Goal: Information Seeking & Learning: Learn about a topic

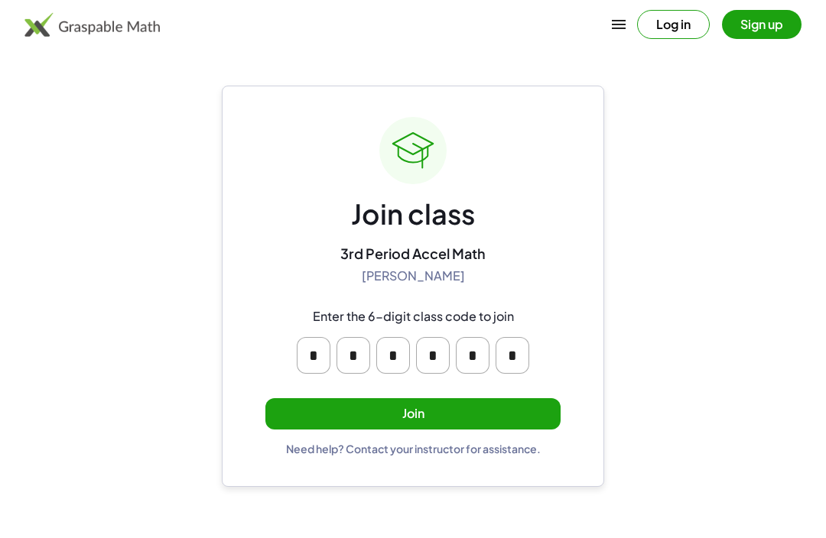
click at [294, 412] on button "Join" at bounding box center [412, 413] width 295 height 31
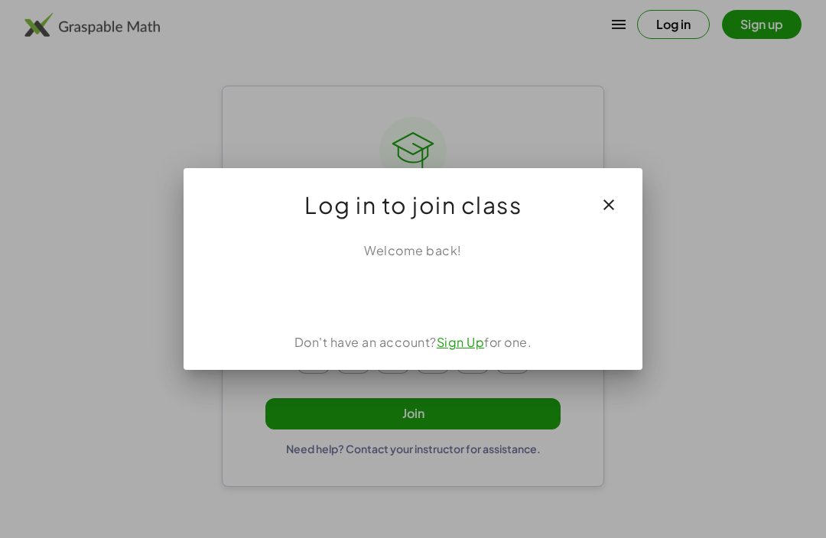
click at [360, 304] on div "Sign in with Google. Opens in new tab" at bounding box center [412, 294] width 141 height 34
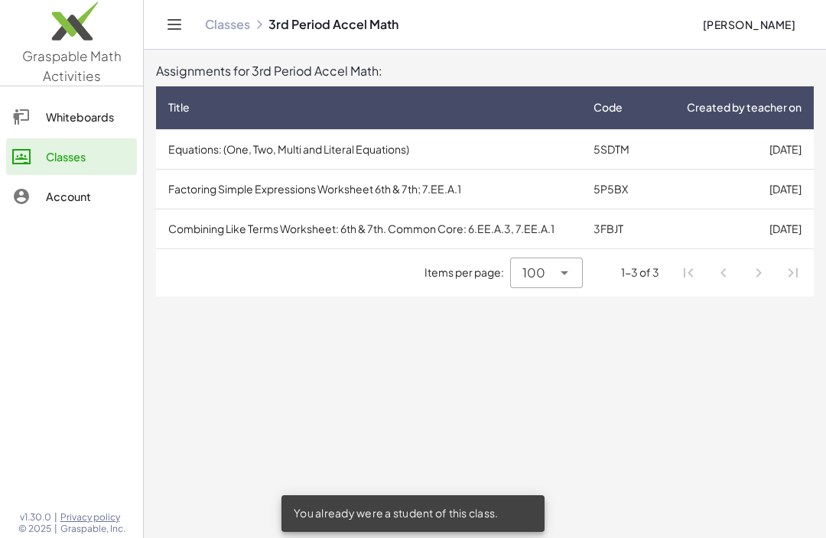
click at [264, 274] on div "Items per page: 100 *** 1-3 of 3" at bounding box center [484, 272] width 657 height 47
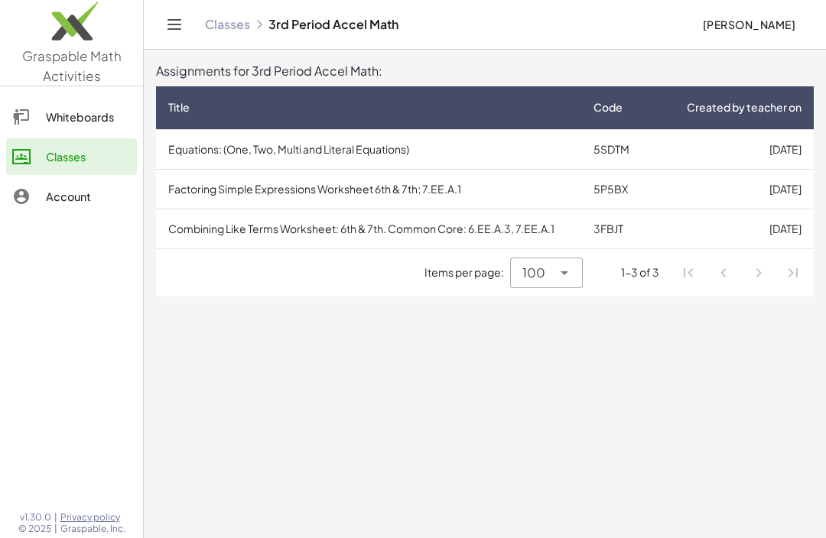
click at [209, 233] on td "Combining Like Terms Worksheet: 6th & 7th. Common Core: 6.EE.A.3, 7.EE.A.1" at bounding box center [368, 229] width 425 height 40
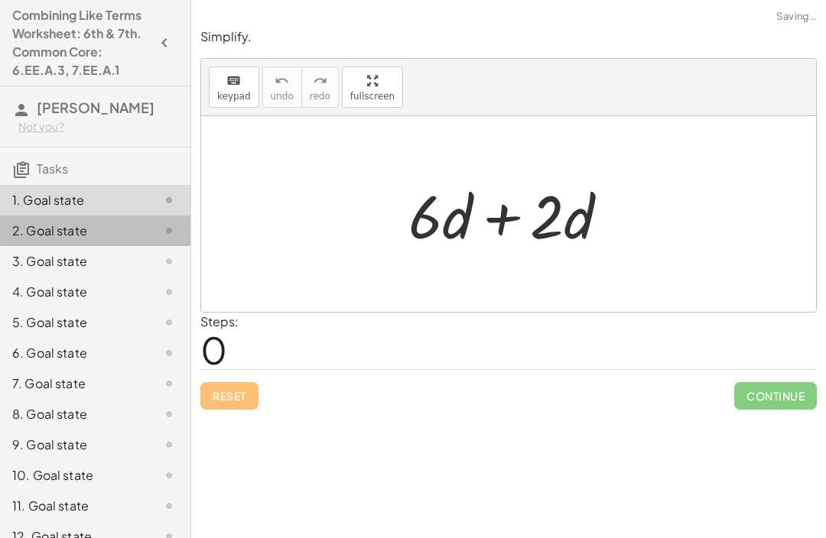
click at [79, 224] on div "2. Goal state" at bounding box center [73, 231] width 123 height 18
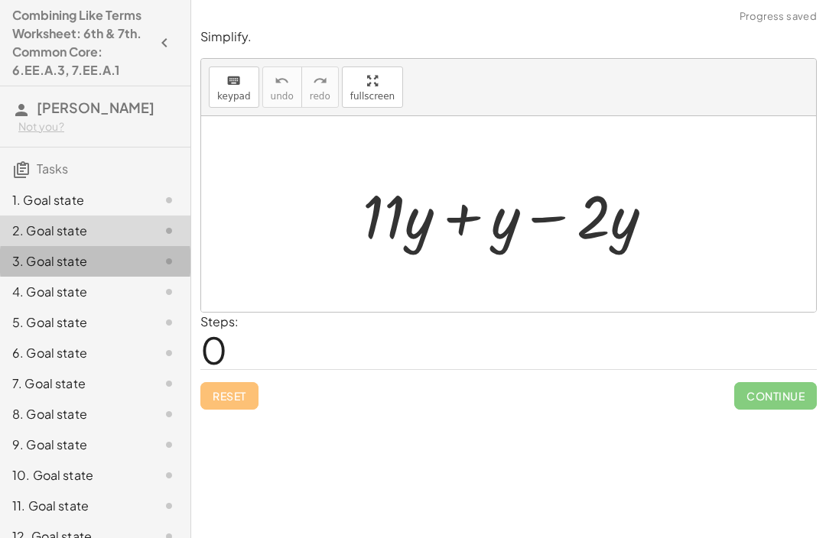
click at [63, 253] on div "3. Goal state" at bounding box center [73, 261] width 123 height 18
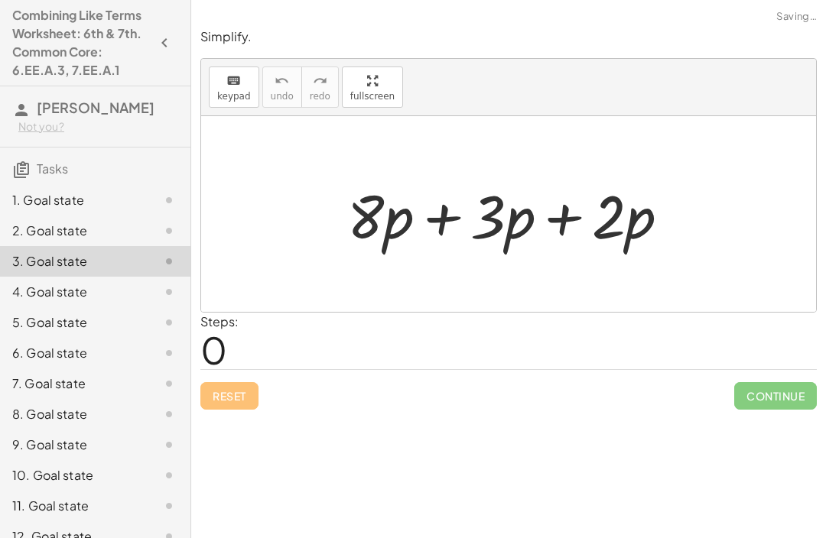
click at [84, 321] on div "5. Goal state" at bounding box center [73, 322] width 123 height 18
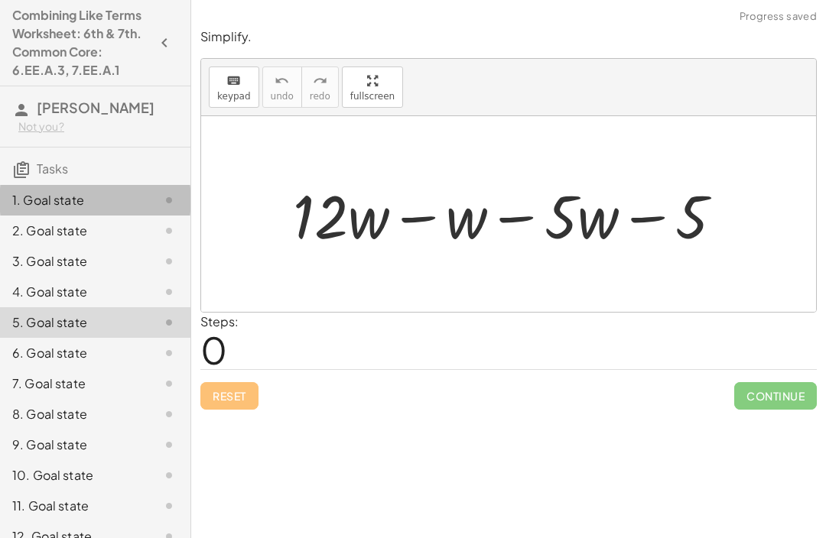
click at [51, 204] on div "1. Goal state" at bounding box center [73, 200] width 123 height 18
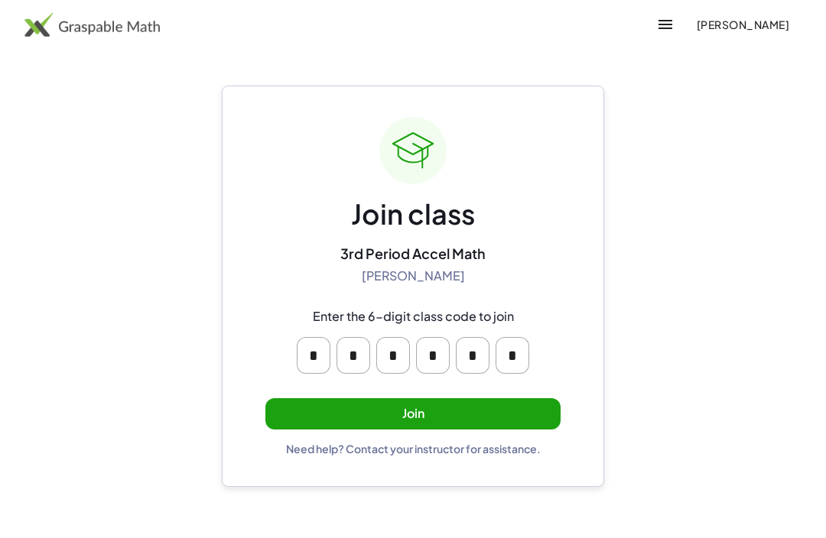
click at [500, 424] on button "Join" at bounding box center [412, 413] width 295 height 31
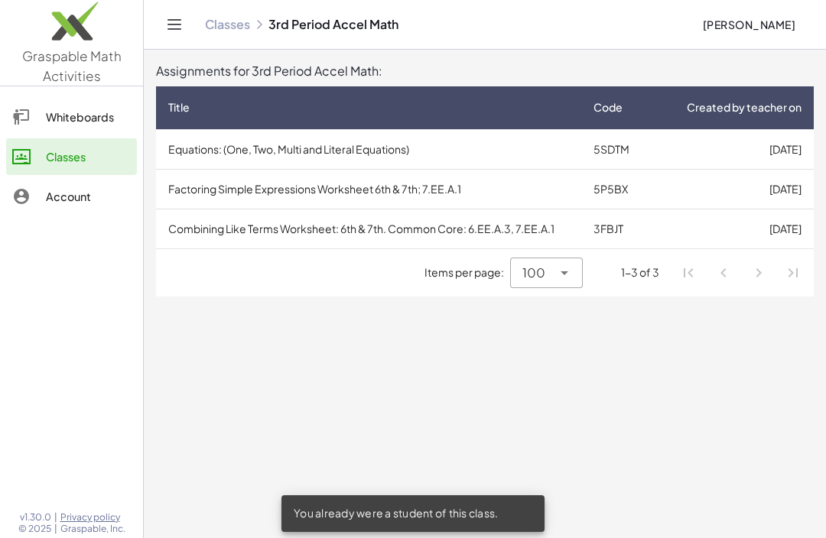
click at [219, 180] on td "Factoring Simple Expressions Worksheet 6th & 7th; 7.EE.A.1" at bounding box center [368, 189] width 425 height 40
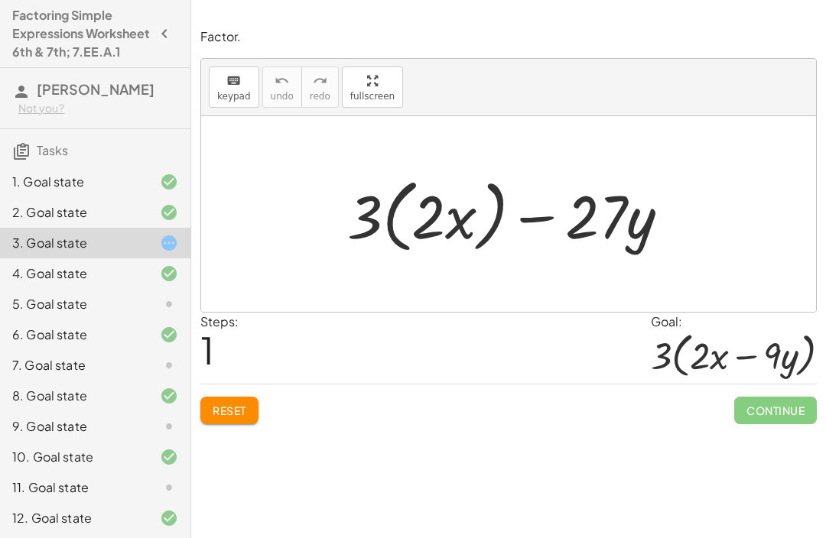
click at [215, 415] on span "Reset" at bounding box center [230, 411] width 34 height 14
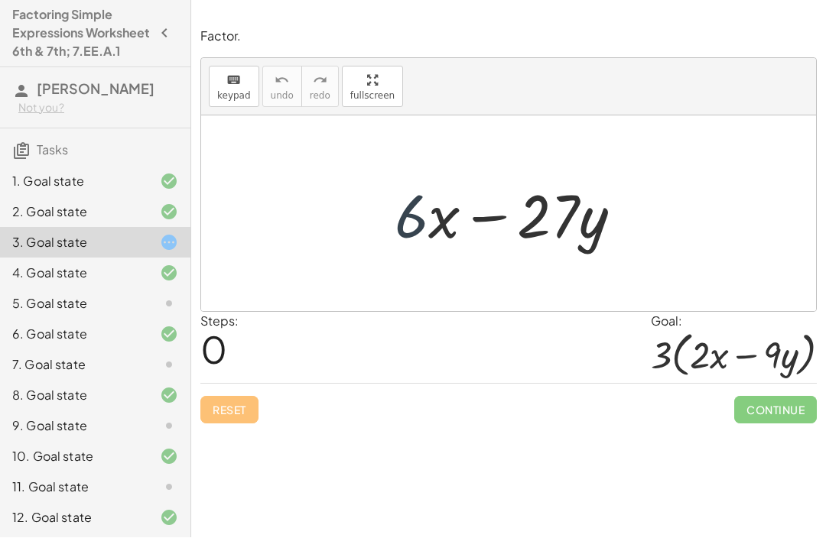
scroll to position [7, 0]
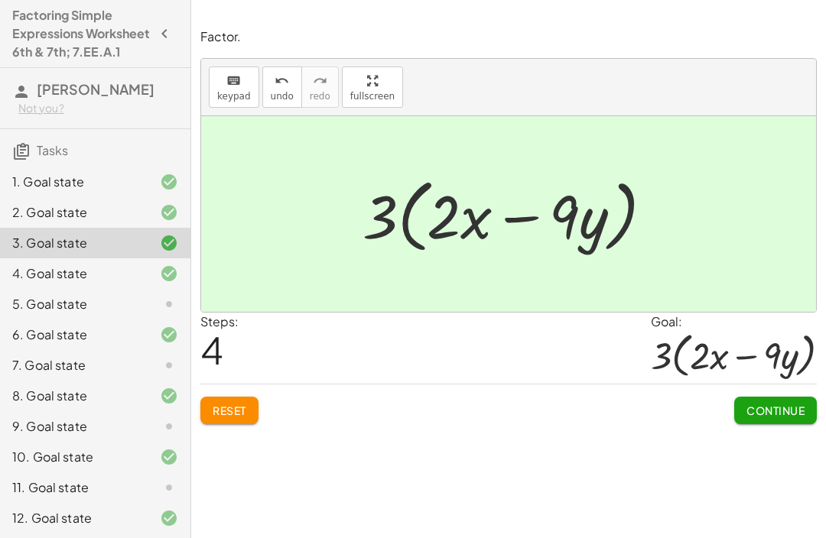
click at [771, 404] on span "Continue" at bounding box center [775, 411] width 58 height 14
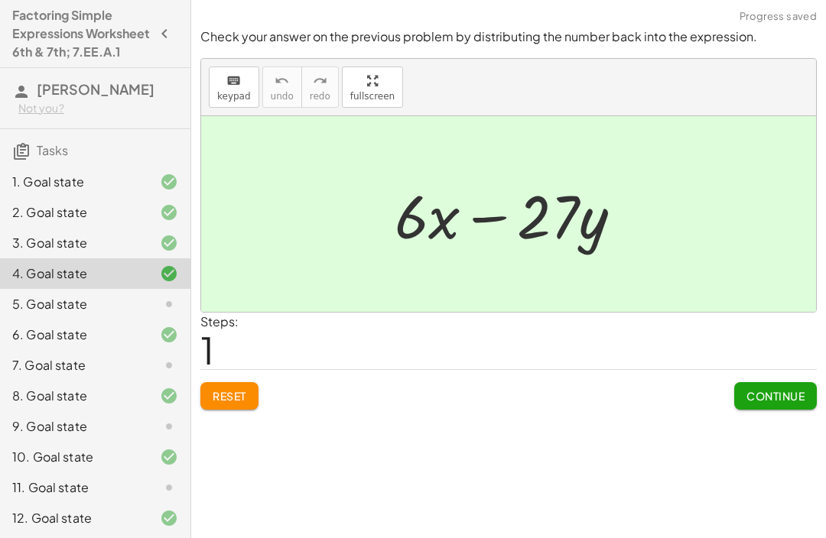
click at [104, 313] on div "5. Goal state" at bounding box center [73, 304] width 123 height 18
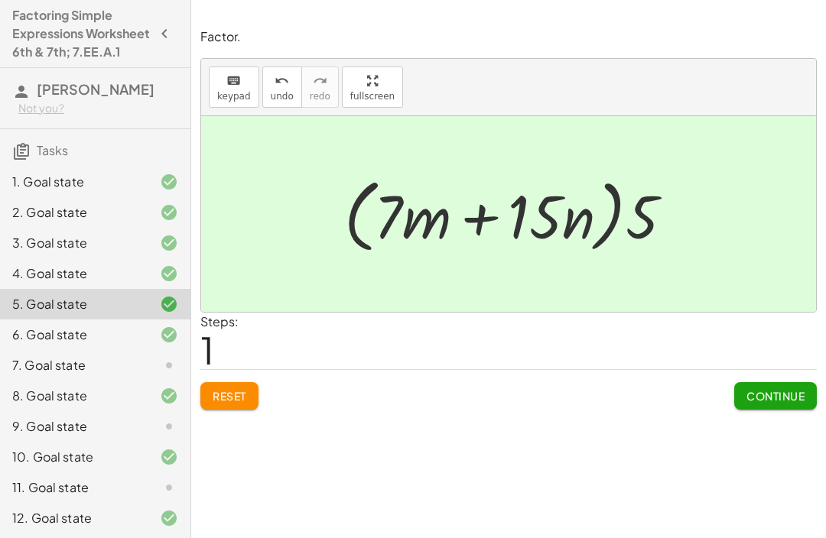
click at [793, 401] on button "Continue" at bounding box center [775, 396] width 83 height 28
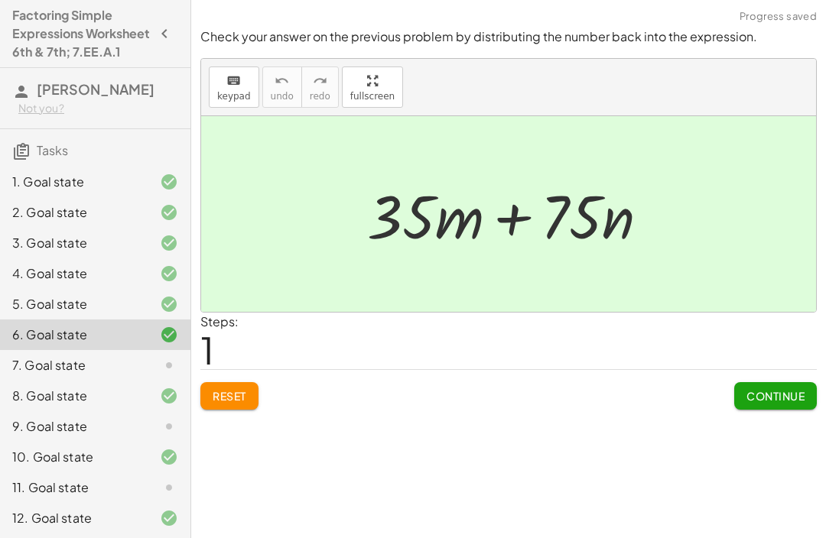
click at [96, 411] on div "7. Goal state" at bounding box center [95, 426] width 190 height 31
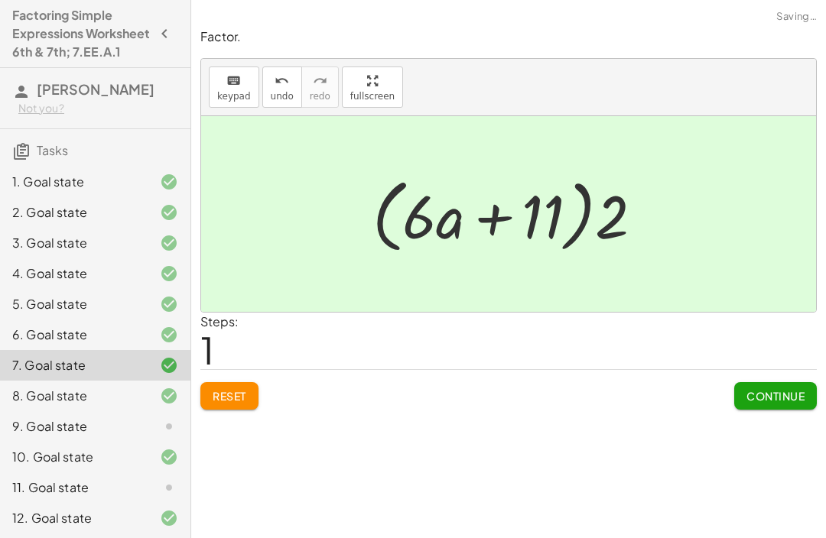
click at [779, 392] on span "Continue" at bounding box center [775, 396] width 58 height 14
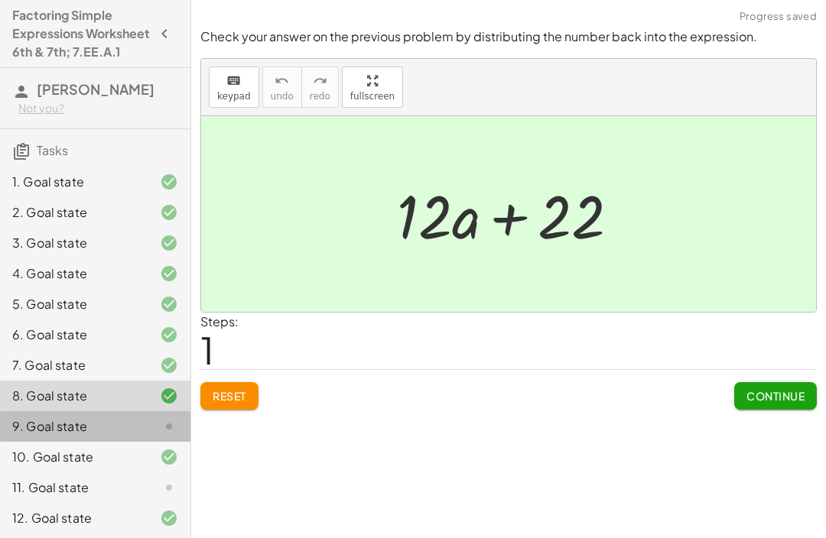
click at [99, 436] on div "9. Goal state" at bounding box center [73, 426] width 123 height 18
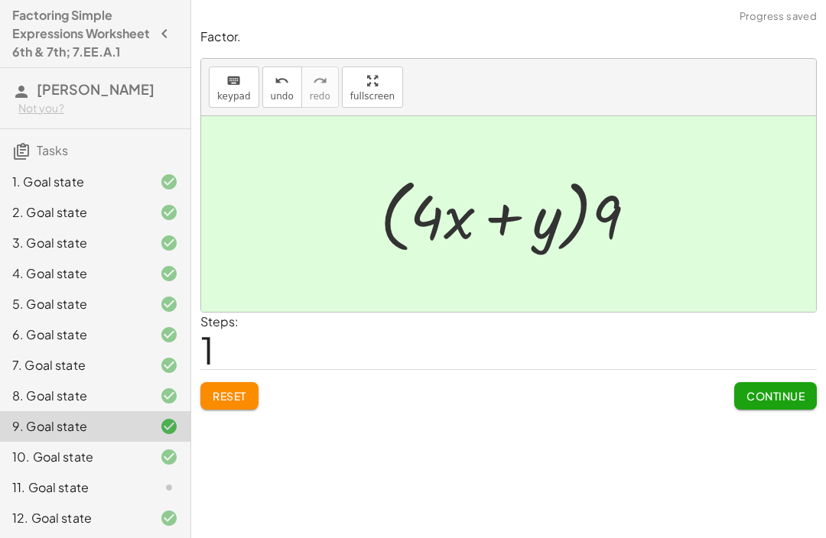
click at [761, 401] on button "Continue" at bounding box center [775, 396] width 83 height 28
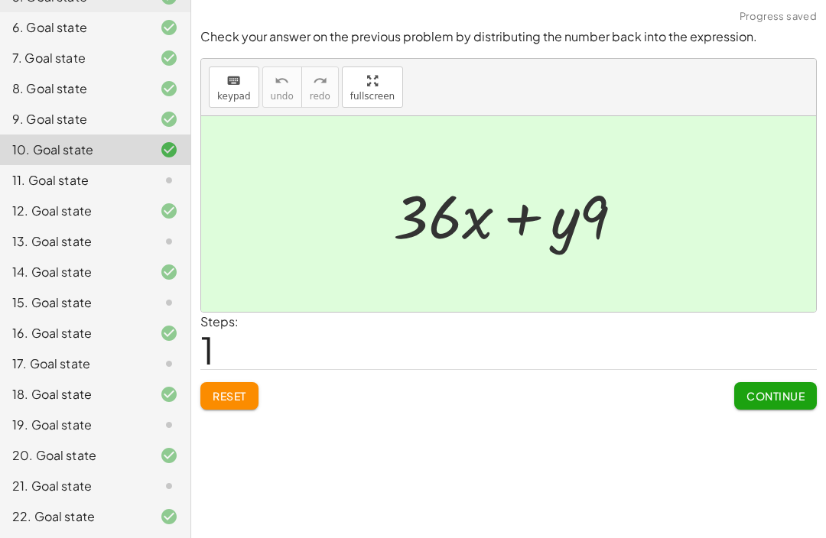
scroll to position [325, 0]
click at [39, 187] on div "11. Goal state" at bounding box center [73, 180] width 123 height 18
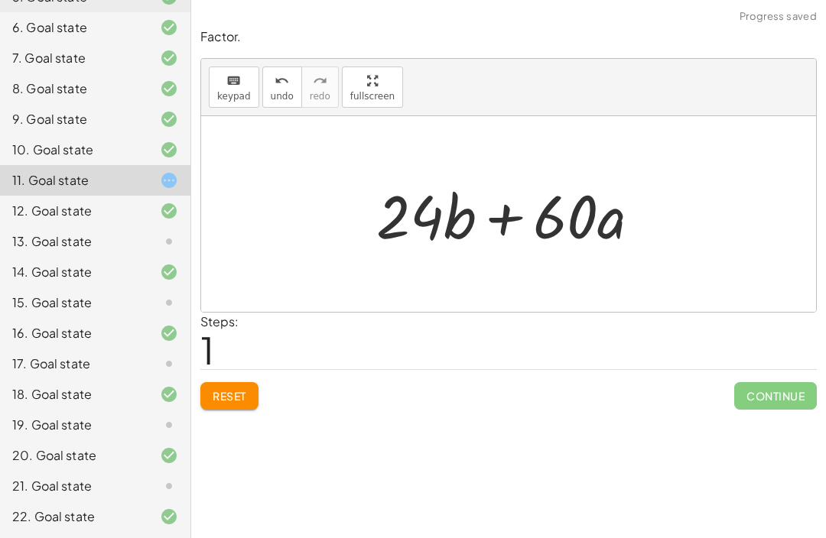
click at [232, 399] on button "Reset" at bounding box center [229, 396] width 58 height 28
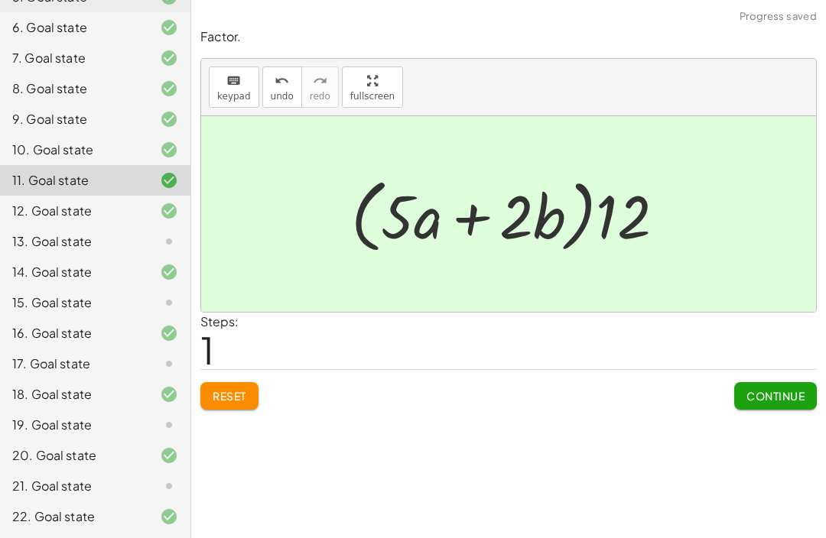
click at [765, 391] on span "Continue" at bounding box center [775, 396] width 58 height 14
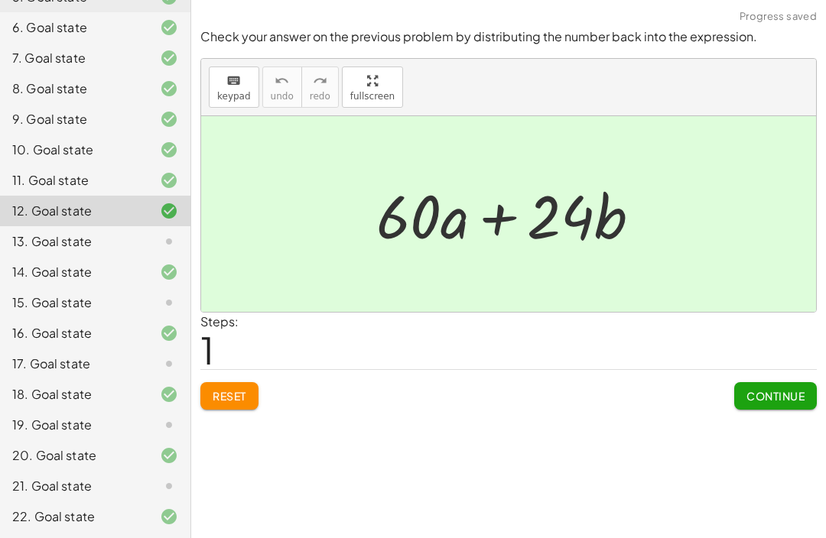
click at [44, 247] on div "13. Goal state" at bounding box center [73, 241] width 123 height 18
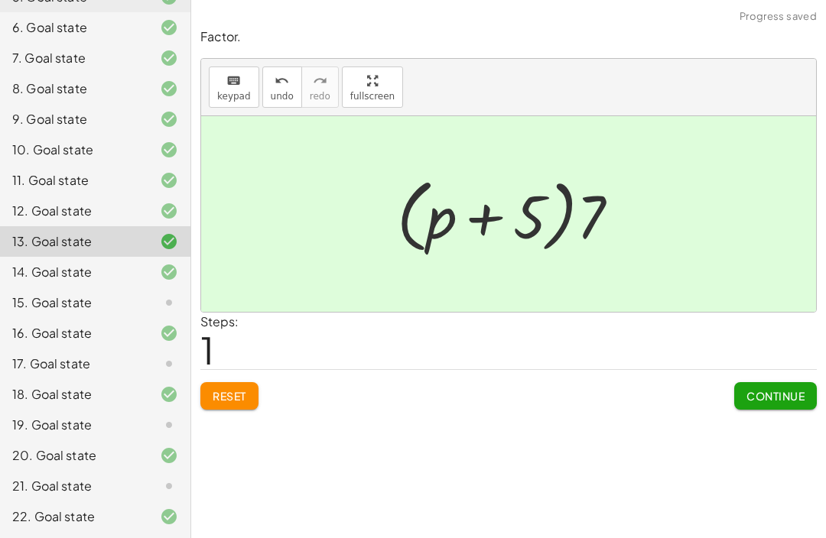
click at [781, 390] on span "Continue" at bounding box center [775, 396] width 58 height 14
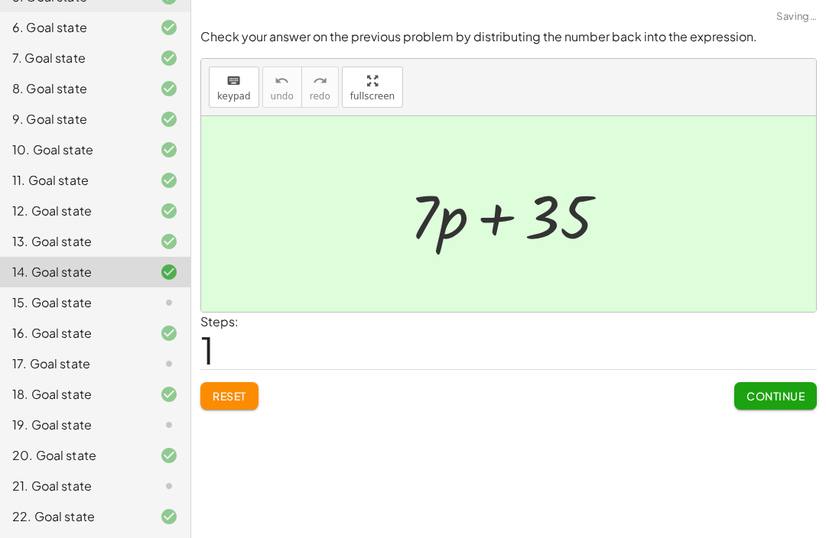
click at [76, 306] on div "15. Goal state" at bounding box center [73, 303] width 123 height 18
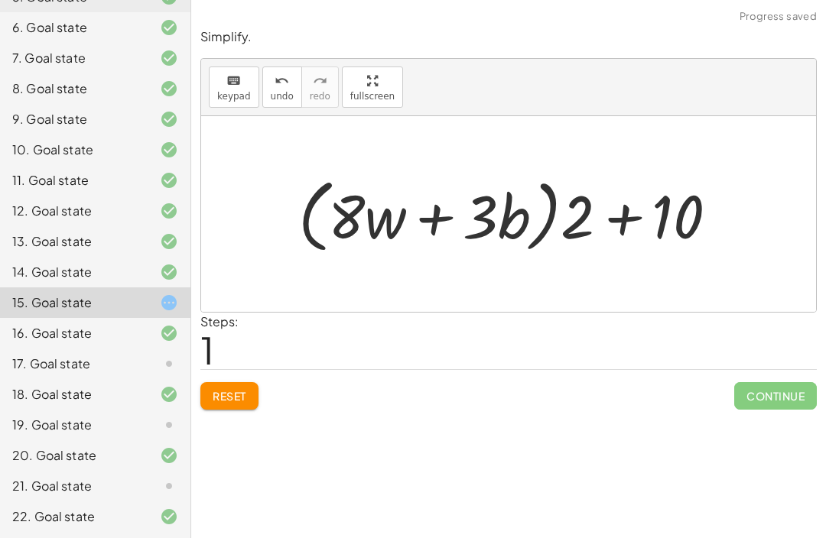
click at [219, 401] on button "Reset" at bounding box center [229, 396] width 58 height 28
click at [226, 394] on span "Reset" at bounding box center [230, 396] width 34 height 14
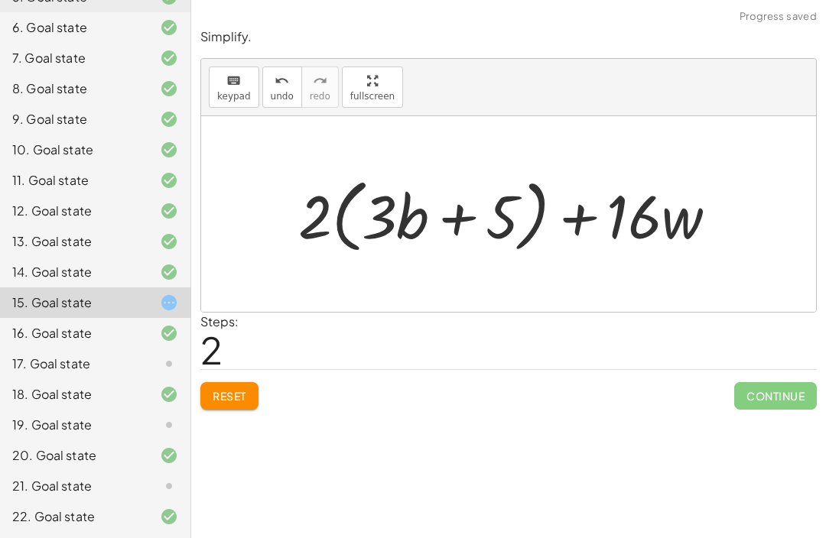
click at [219, 398] on button "Reset" at bounding box center [229, 396] width 58 height 28
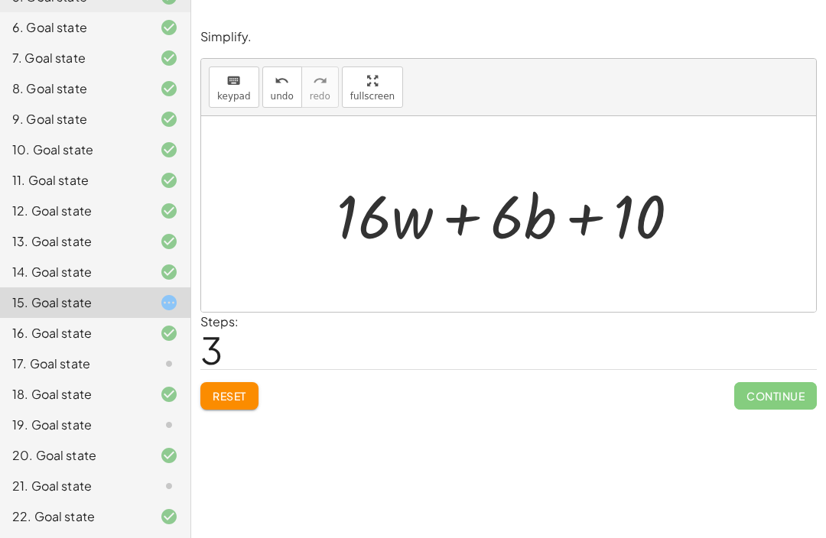
click at [248, 388] on button "Reset" at bounding box center [229, 396] width 58 height 28
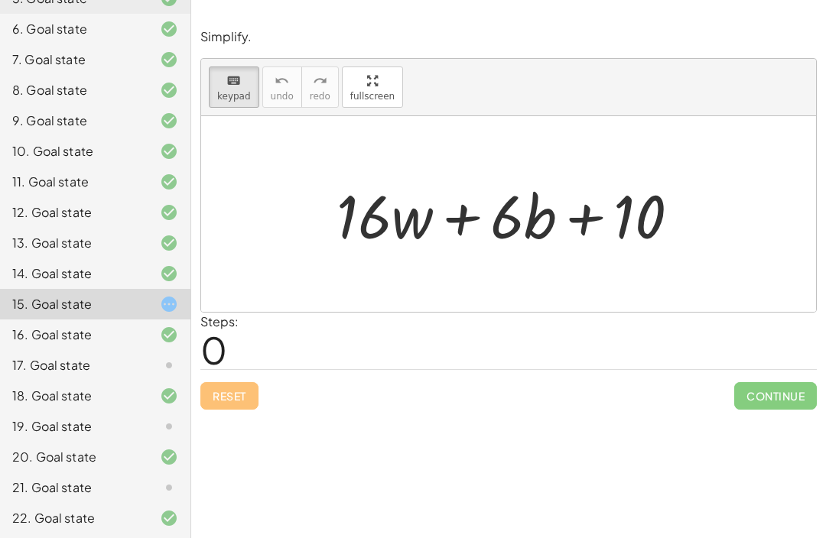
scroll to position [19, 0]
click at [188, 381] on div "16. Goal state" at bounding box center [95, 396] width 190 height 31
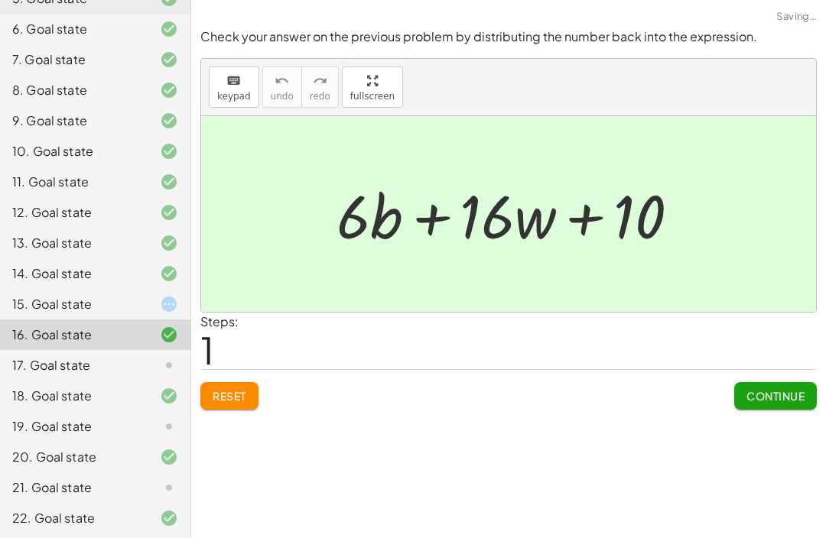
click at [219, 389] on span "Reset" at bounding box center [230, 396] width 34 height 14
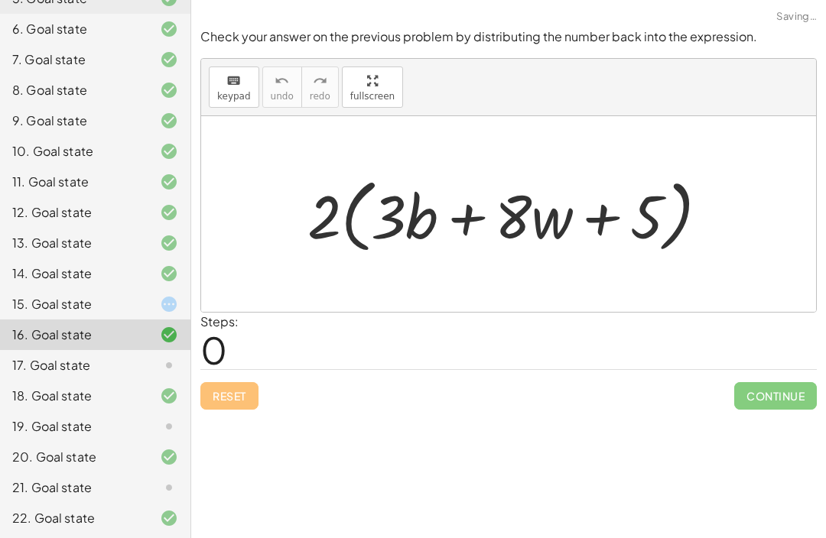
click at [68, 313] on div "15. Goal state" at bounding box center [73, 304] width 123 height 18
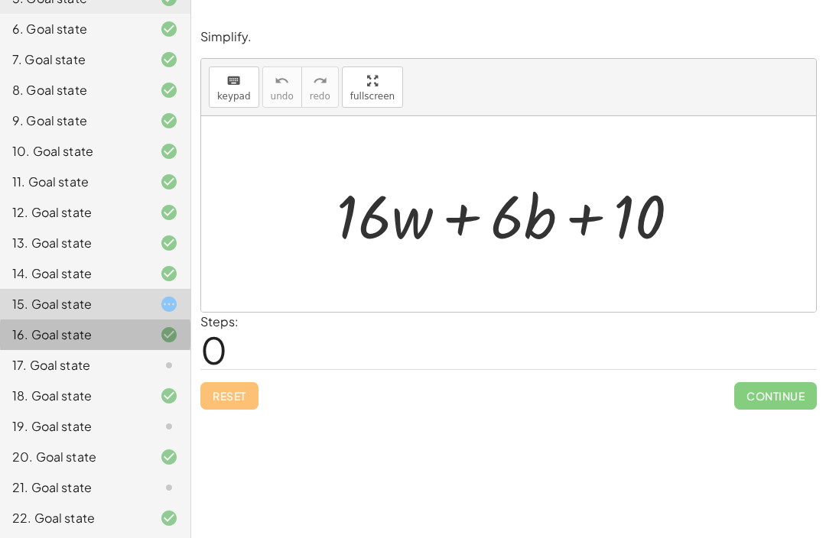
click at [125, 344] on div "16. Goal state" at bounding box center [73, 335] width 123 height 18
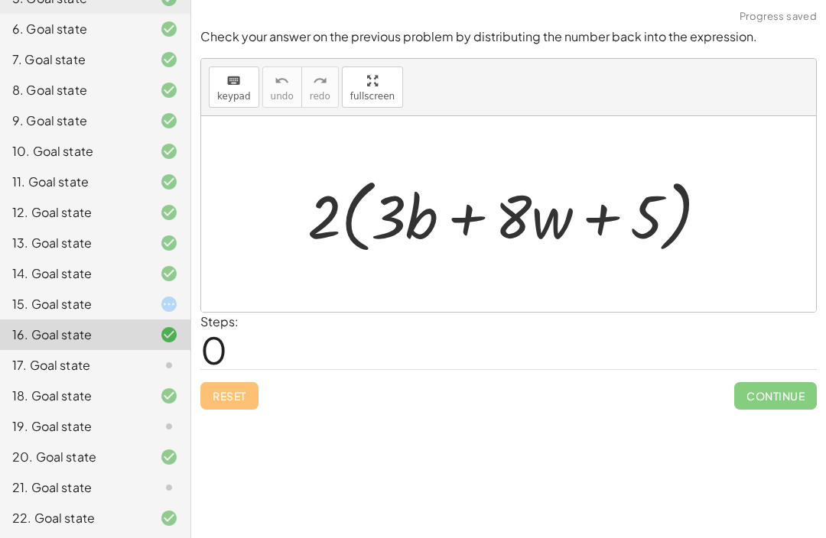
click at [123, 313] on div "15. Goal state" at bounding box center [73, 304] width 123 height 18
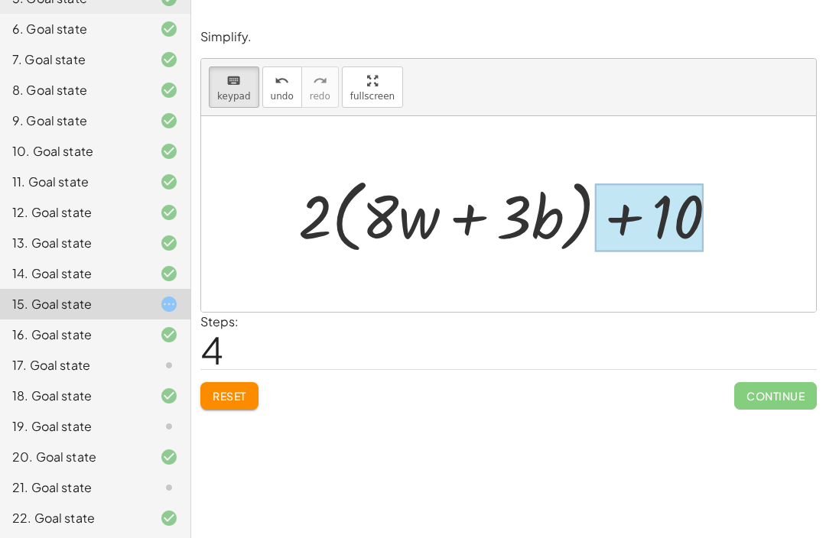
click at [676, 197] on div at bounding box center [648, 217] width 109 height 68
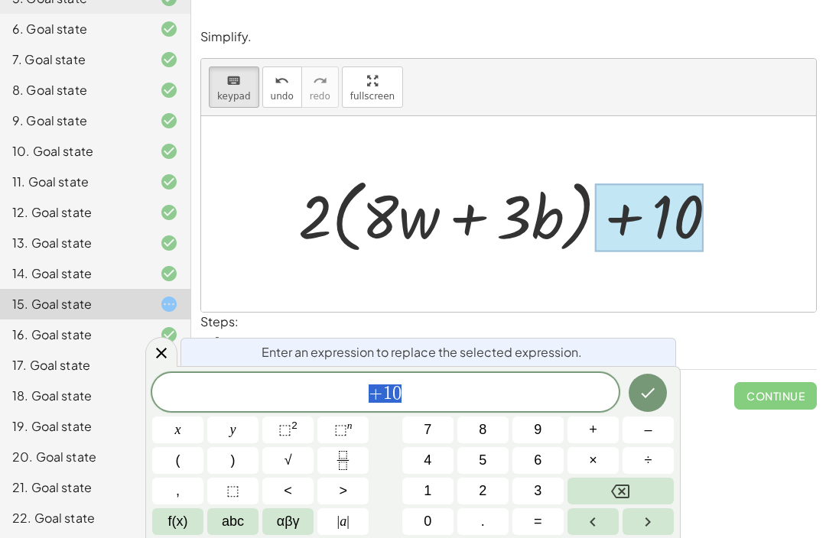
click at [603, 431] on button "+" at bounding box center [592, 430] width 51 height 27
click at [476, 459] on button "5" at bounding box center [482, 460] width 51 height 27
click at [657, 384] on icon "Done" at bounding box center [647, 393] width 18 height 18
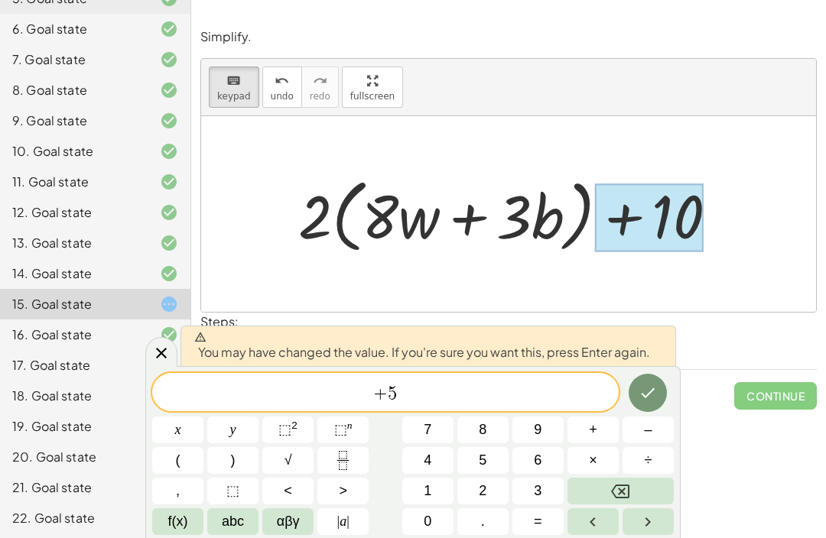
click at [646, 399] on icon "Done" at bounding box center [647, 393] width 18 height 18
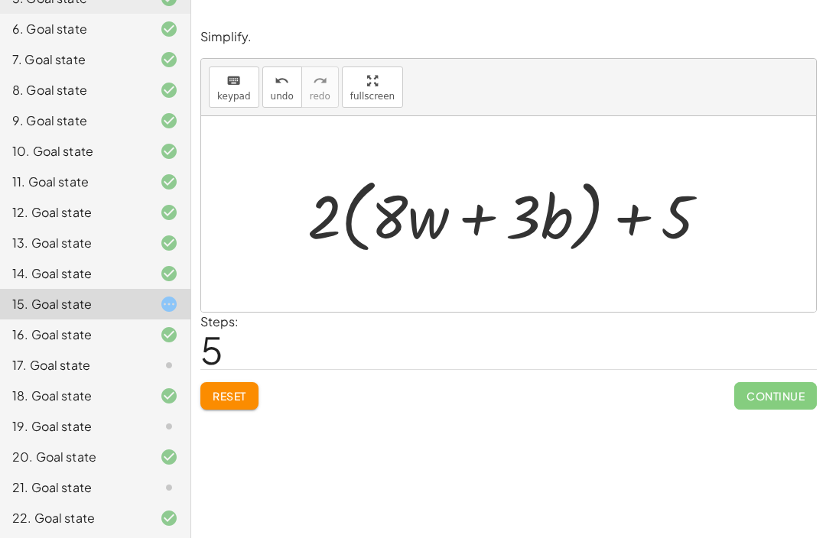
click at [752, 382] on span "Continue" at bounding box center [775, 396] width 83 height 28
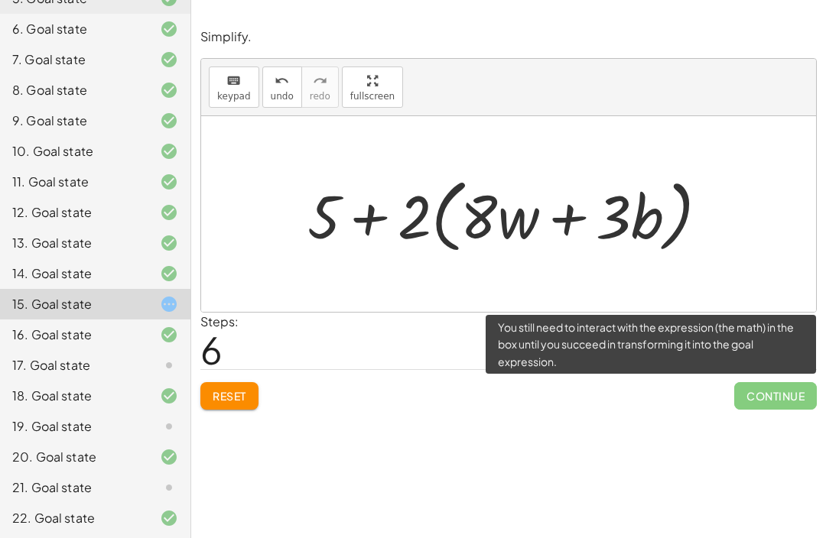
click at [244, 382] on button "Reset" at bounding box center [229, 396] width 58 height 28
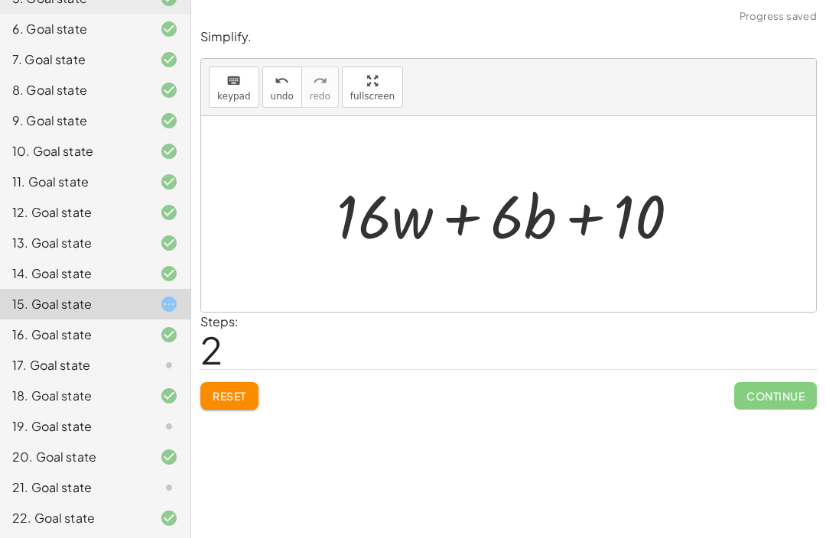
click at [245, 389] on span "Reset" at bounding box center [230, 396] width 34 height 14
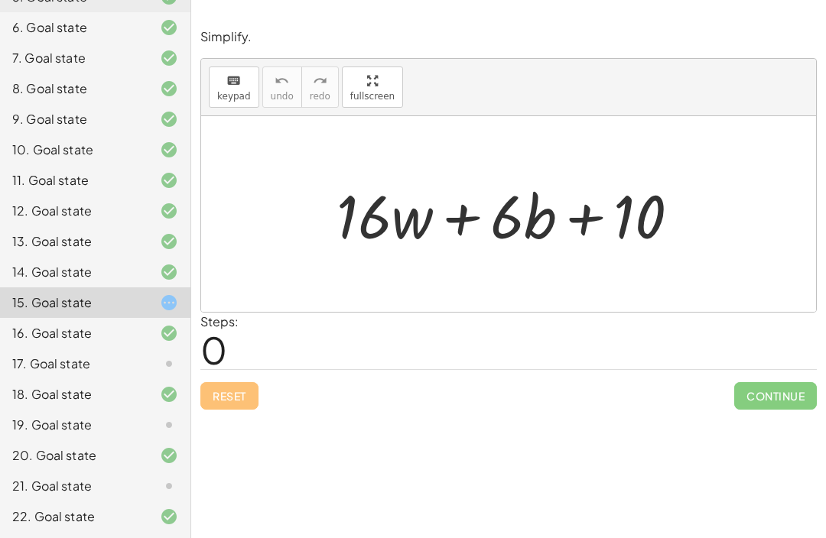
scroll to position [325, 0]
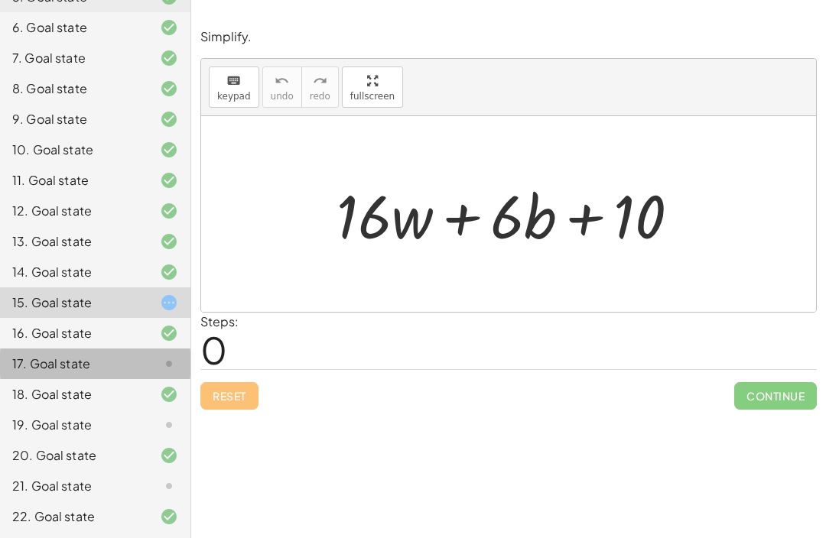
click at [67, 373] on div "17. Goal state" at bounding box center [73, 364] width 123 height 18
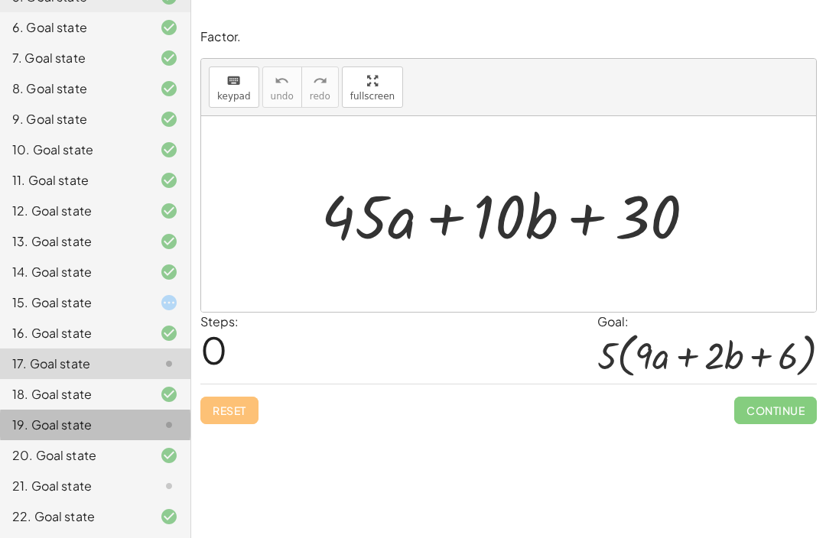
click at [33, 423] on div "19. Goal state" at bounding box center [73, 425] width 123 height 18
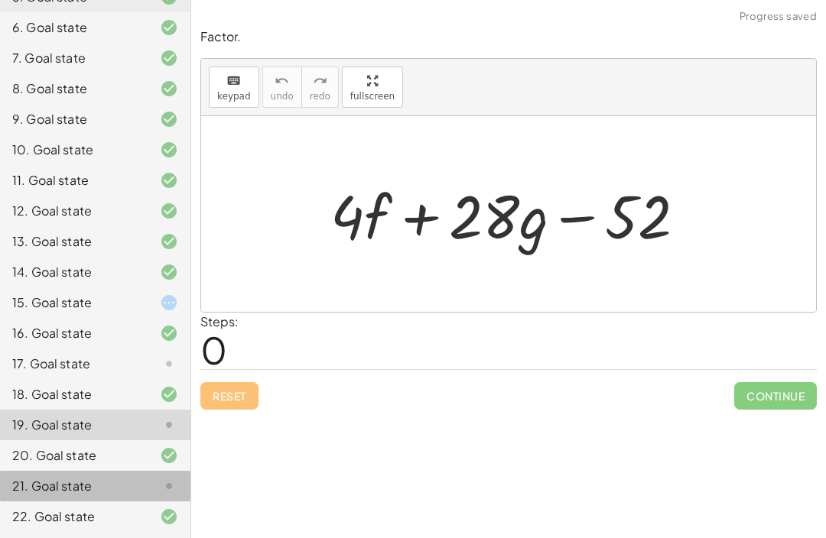
click at [38, 479] on div "21. Goal state" at bounding box center [73, 486] width 123 height 18
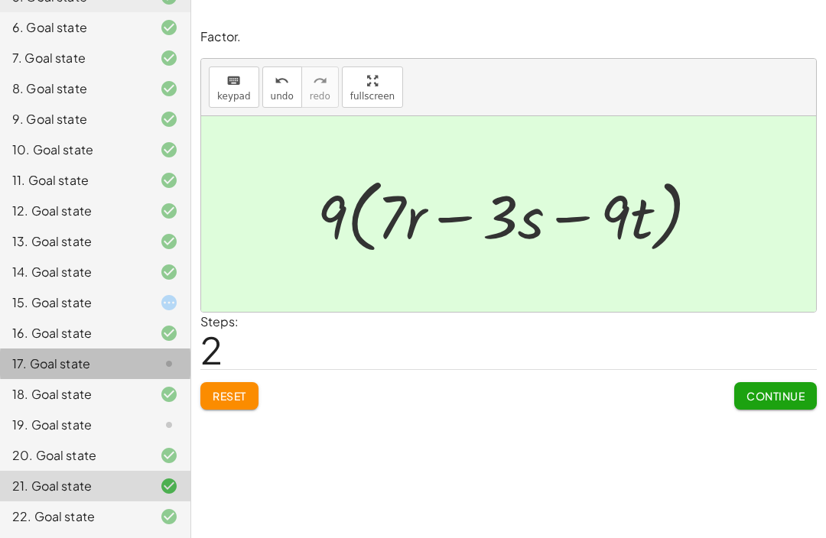
click at [45, 371] on div "17. Goal state" at bounding box center [73, 364] width 123 height 18
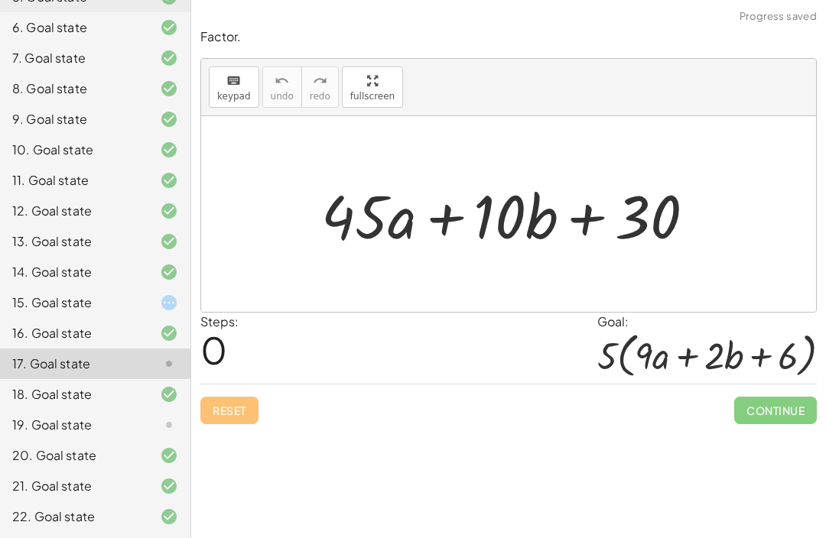
click at [61, 310] on div "15. Goal state" at bounding box center [73, 303] width 123 height 18
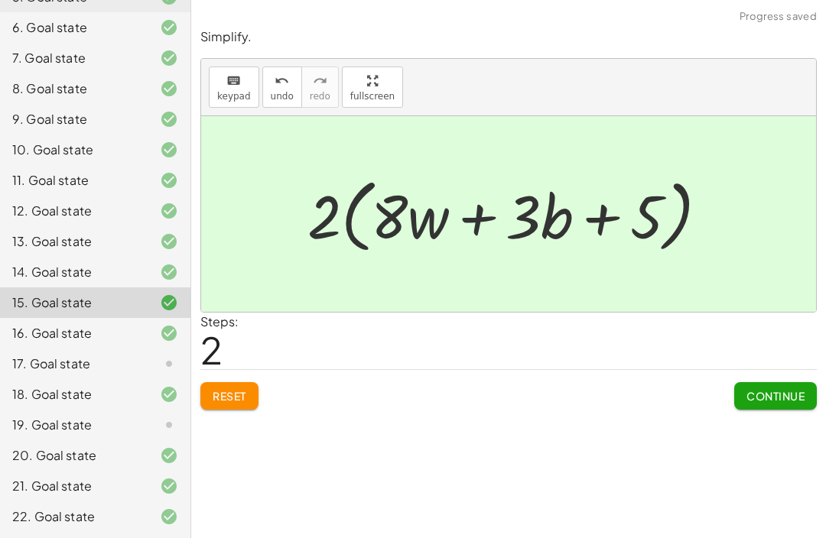
click at [63, 410] on div "17. Goal state" at bounding box center [95, 425] width 190 height 31
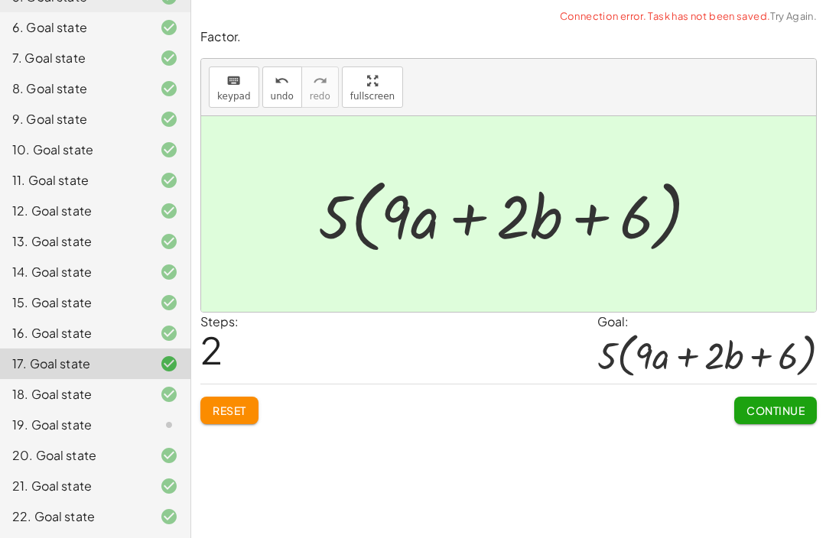
click at [774, 404] on span "Continue" at bounding box center [775, 411] width 58 height 14
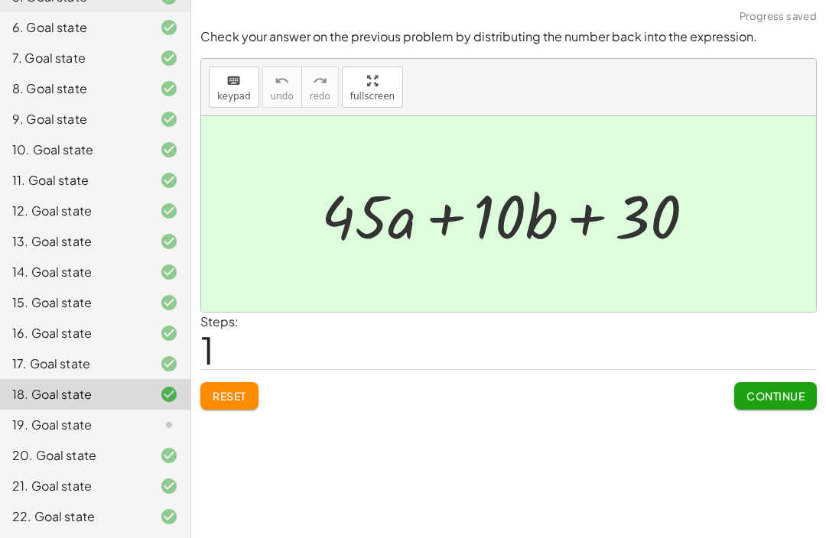
click at [63, 471] on div "19. Goal state" at bounding box center [95, 486] width 190 height 31
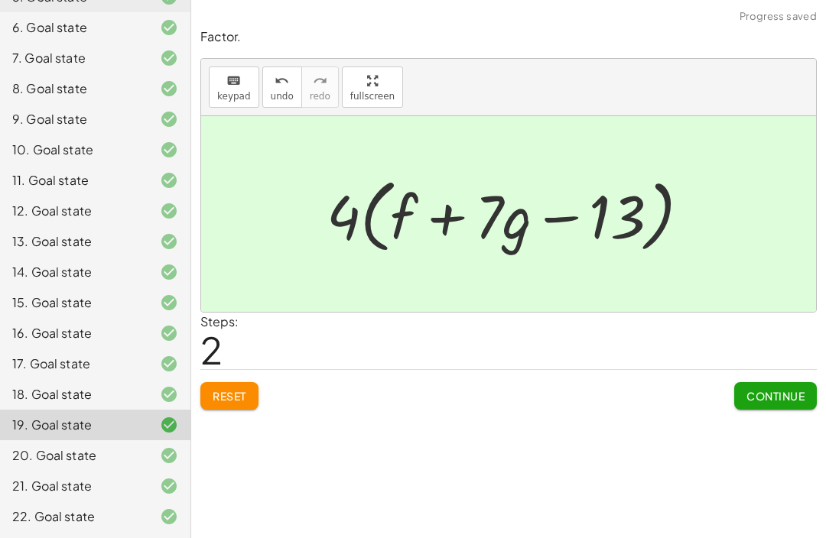
scroll to position [50, 0]
click at [774, 382] on button "Continue" at bounding box center [775, 396] width 83 height 28
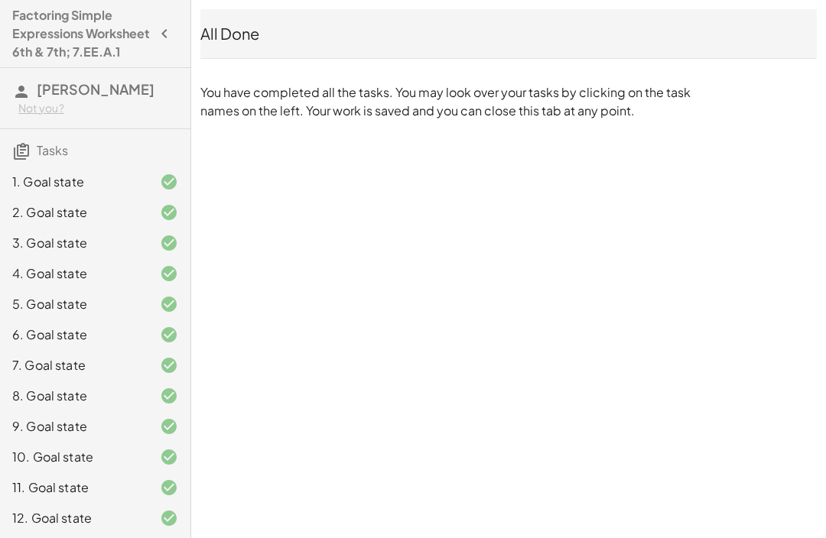
scroll to position [0, 0]
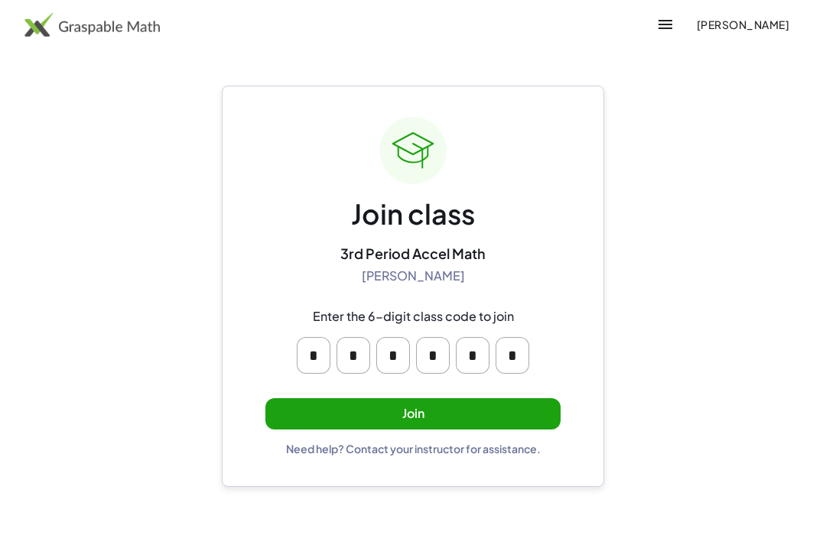
click at [552, 401] on button "Join" at bounding box center [412, 413] width 295 height 31
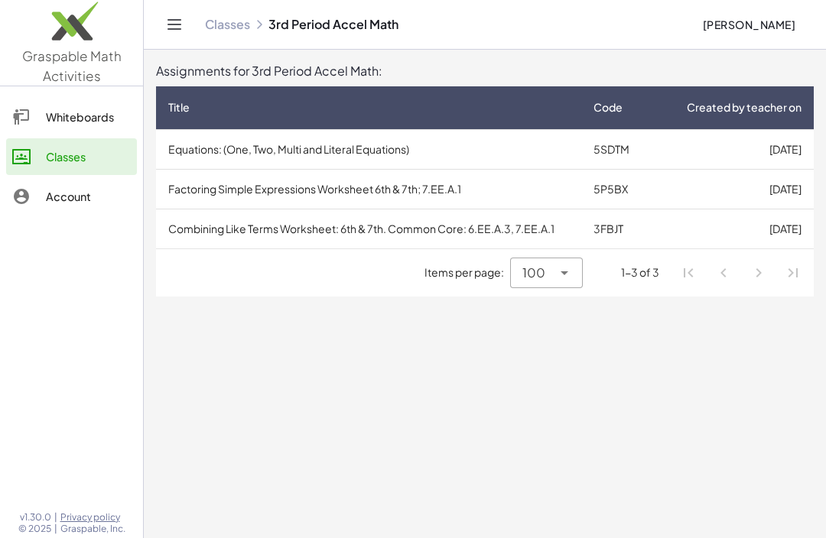
click at [779, 190] on td "[DATE]" at bounding box center [733, 189] width 161 height 40
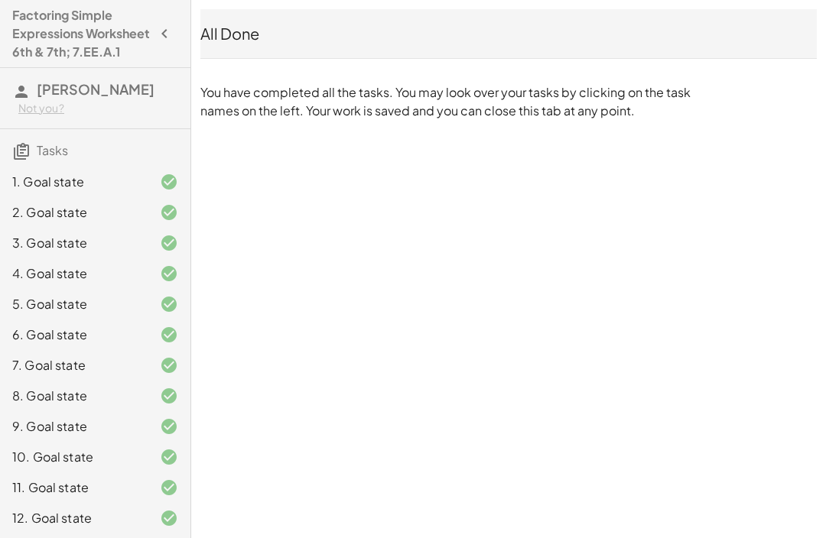
click at [30, 60] on h4 "Factoring Simple Expressions Worksheet 6th & 7th; 7.EE.A.1" at bounding box center [81, 33] width 138 height 55
click at [76, 116] on div "Not you?" at bounding box center [98, 108] width 160 height 15
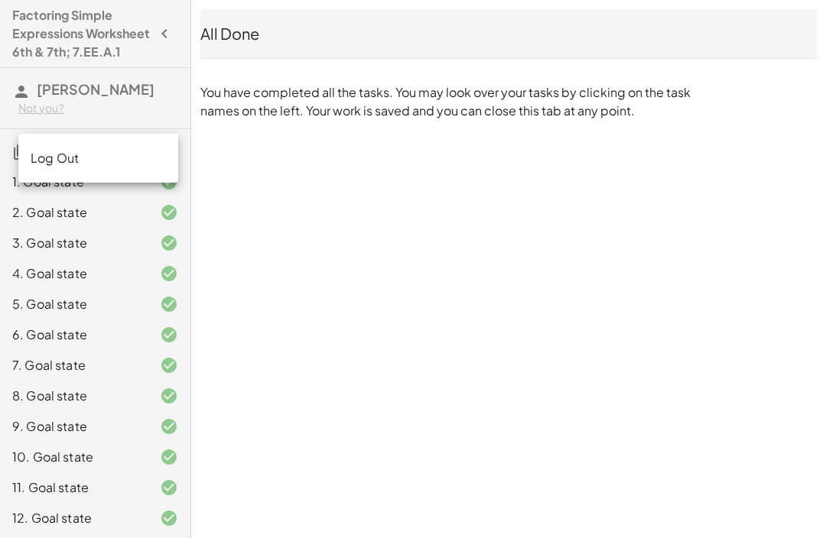
click at [164, 43] on icon "button" at bounding box center [164, 33] width 18 height 18
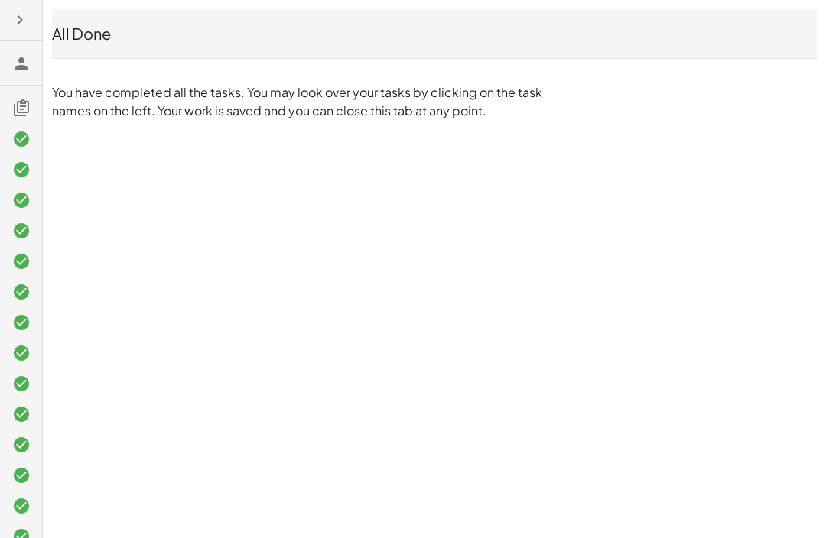
click at [23, 18] on icon "button" at bounding box center [20, 20] width 18 height 18
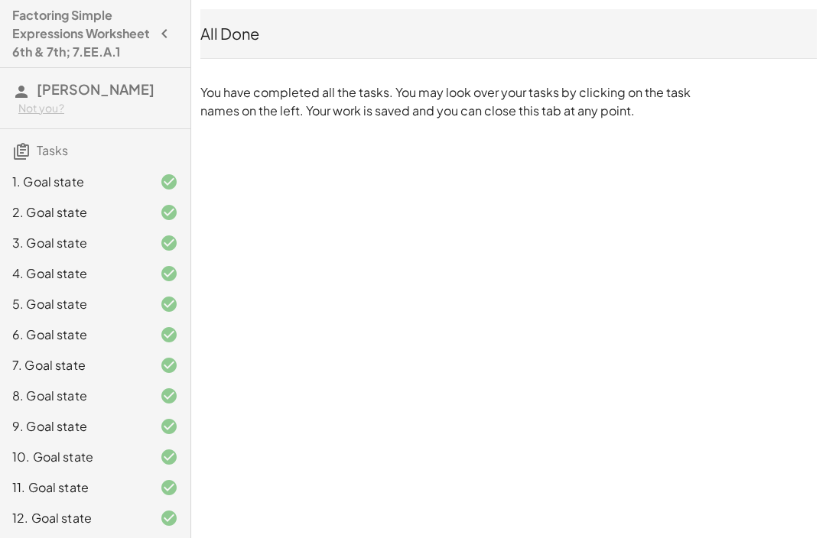
click at [34, 161] on h3 "Tasks" at bounding box center [95, 145] width 190 height 32
click at [28, 116] on div "Not you?" at bounding box center [98, 108] width 160 height 15
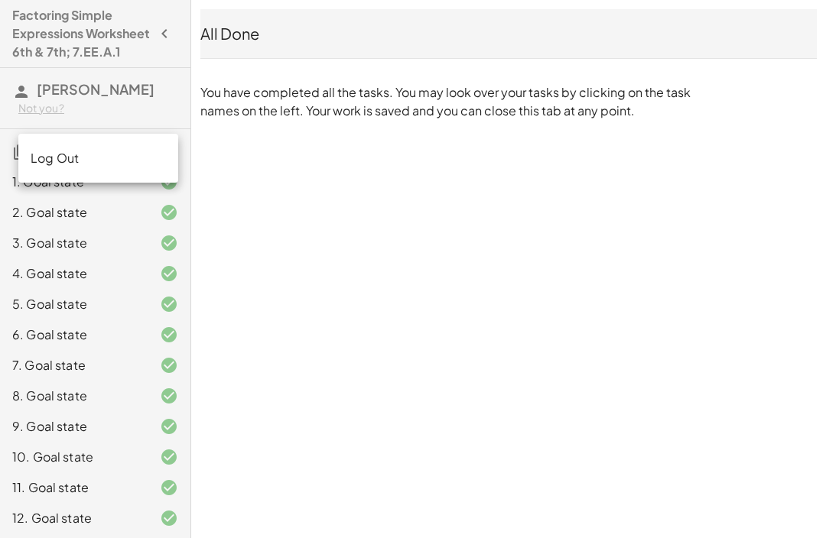
click at [24, 59] on h4 "Factoring Simple Expressions Worksheet 6th & 7th; 7.EE.A.1" at bounding box center [81, 33] width 138 height 55
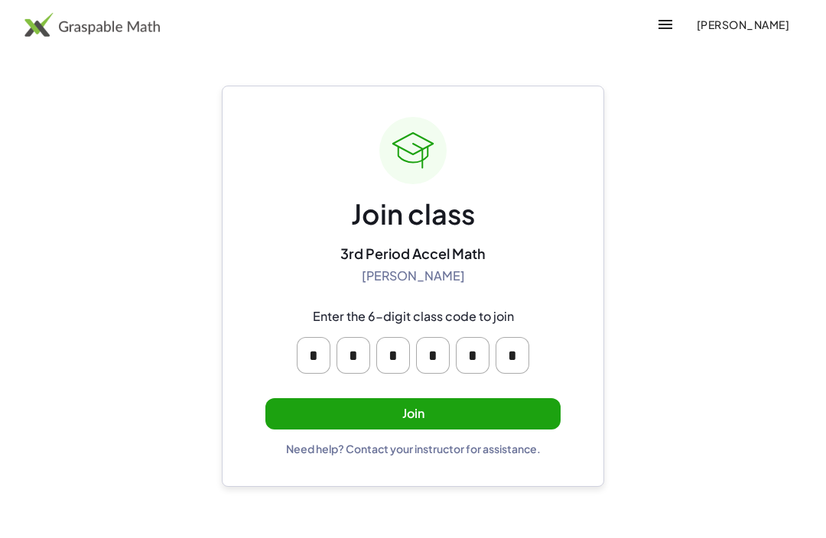
click at [501, 424] on button "Join" at bounding box center [412, 413] width 295 height 31
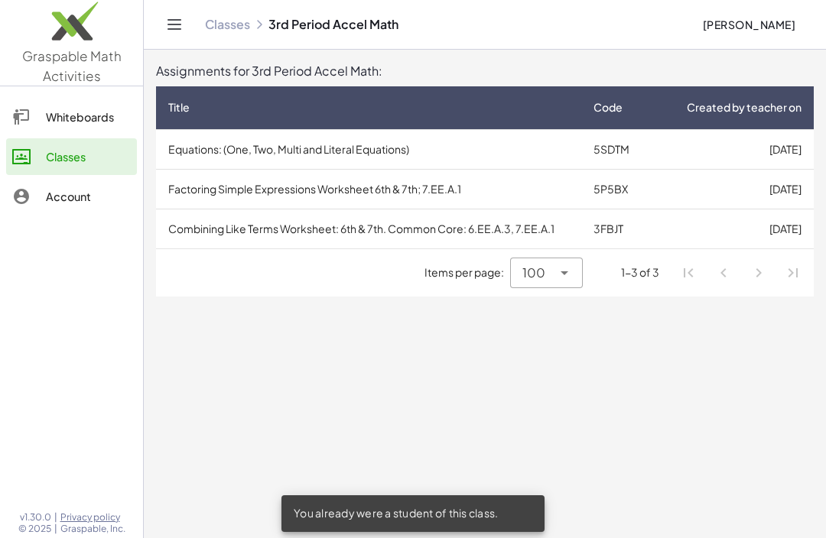
click at [598, 231] on td "3FBJT" at bounding box center [617, 229] width 72 height 40
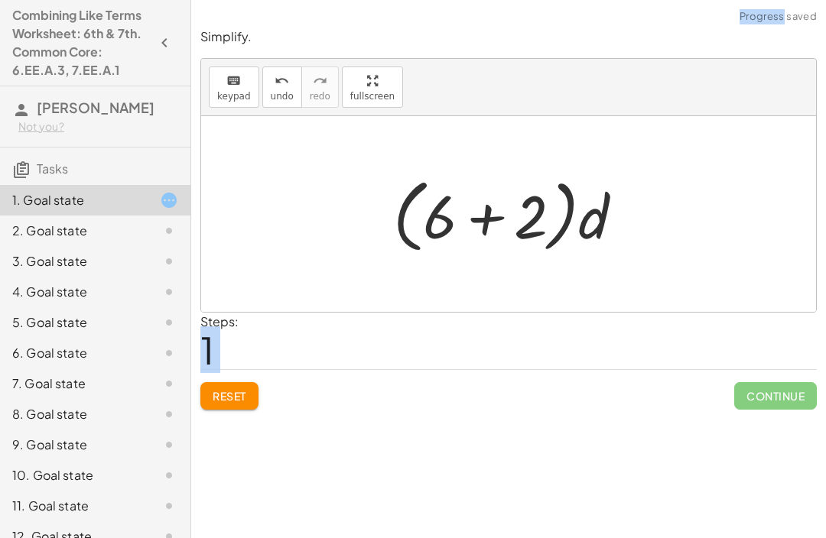
click at [648, 386] on div "Reset Continue" at bounding box center [508, 389] width 616 height 41
click at [216, 392] on span "Reset" at bounding box center [230, 396] width 34 height 14
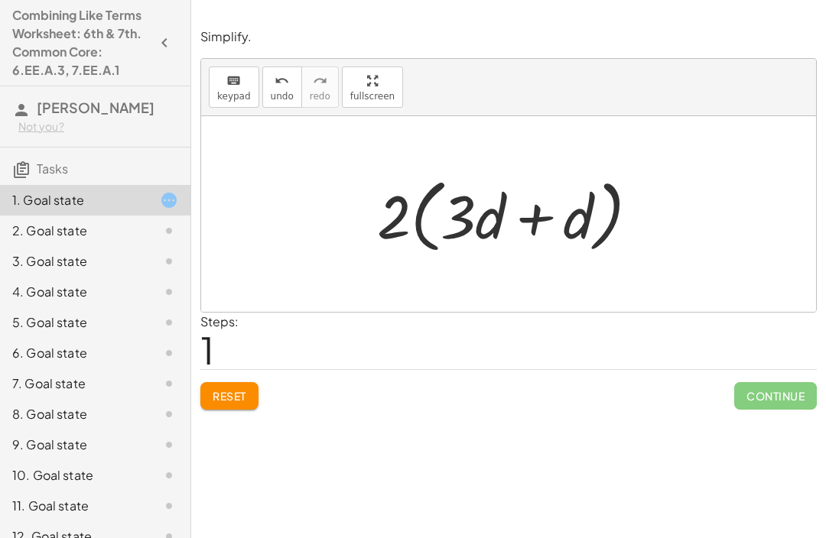
click at [204, 389] on button "Reset" at bounding box center [229, 396] width 58 height 28
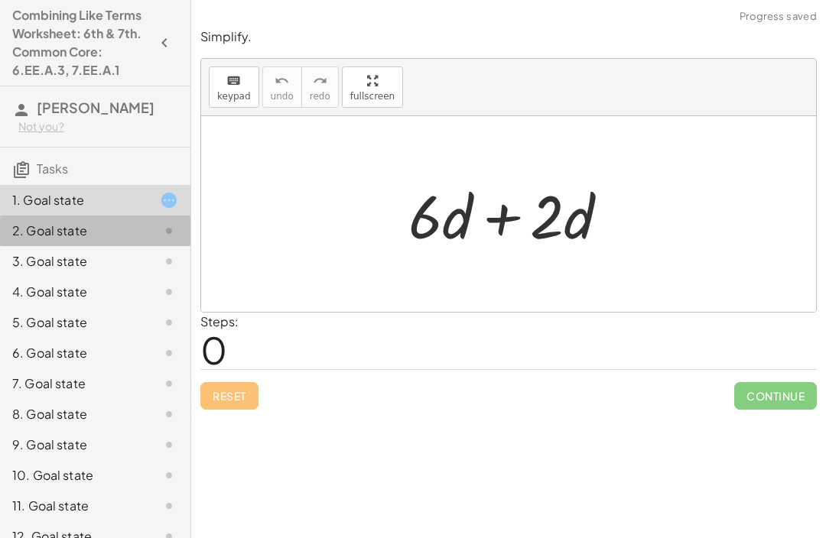
click at [94, 229] on div "2. Goal state" at bounding box center [73, 231] width 123 height 18
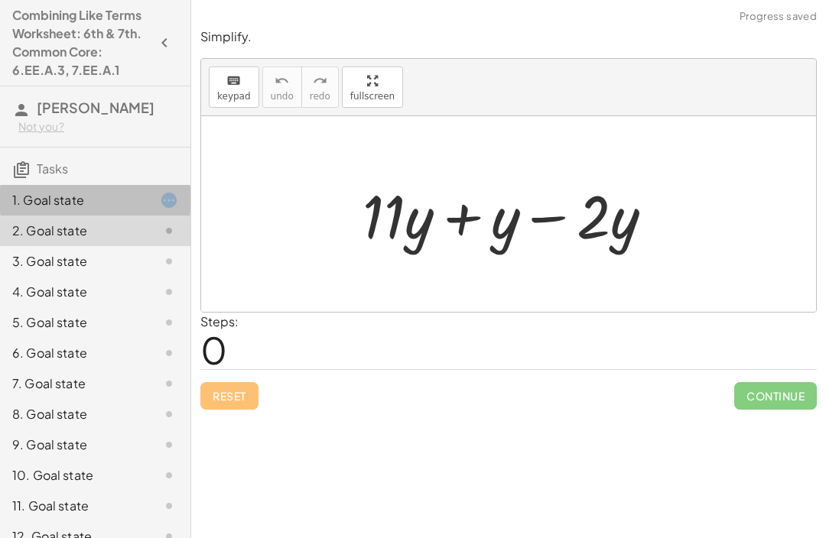
click at [97, 200] on div "1. Goal state" at bounding box center [73, 200] width 123 height 18
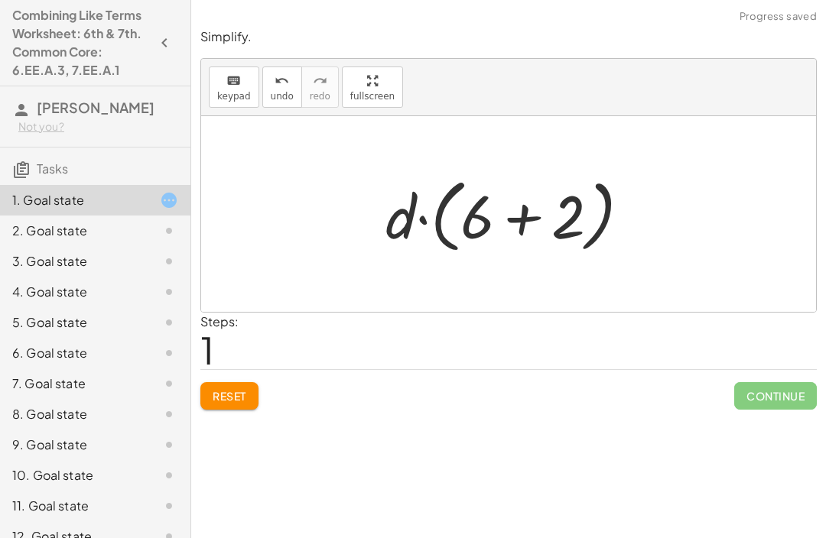
click at [208, 403] on button "Reset" at bounding box center [229, 396] width 58 height 28
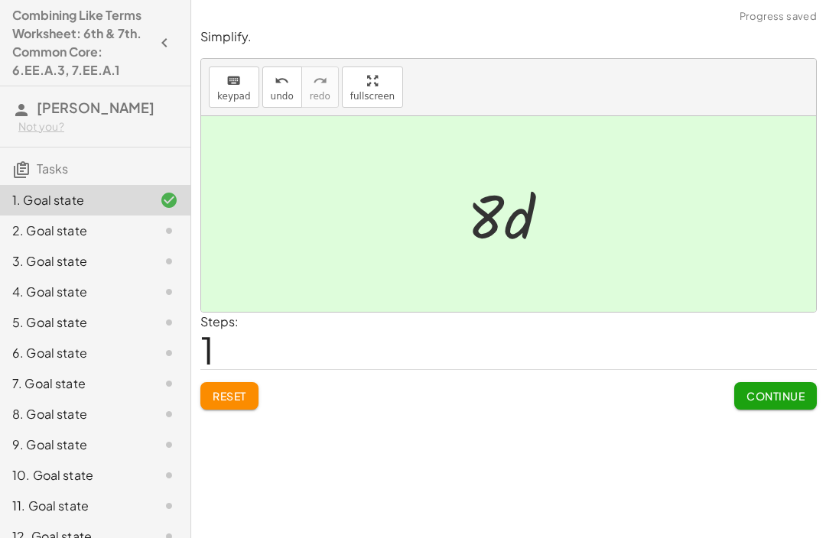
click at [778, 396] on span "Continue" at bounding box center [775, 396] width 58 height 14
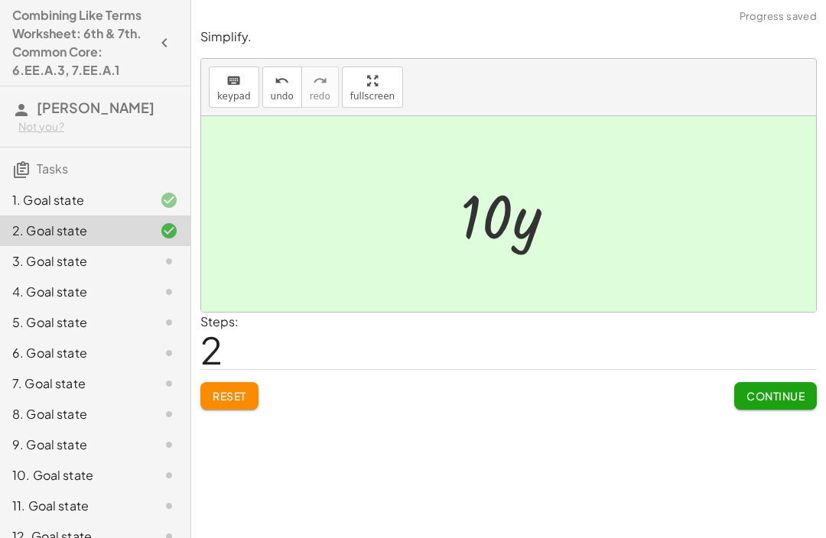
click at [782, 398] on span "Continue" at bounding box center [775, 396] width 58 height 14
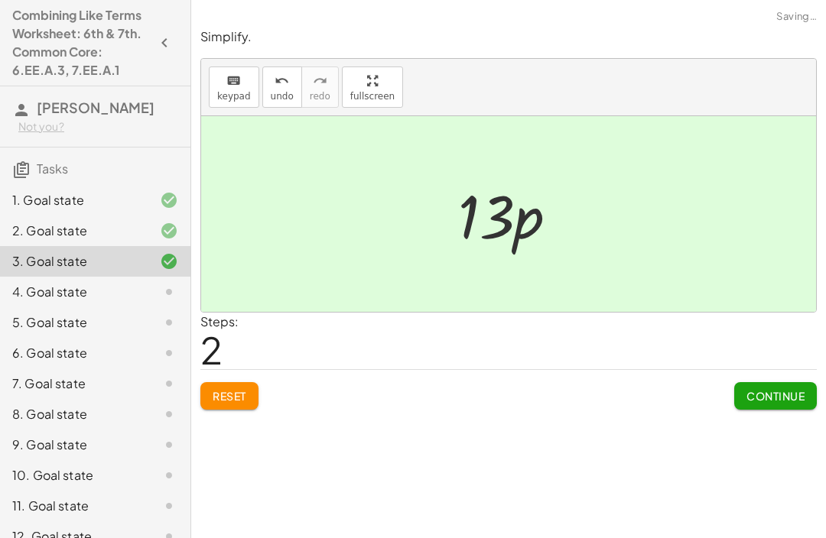
click at [789, 400] on span "Continue" at bounding box center [775, 396] width 58 height 14
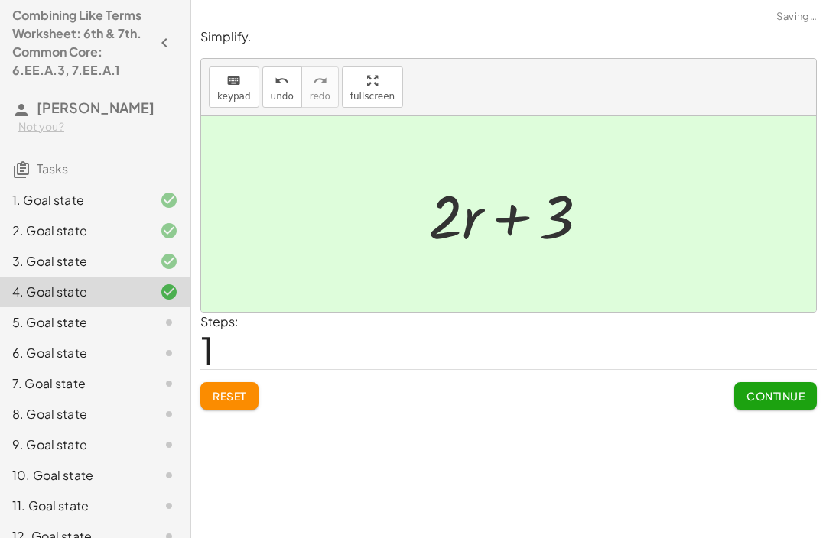
click at [786, 398] on span "Continue" at bounding box center [775, 396] width 58 height 14
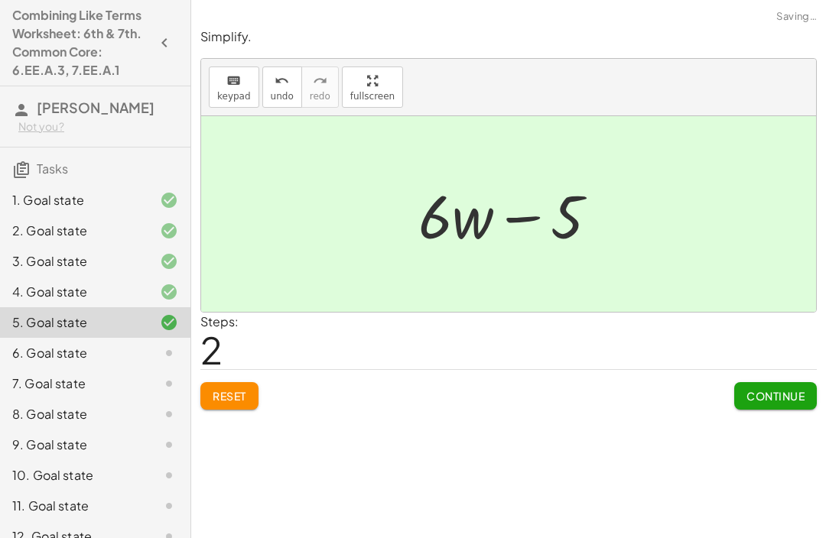
click at [767, 394] on span "Continue" at bounding box center [775, 396] width 58 height 14
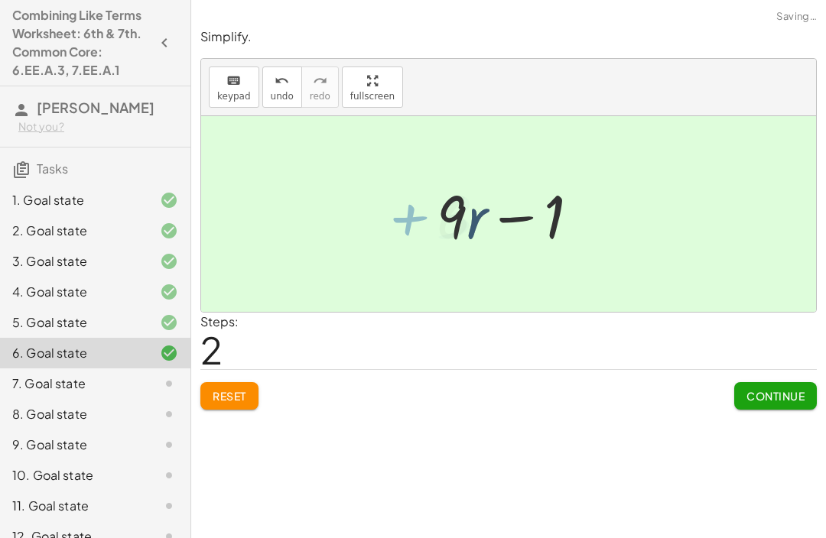
click at [776, 382] on button "Continue" at bounding box center [775, 396] width 83 height 28
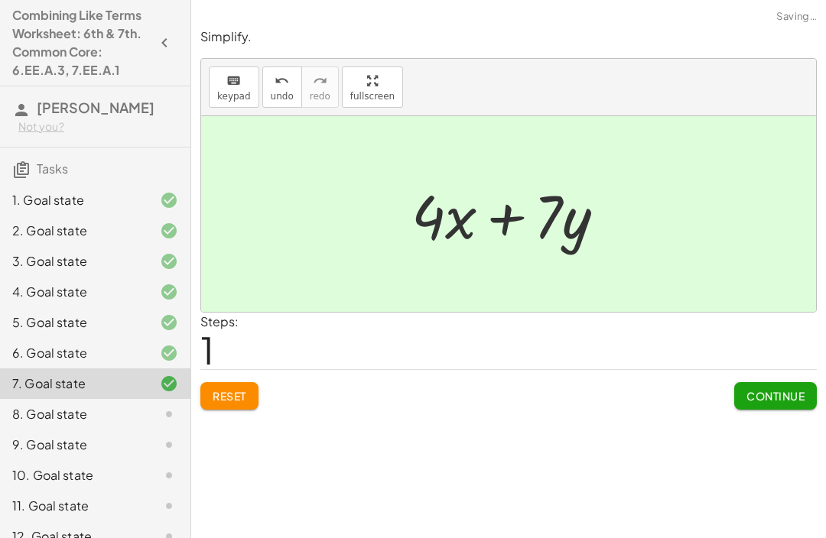
click at [783, 393] on span "Continue" at bounding box center [775, 396] width 58 height 14
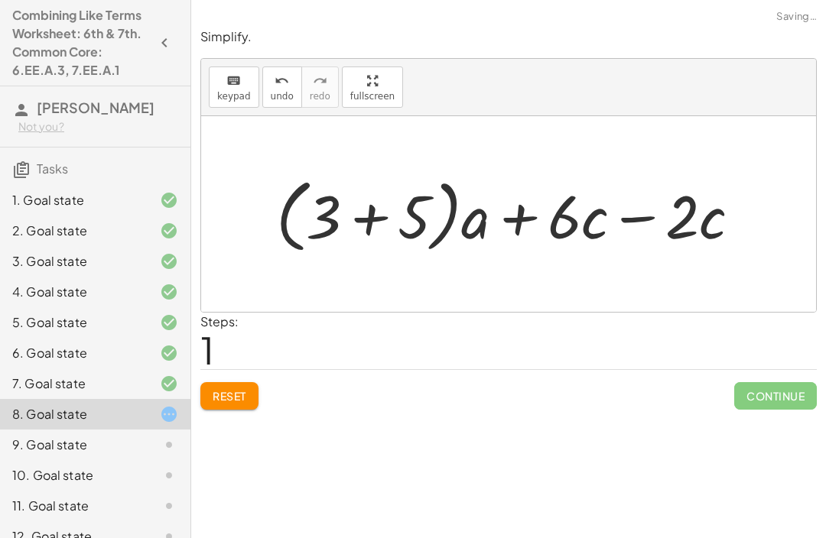
click at [233, 394] on span "Reset" at bounding box center [230, 396] width 34 height 14
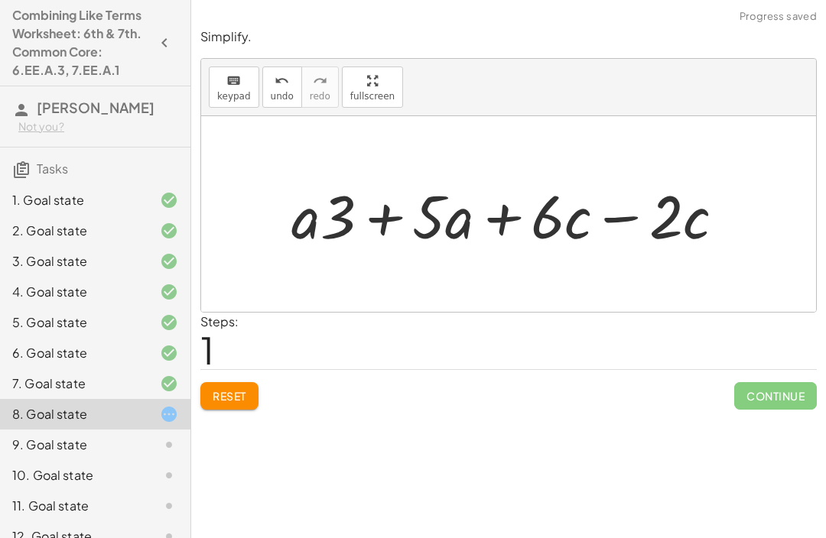
click at [246, 382] on button "Reset" at bounding box center [229, 396] width 58 height 28
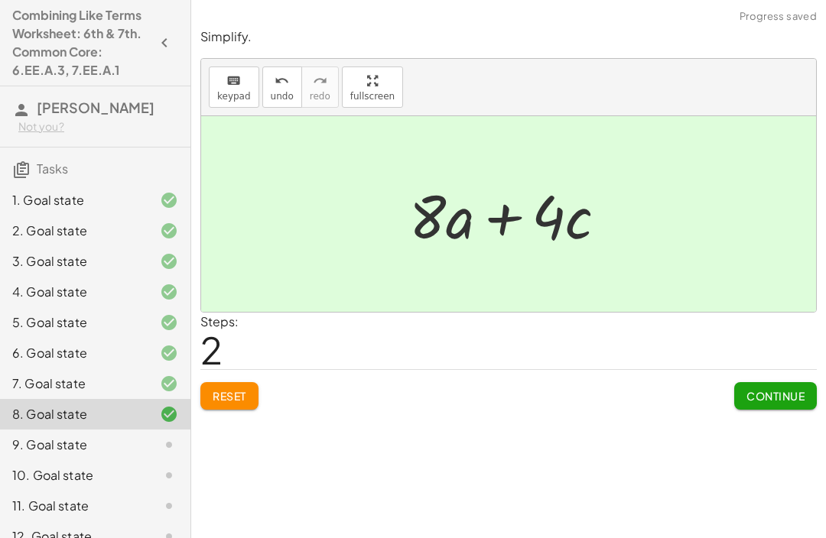
click at [794, 394] on span "Continue" at bounding box center [775, 396] width 58 height 14
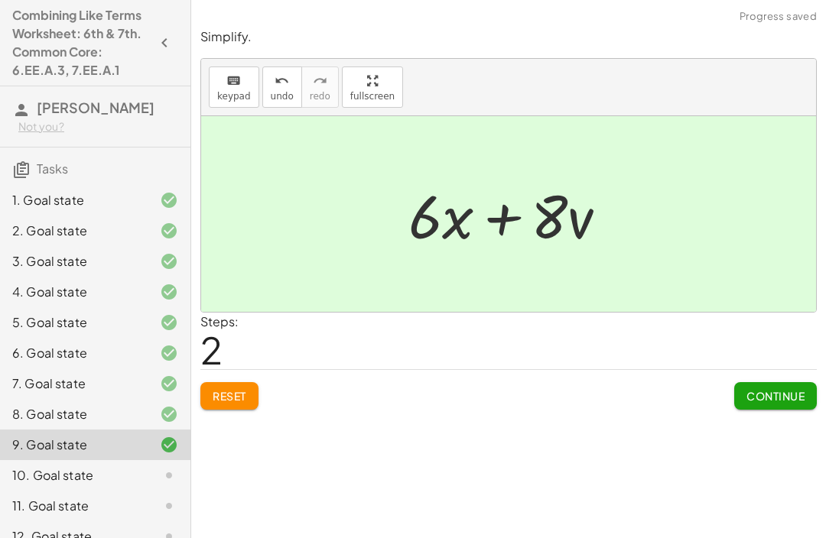
click at [784, 394] on span "Continue" at bounding box center [775, 396] width 58 height 14
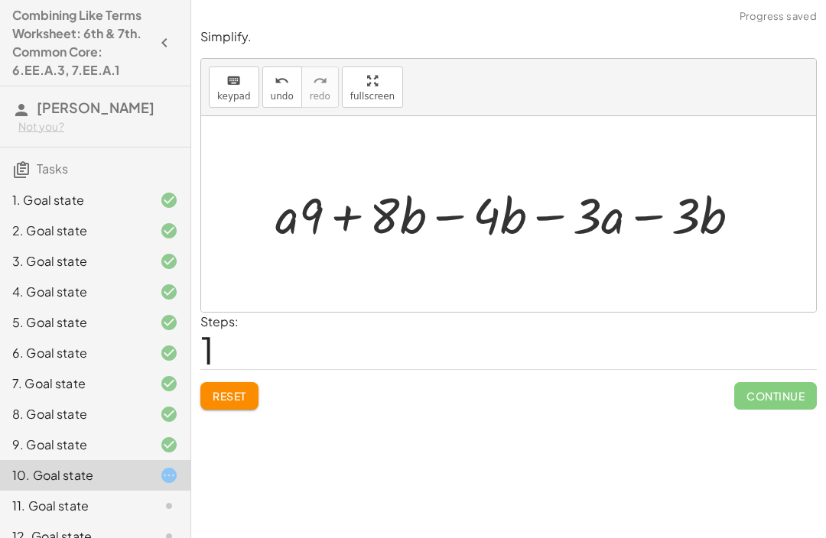
click at [252, 391] on button "Reset" at bounding box center [229, 396] width 58 height 28
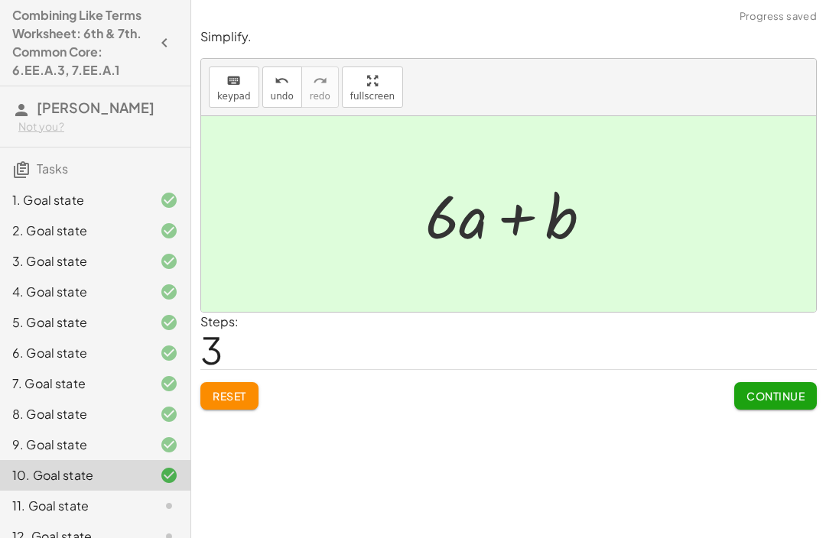
click at [797, 398] on span "Continue" at bounding box center [775, 396] width 58 height 14
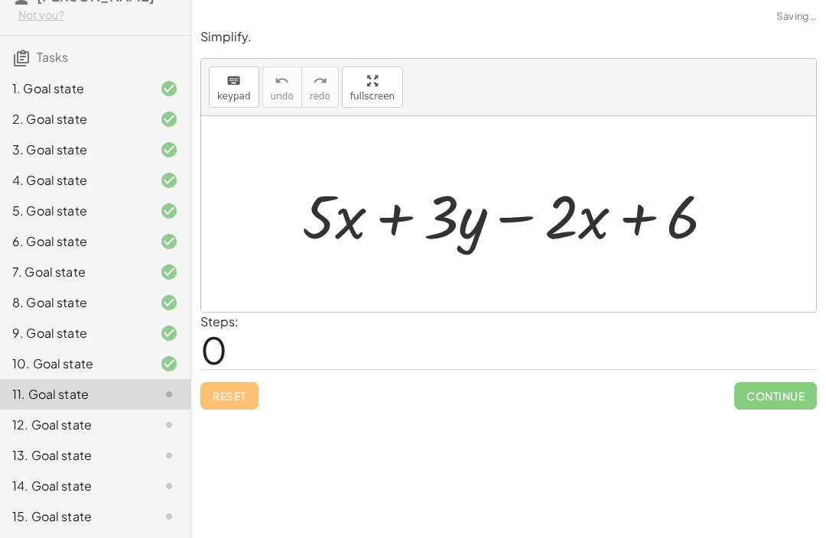
scroll to position [111, 0]
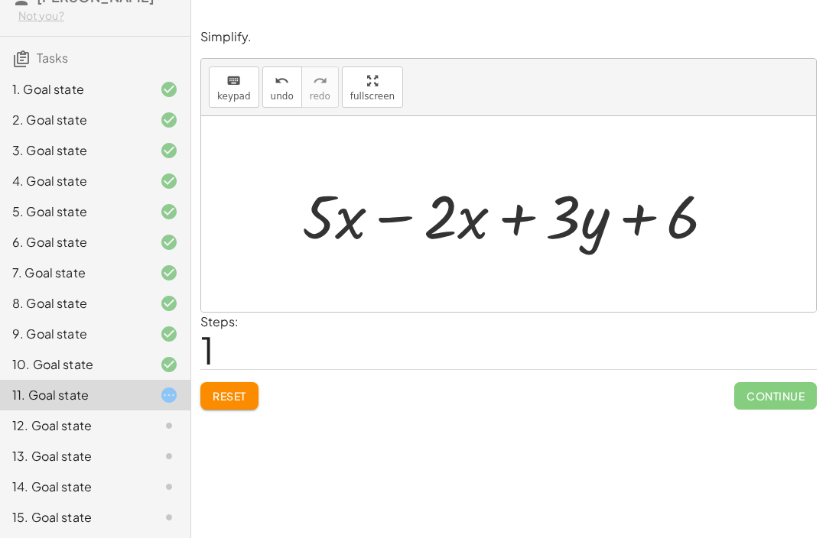
click at [255, 387] on button "Reset" at bounding box center [229, 396] width 58 height 28
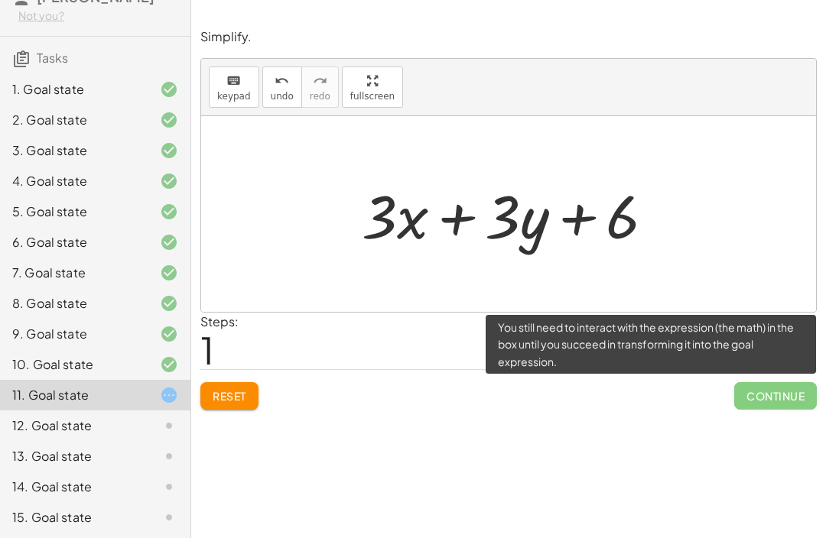
click at [777, 404] on span "Continue" at bounding box center [775, 396] width 83 height 28
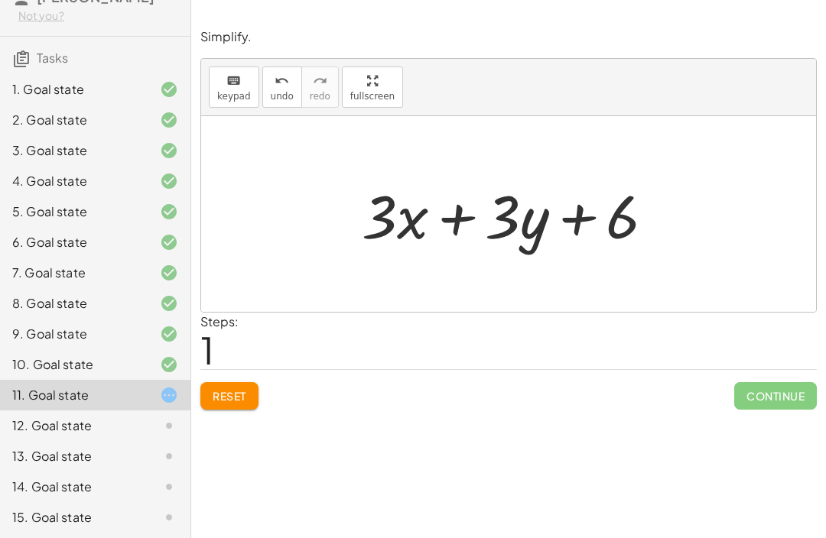
click at [729, 453] on div "Simplify. keyboard keypad undo undo redo redo fullscreen + · 6 · d + · 2 · d · …" at bounding box center [508, 269] width 635 height 538
click at [256, 380] on div "Reset Continue" at bounding box center [508, 389] width 616 height 41
click at [248, 407] on button "Reset" at bounding box center [229, 396] width 58 height 28
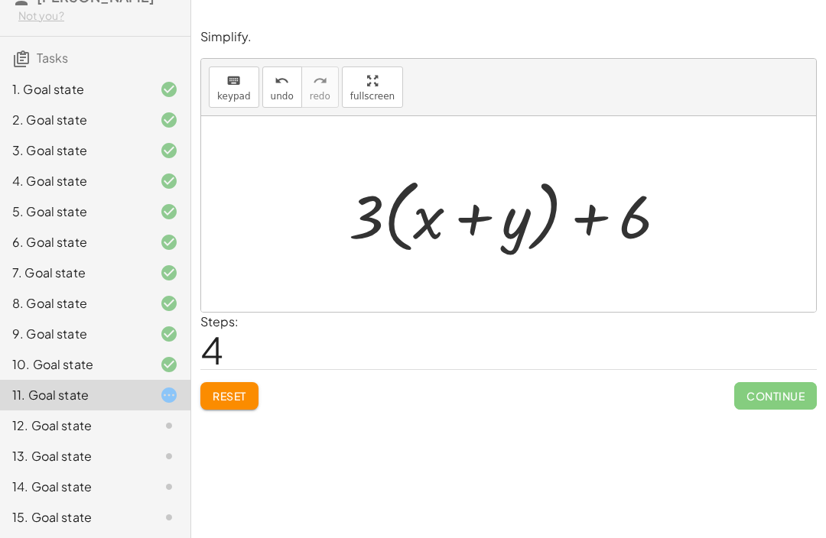
click at [226, 382] on button "Reset" at bounding box center [229, 396] width 58 height 28
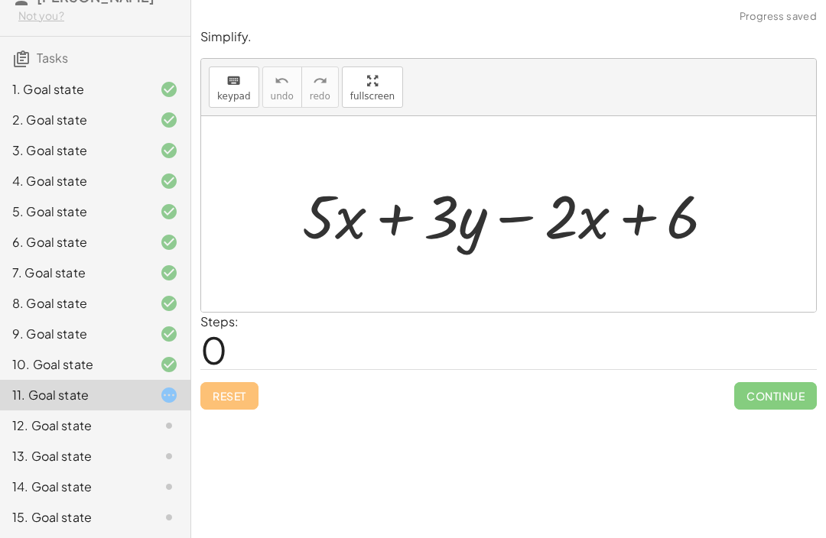
click at [90, 472] on div "12. Goal state" at bounding box center [95, 487] width 190 height 31
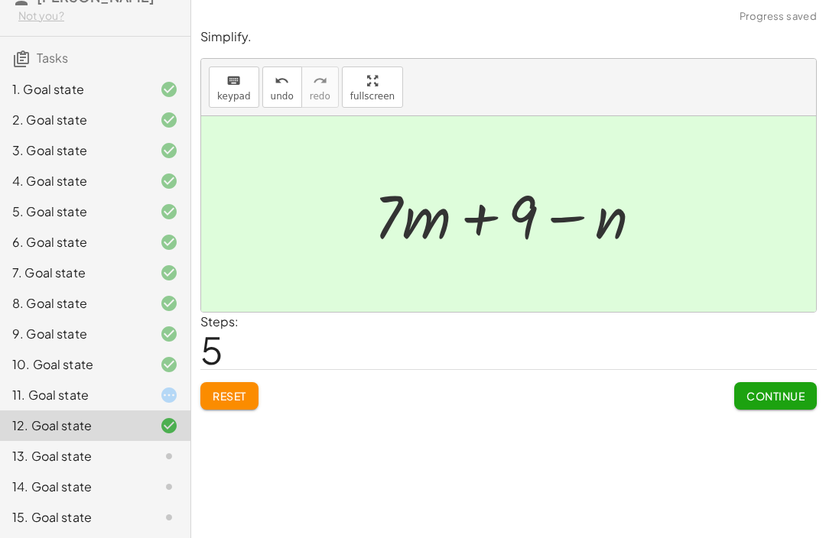
click at [774, 396] on span "Continue" at bounding box center [775, 396] width 58 height 14
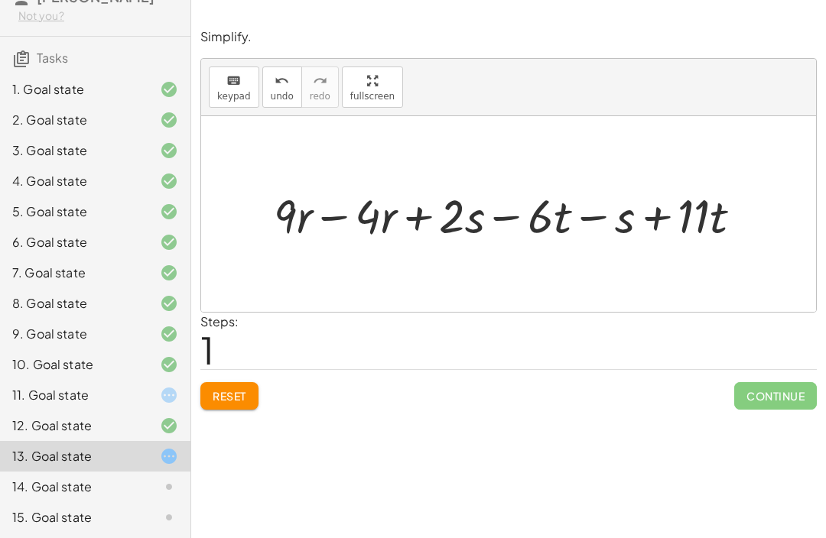
click at [248, 392] on button "Reset" at bounding box center [229, 396] width 58 height 28
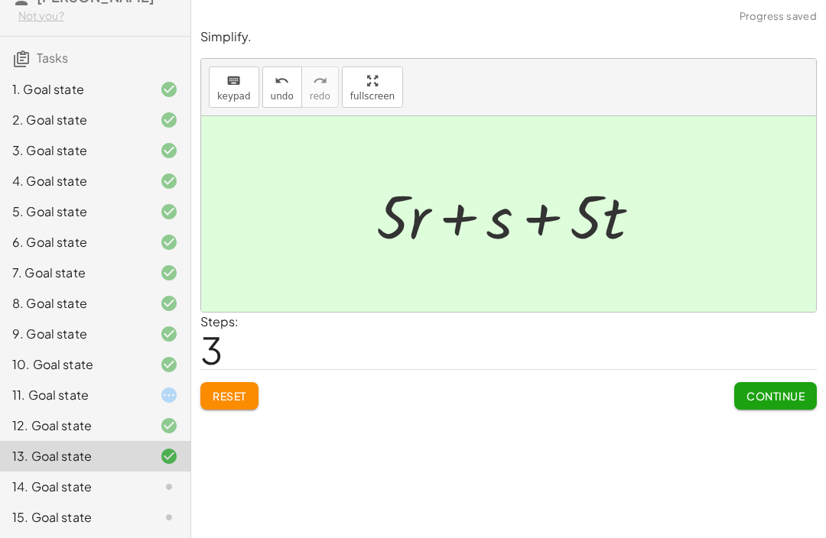
click at [777, 397] on span "Continue" at bounding box center [775, 396] width 58 height 14
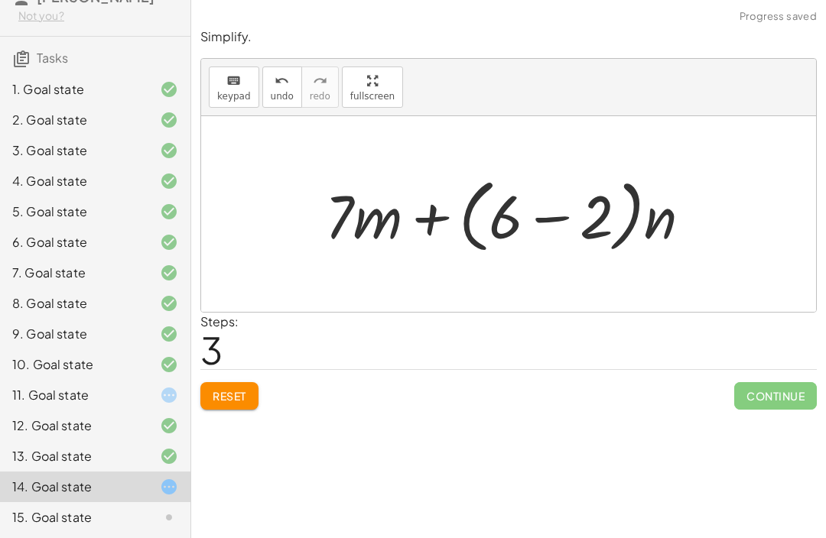
scroll to position [1, 0]
click at [242, 376] on div "Reset Continue" at bounding box center [508, 389] width 616 height 41
click at [270, 380] on div "Reset Continue" at bounding box center [508, 389] width 616 height 41
click at [252, 402] on button "Reset" at bounding box center [229, 396] width 58 height 28
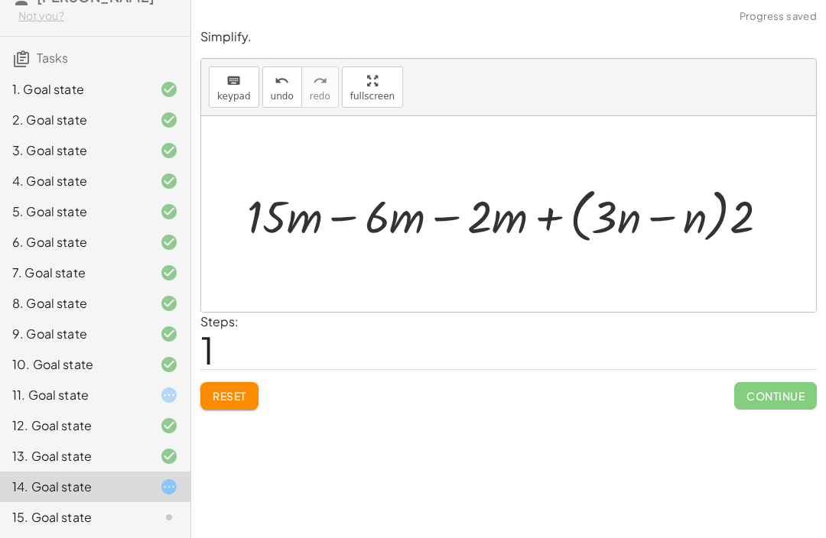
click at [248, 387] on button "Reset" at bounding box center [229, 396] width 58 height 28
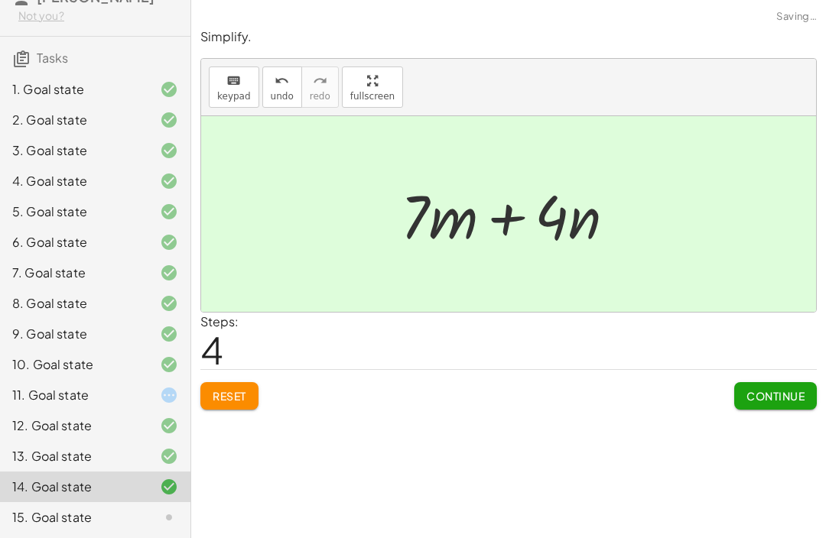
click at [779, 394] on span "Continue" at bounding box center [775, 396] width 58 height 14
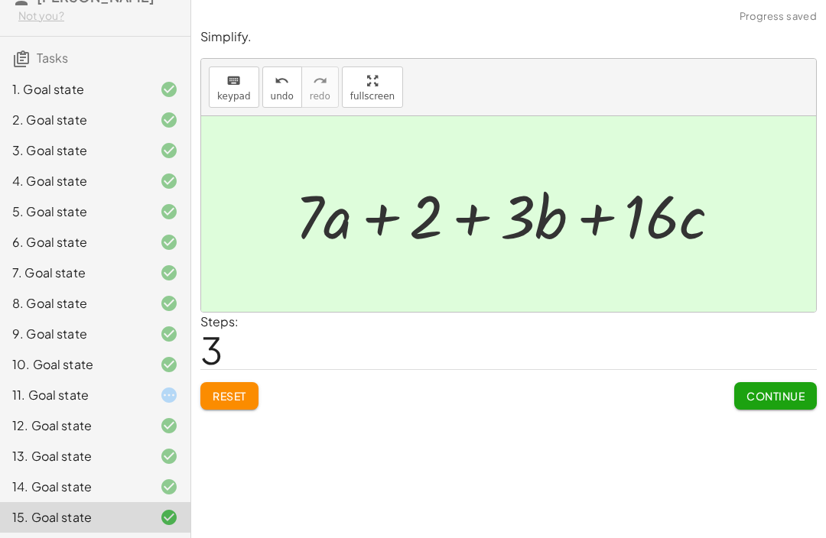
click at [160, 441] on div "11. Goal state" at bounding box center [95, 456] width 190 height 31
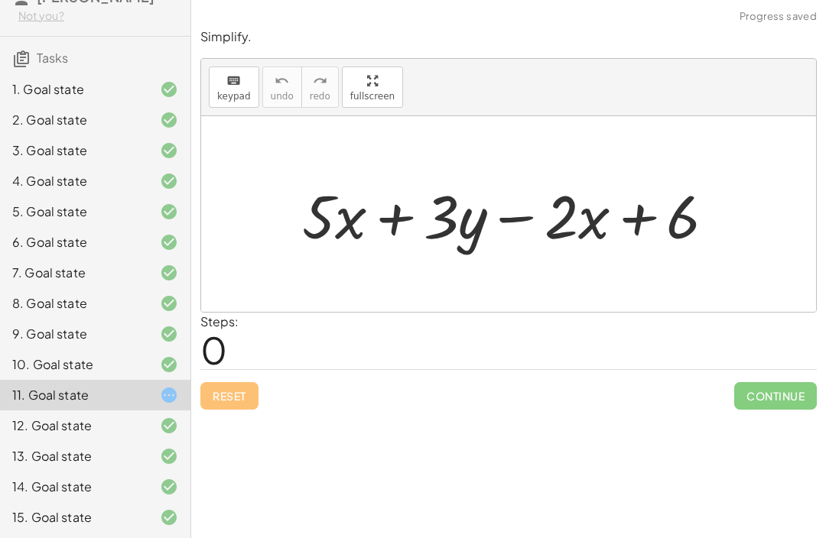
click at [252, 369] on div "Reset Continue" at bounding box center [508, 389] width 616 height 41
click at [252, 367] on div "Steps: 0" at bounding box center [508, 341] width 616 height 57
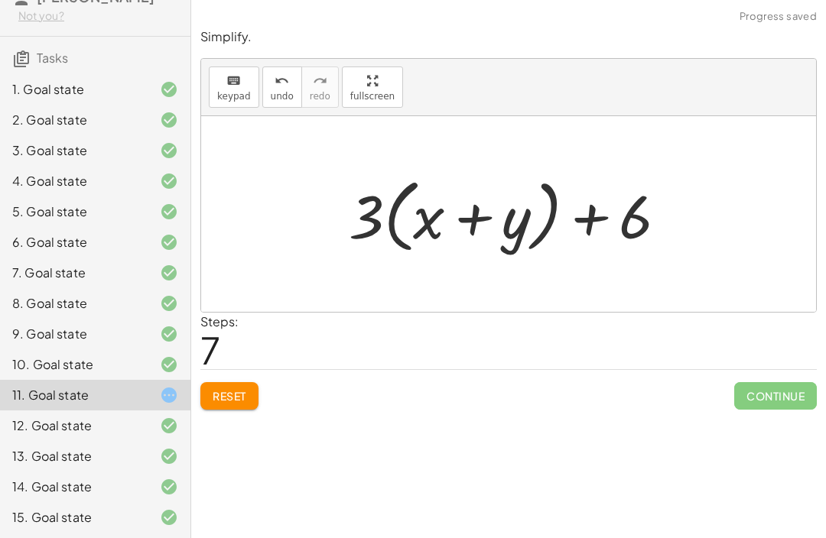
click at [775, 391] on span "Continue" at bounding box center [775, 396] width 83 height 28
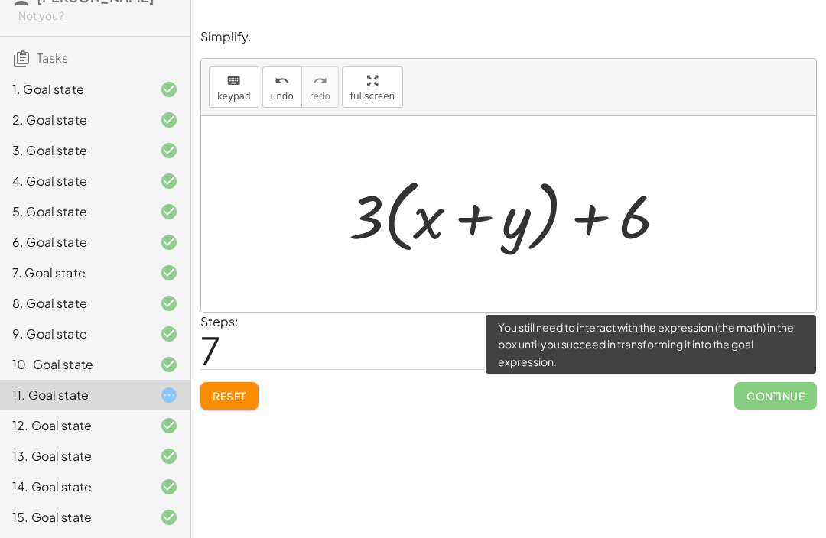
scroll to position [0, 0]
click at [235, 402] on span "Reset" at bounding box center [230, 396] width 34 height 14
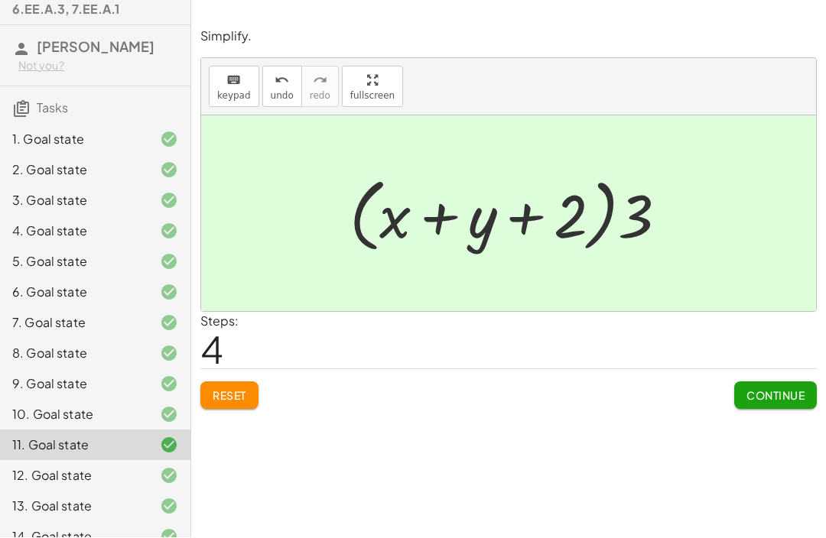
click at [790, 391] on span "Continue" at bounding box center [775, 396] width 58 height 14
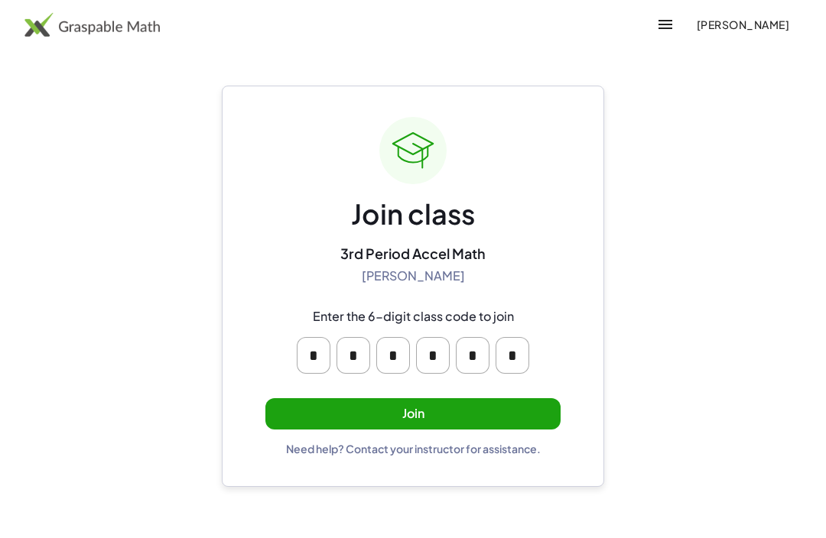
click at [530, 404] on button "Join" at bounding box center [412, 413] width 295 height 31
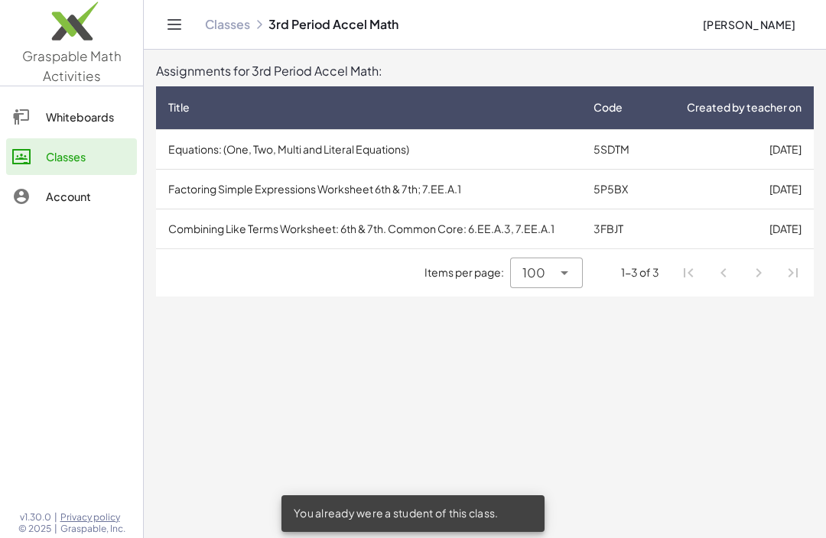
click at [709, 151] on td "[DATE]" at bounding box center [733, 149] width 161 height 40
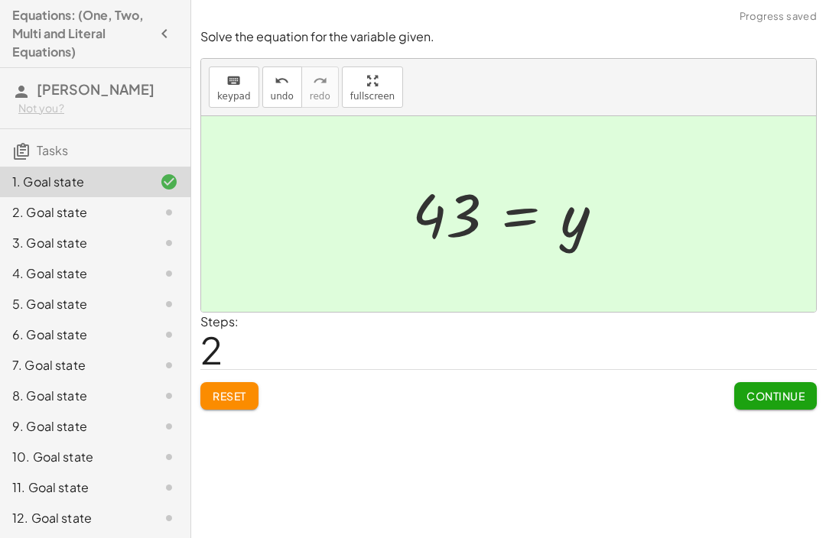
click at [792, 394] on span "Continue" at bounding box center [775, 396] width 58 height 14
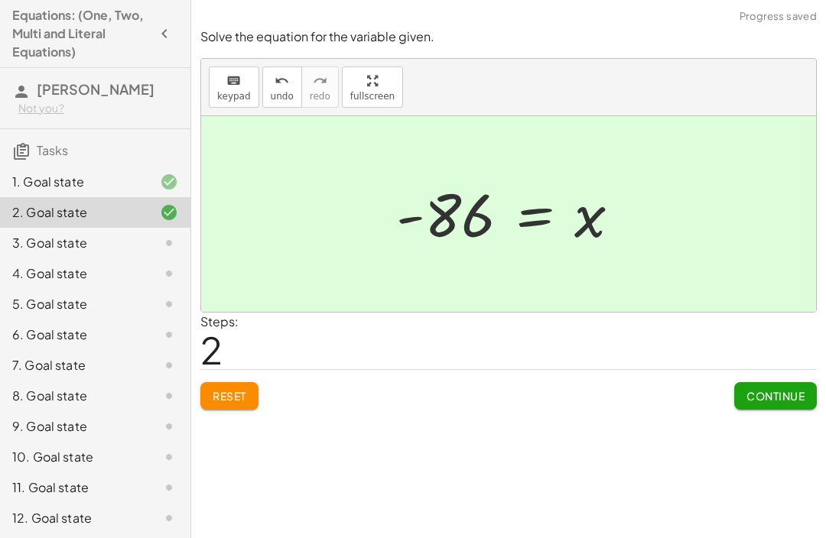
click at [780, 394] on span "Continue" at bounding box center [775, 396] width 58 height 14
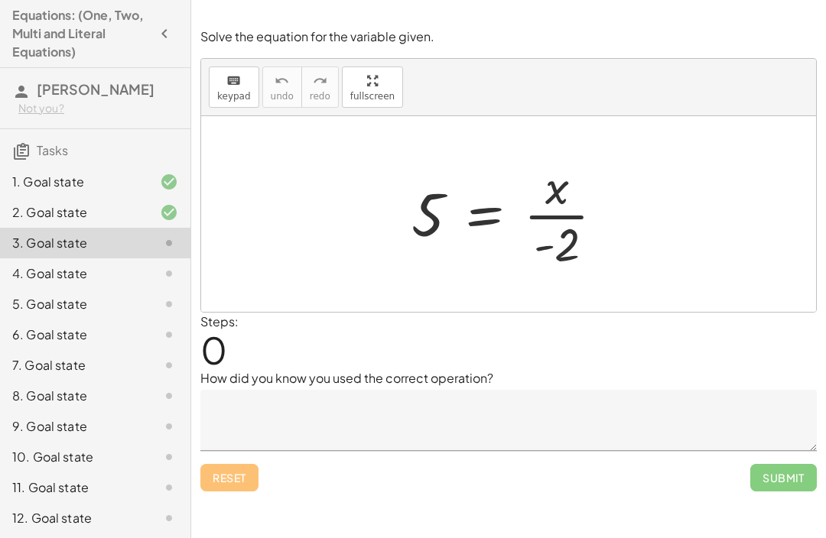
click at [654, 433] on textarea at bounding box center [508, 420] width 616 height 61
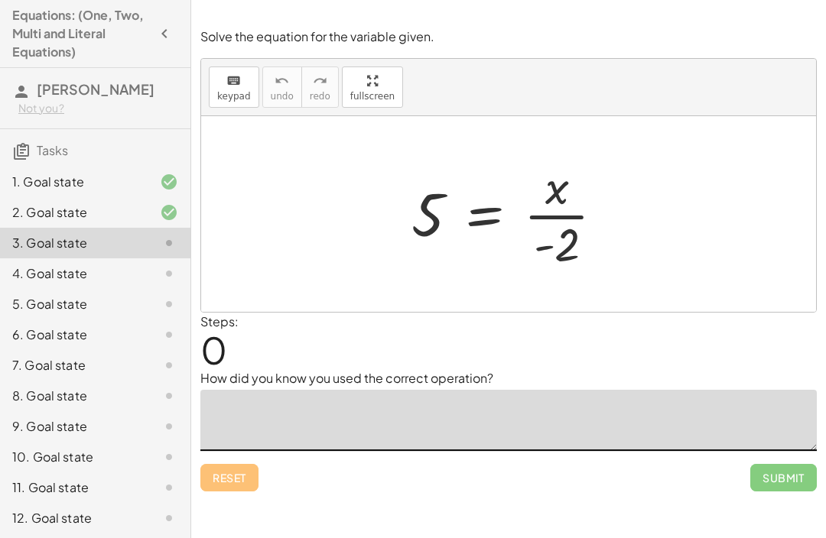
click at [70, 280] on div "4. Goal state" at bounding box center [73, 274] width 123 height 18
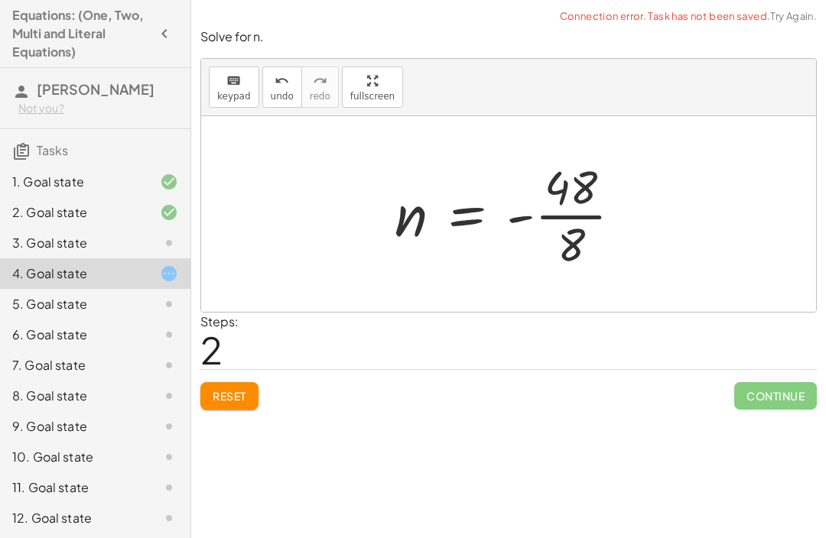
click at [246, 389] on span "Reset" at bounding box center [230, 396] width 34 height 14
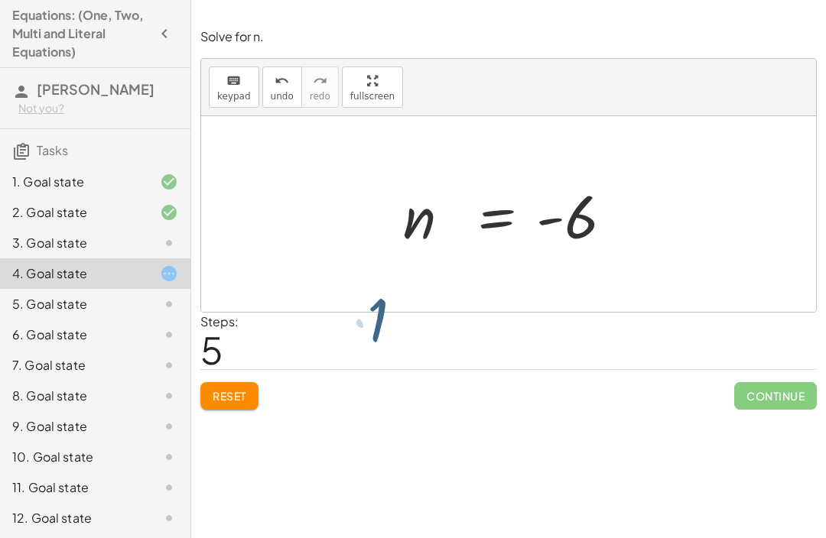
click at [255, 397] on button "Reset" at bounding box center [229, 396] width 58 height 28
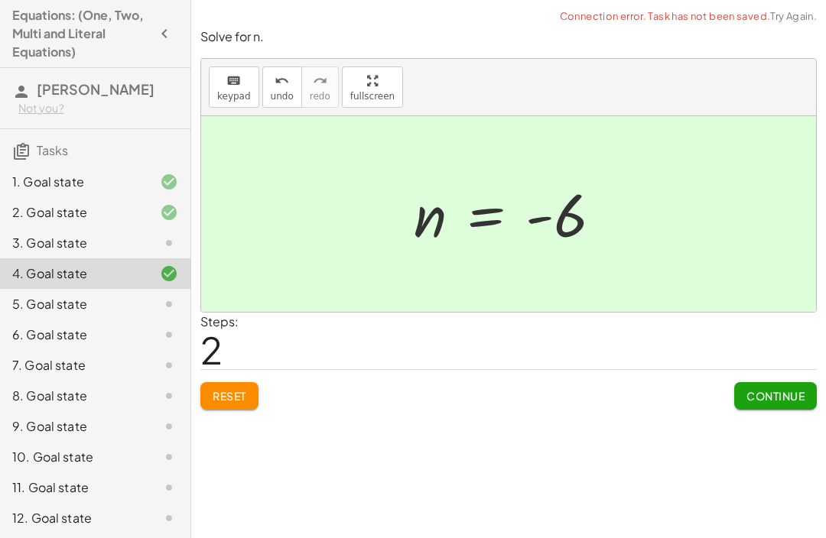
click at [787, 389] on span "Continue" at bounding box center [775, 396] width 58 height 14
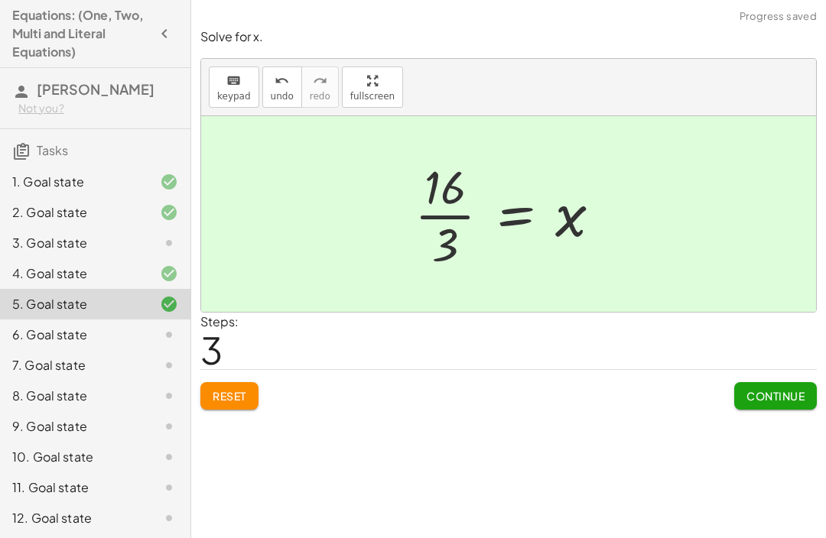
click at [782, 396] on span "Continue" at bounding box center [775, 396] width 58 height 14
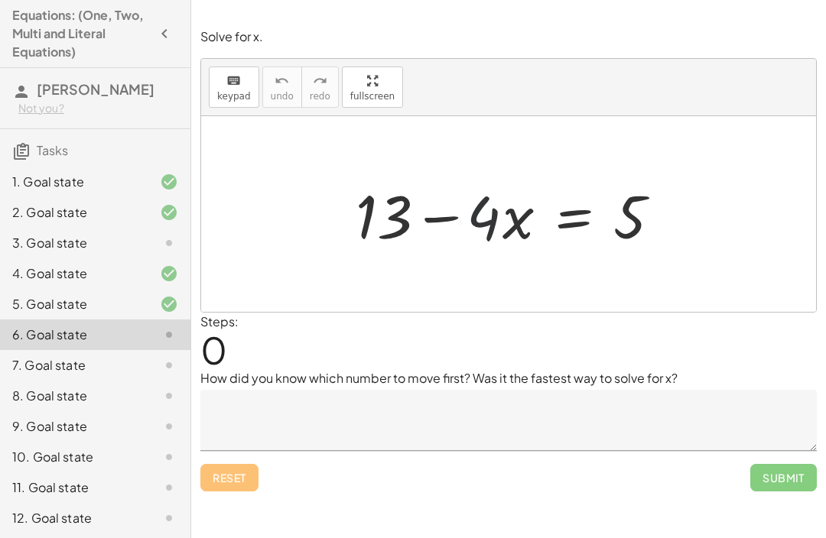
click at [112, 236] on div "3. Goal state" at bounding box center [73, 243] width 123 height 18
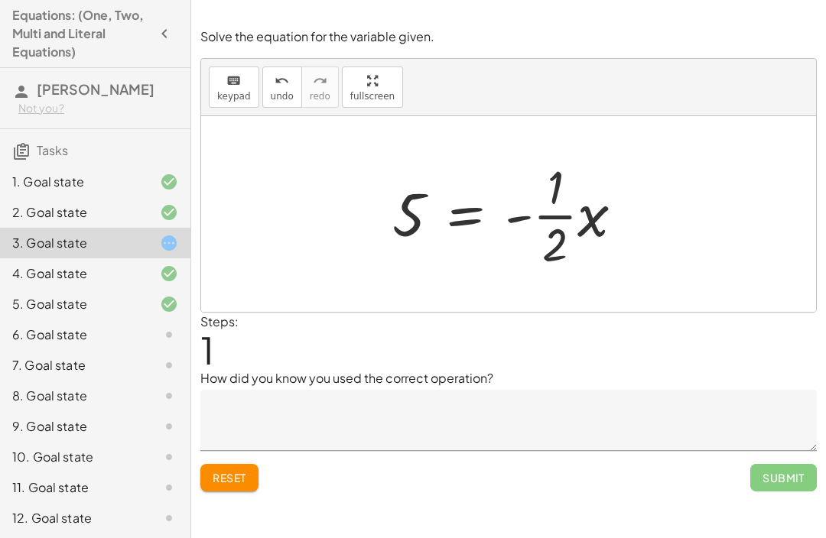
click at [258, 462] on div "Reset Submit" at bounding box center [508, 471] width 616 height 41
click at [268, 470] on div "Reset Submit" at bounding box center [508, 471] width 616 height 41
click at [258, 482] on button "Reset" at bounding box center [229, 478] width 58 height 28
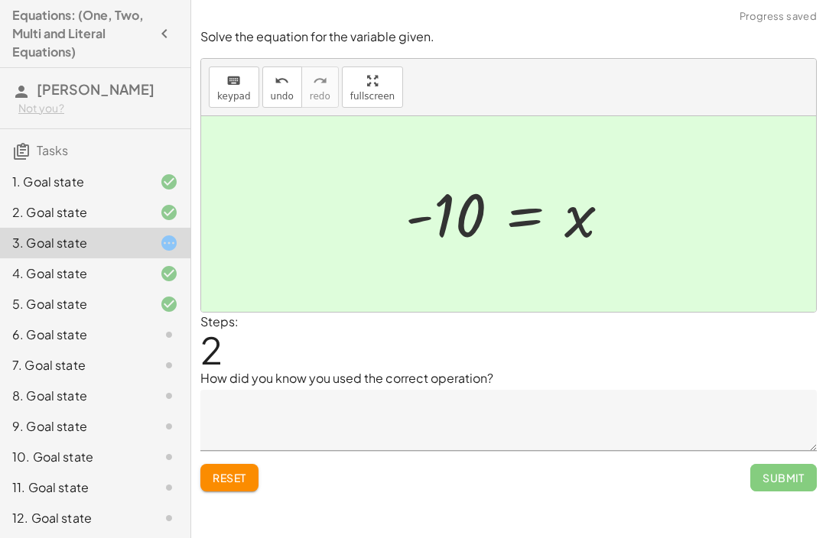
click at [527, 430] on textarea at bounding box center [508, 420] width 616 height 61
click at [626, 435] on textarea at bounding box center [508, 420] width 616 height 61
click at [680, 433] on textarea at bounding box center [508, 420] width 616 height 61
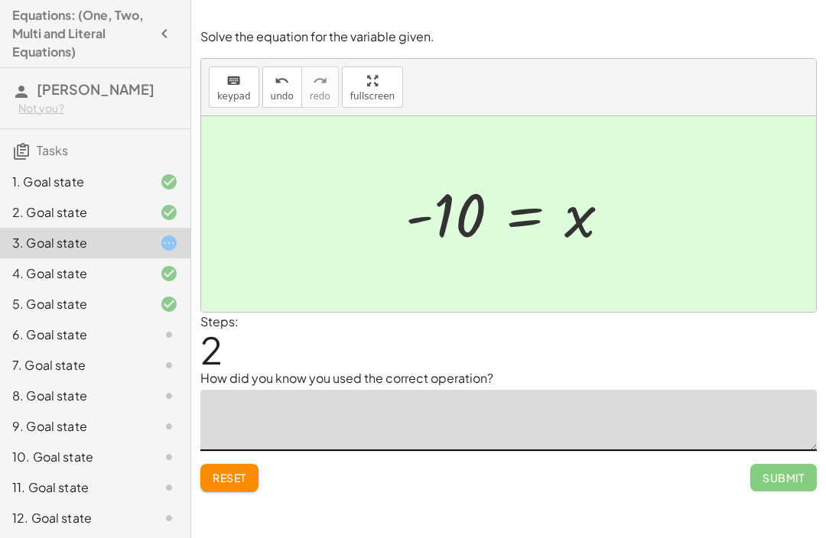
type textarea "*"
type textarea "**********"
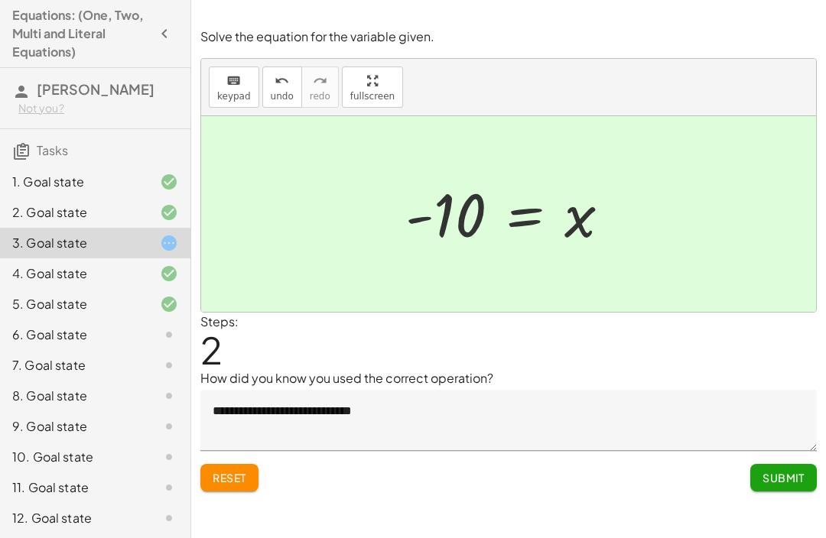
click at [804, 490] on button "Submit" at bounding box center [783, 478] width 67 height 28
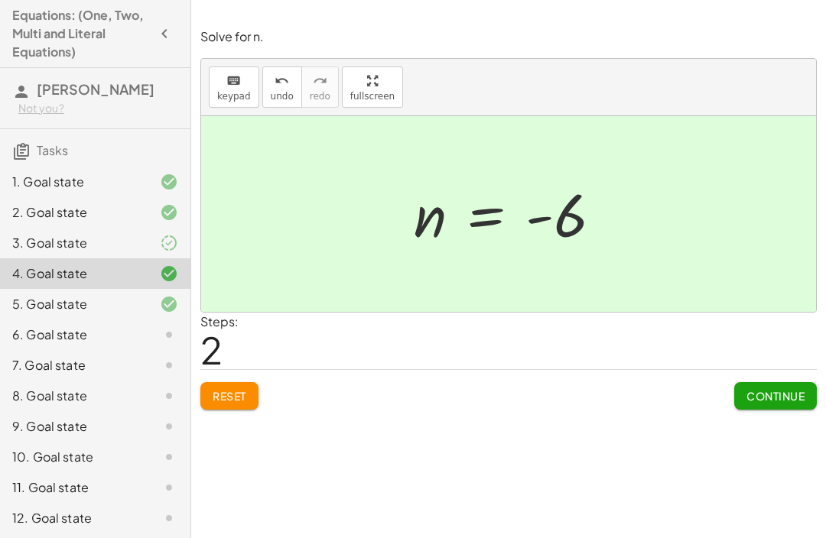
click at [148, 235] on div at bounding box center [156, 243] width 43 height 18
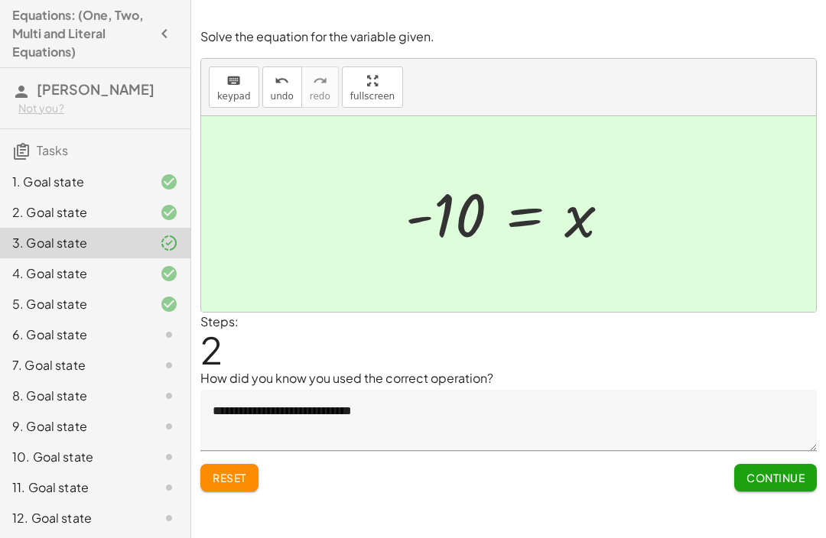
click at [765, 481] on span "Continue" at bounding box center [775, 478] width 58 height 14
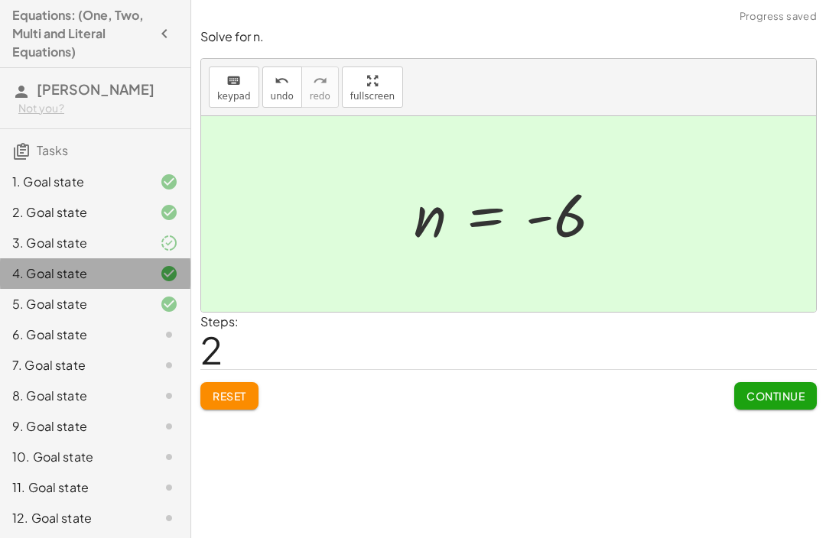
click at [166, 260] on div "4. Goal state" at bounding box center [95, 273] width 190 height 31
click at [166, 259] on div "4. Goal state" at bounding box center [95, 273] width 190 height 31
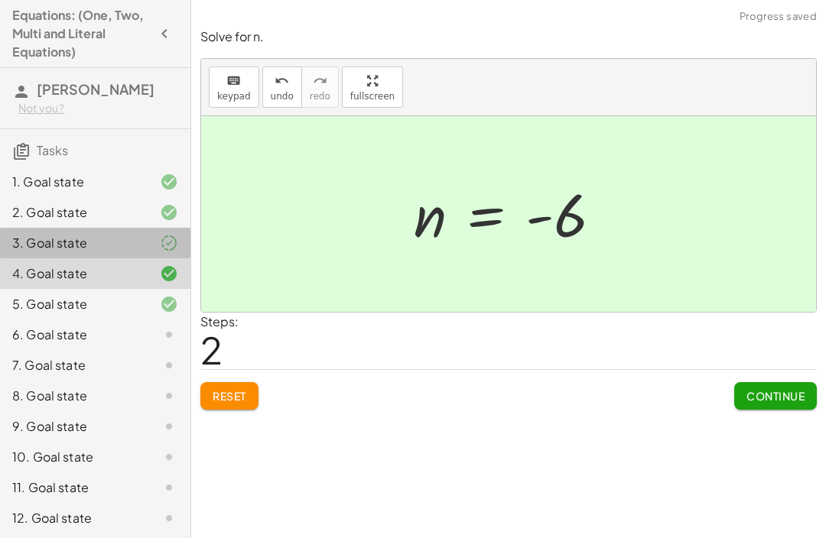
click at [183, 289] on div "3. Goal state" at bounding box center [95, 304] width 190 height 31
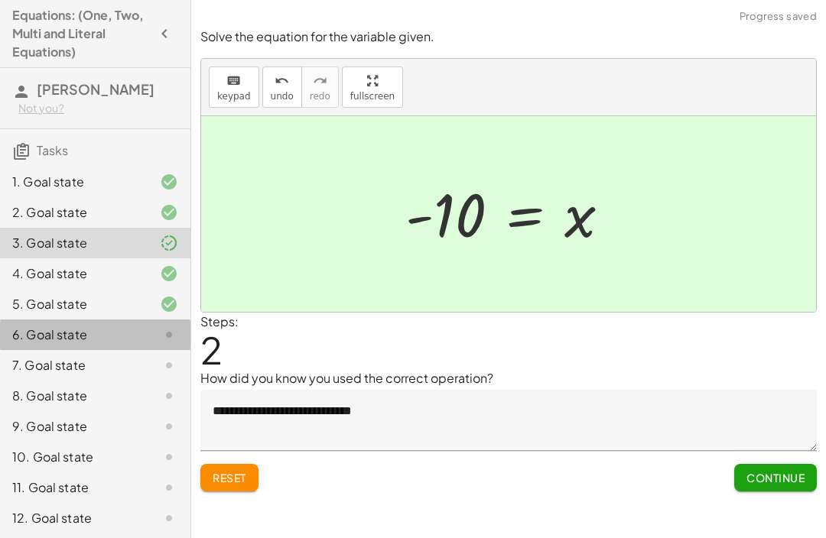
click at [170, 381] on div "6. Goal state" at bounding box center [95, 396] width 190 height 31
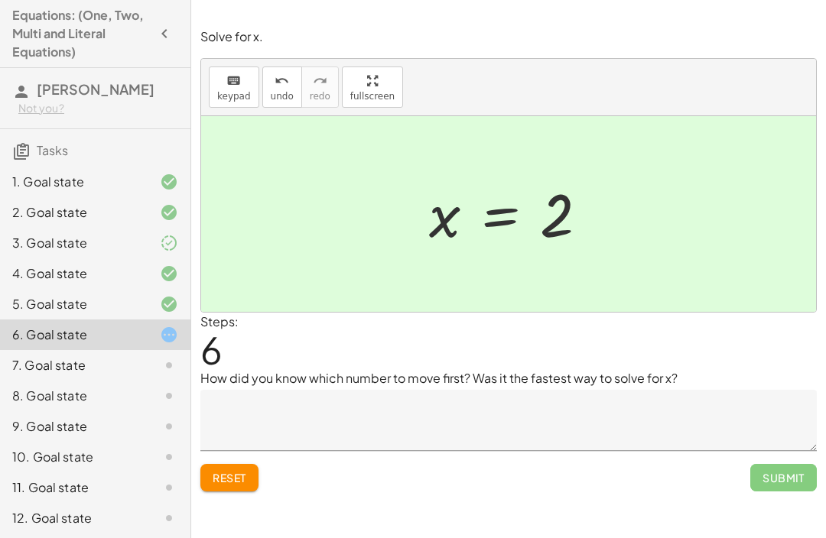
click at [645, 394] on textarea at bounding box center [508, 420] width 616 height 61
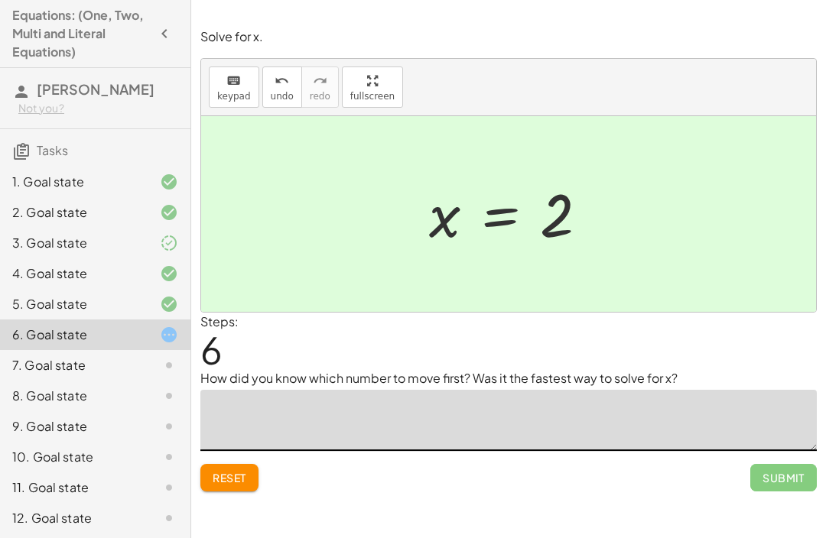
type textarea "*"
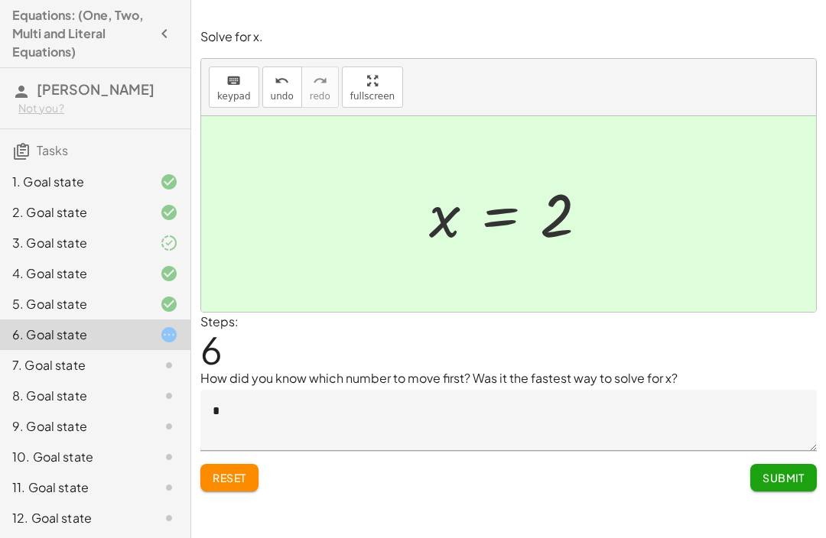
click at [633, 419] on textarea "*" at bounding box center [508, 420] width 616 height 61
click at [276, 411] on textarea at bounding box center [508, 420] width 616 height 61
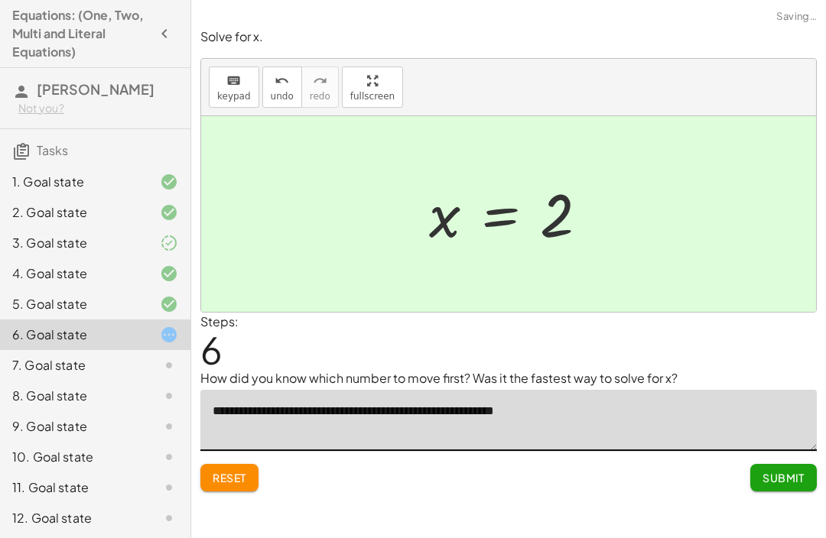
type textarea "**********"
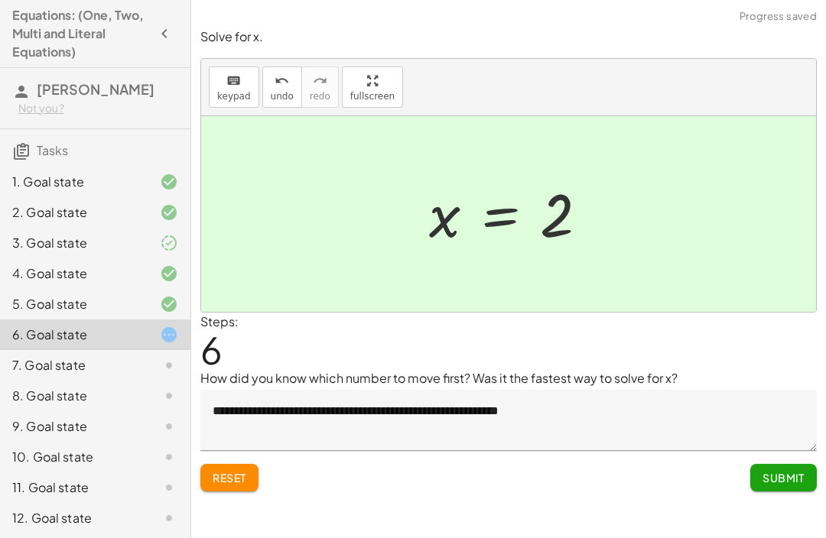
click at [781, 477] on span "Submit" at bounding box center [783, 478] width 42 height 14
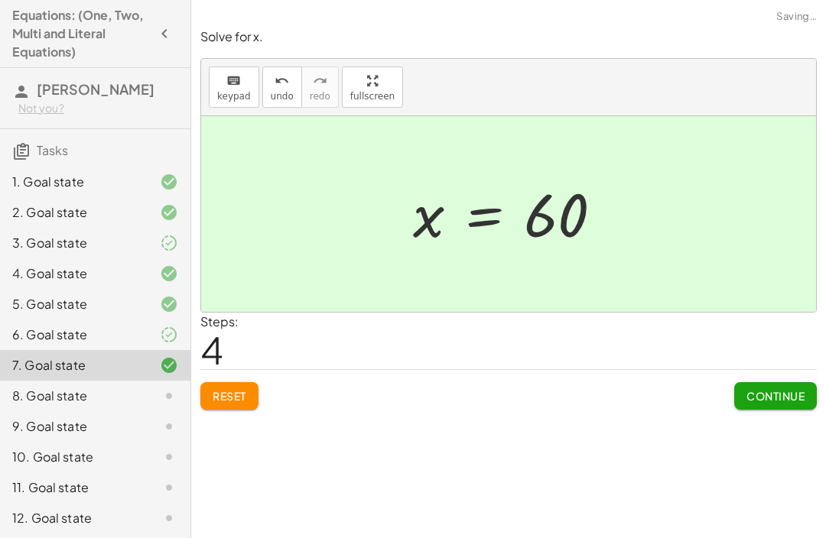
click at [777, 408] on button "Continue" at bounding box center [775, 396] width 83 height 28
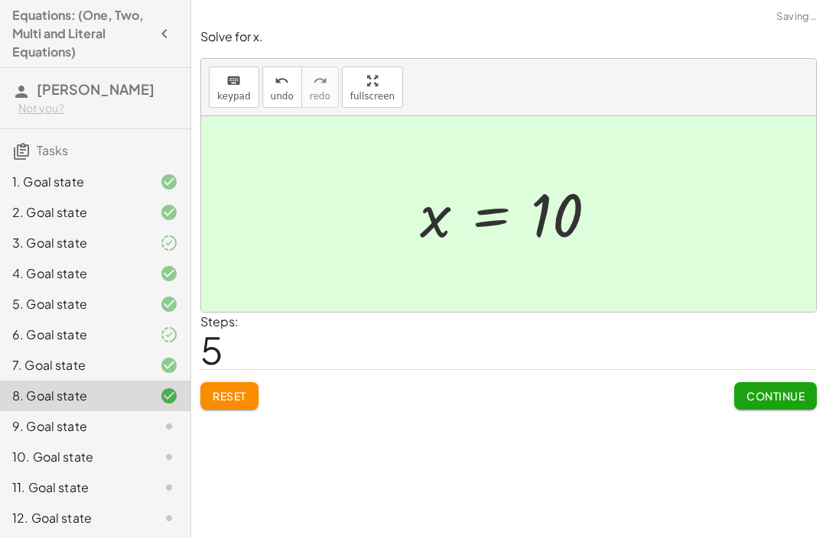
click at [790, 401] on span "Continue" at bounding box center [775, 396] width 58 height 14
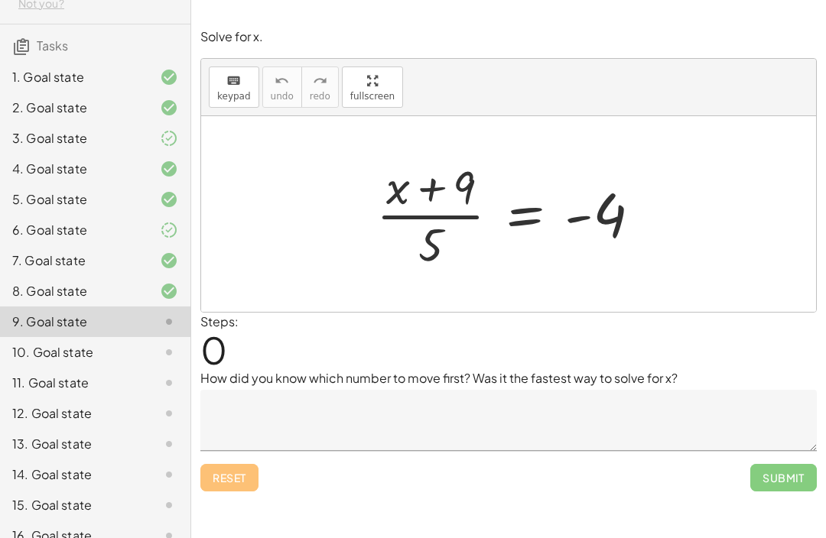
scroll to position [103, 0]
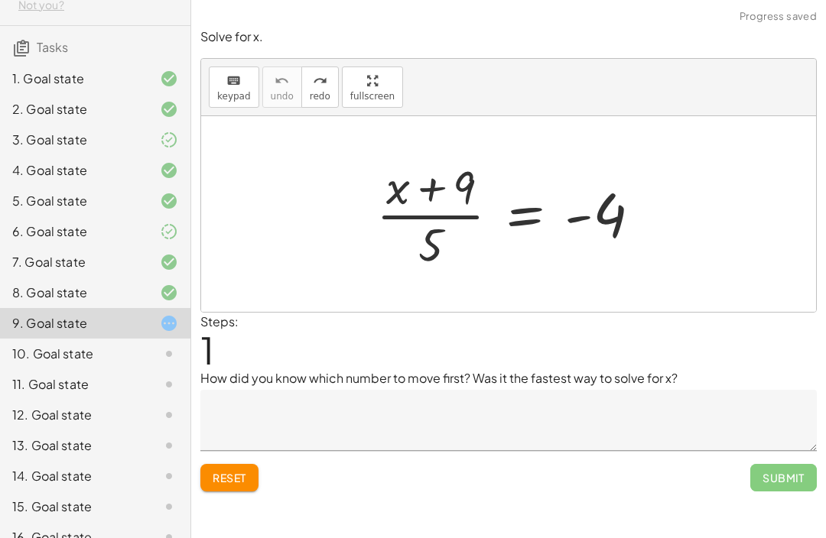
click at [232, 474] on span "Reset" at bounding box center [230, 478] width 34 height 14
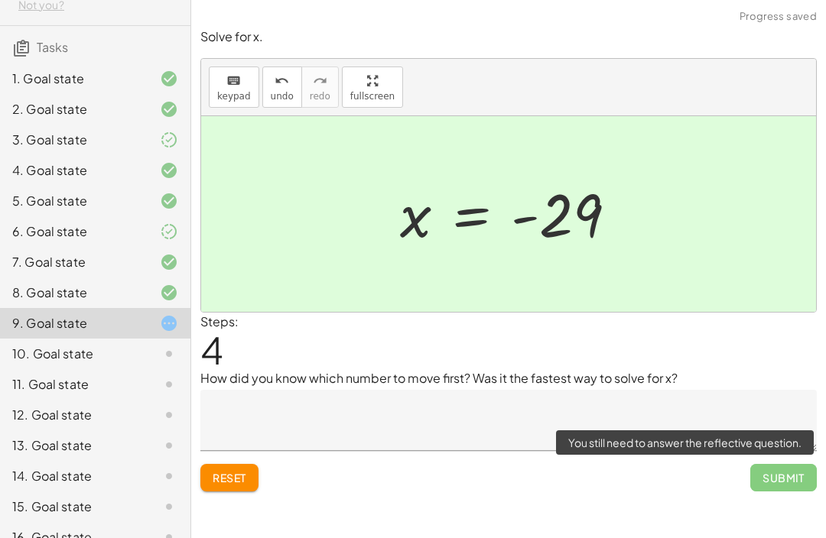
click at [801, 474] on span "Submit" at bounding box center [783, 478] width 67 height 28
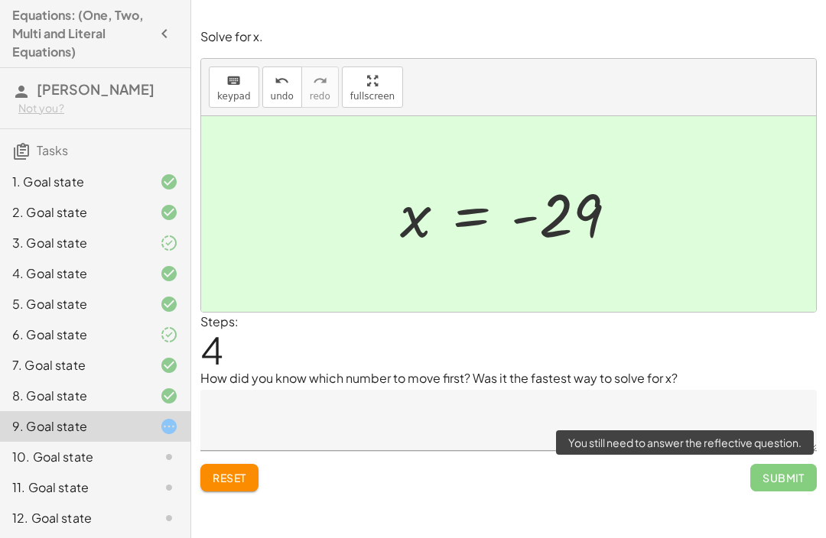
scroll to position [0, 0]
click at [138, 452] on div at bounding box center [156, 457] width 43 height 18
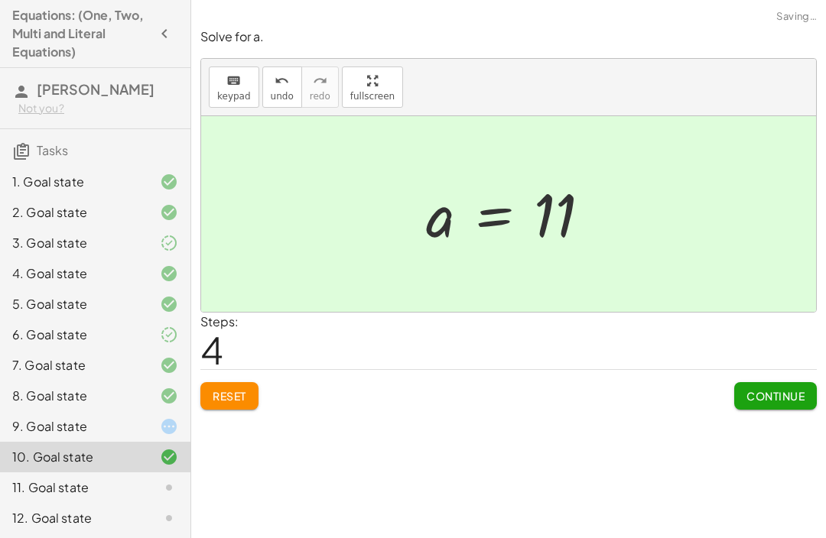
click at [747, 397] on span "Continue" at bounding box center [775, 396] width 58 height 14
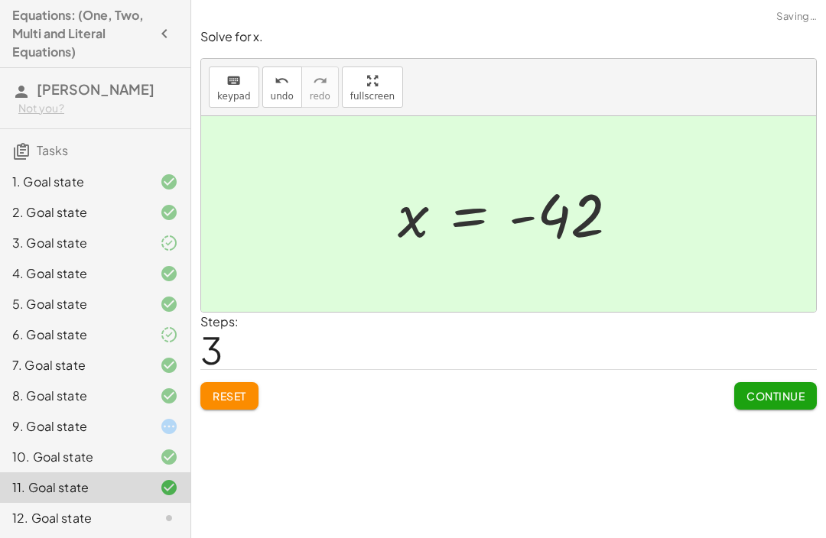
click at [773, 389] on span "Continue" at bounding box center [775, 396] width 58 height 14
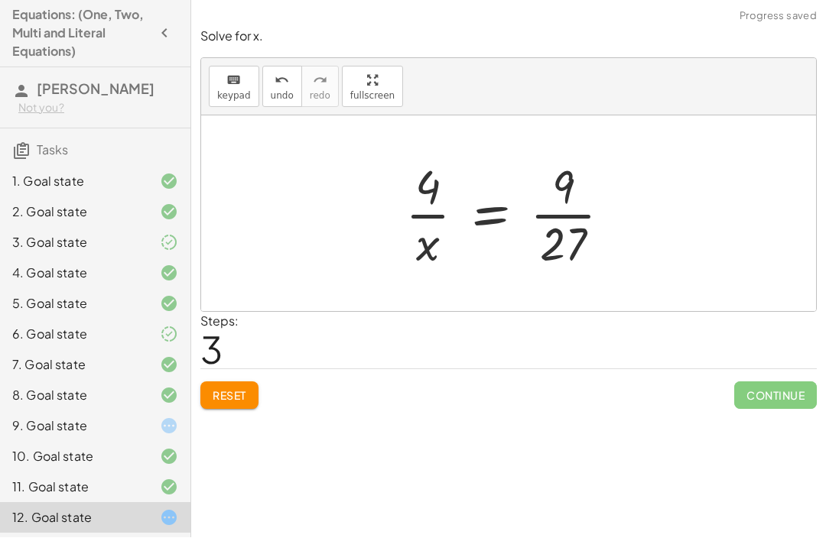
click at [242, 386] on button "Reset" at bounding box center [229, 396] width 58 height 28
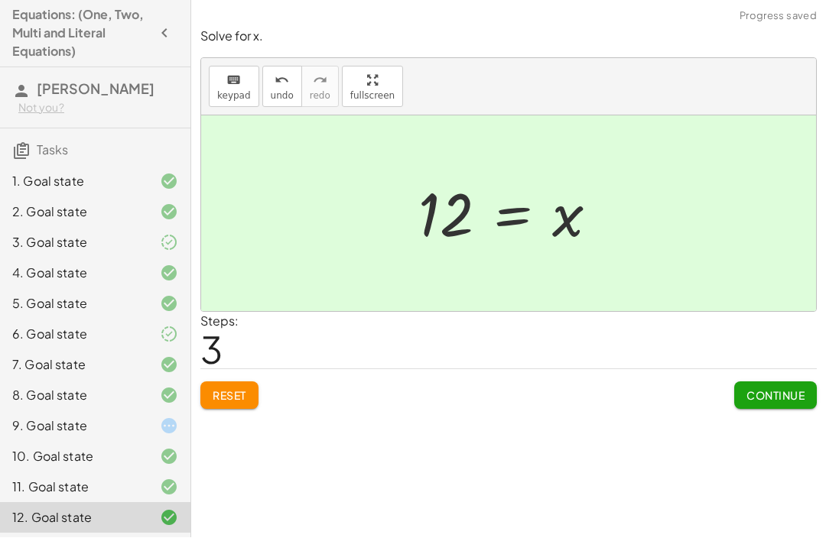
click at [797, 403] on button "Continue" at bounding box center [775, 396] width 83 height 28
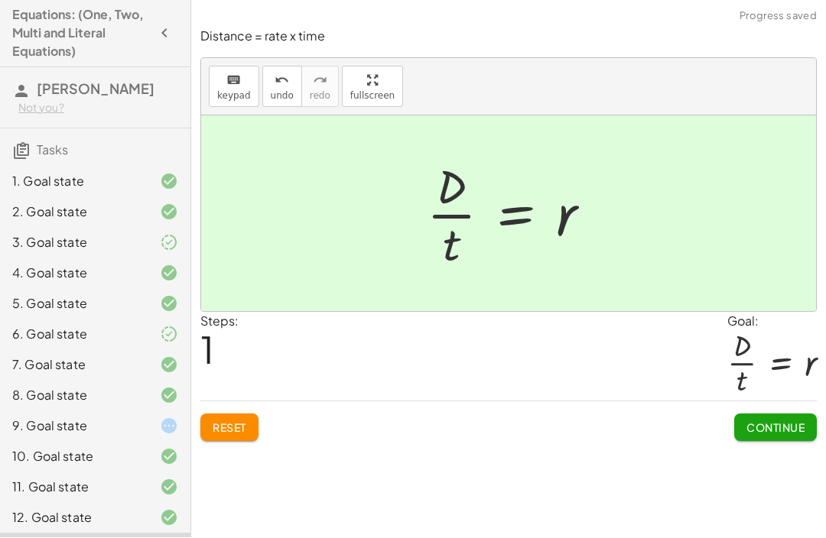
click at [757, 433] on span "Continue" at bounding box center [775, 428] width 58 height 14
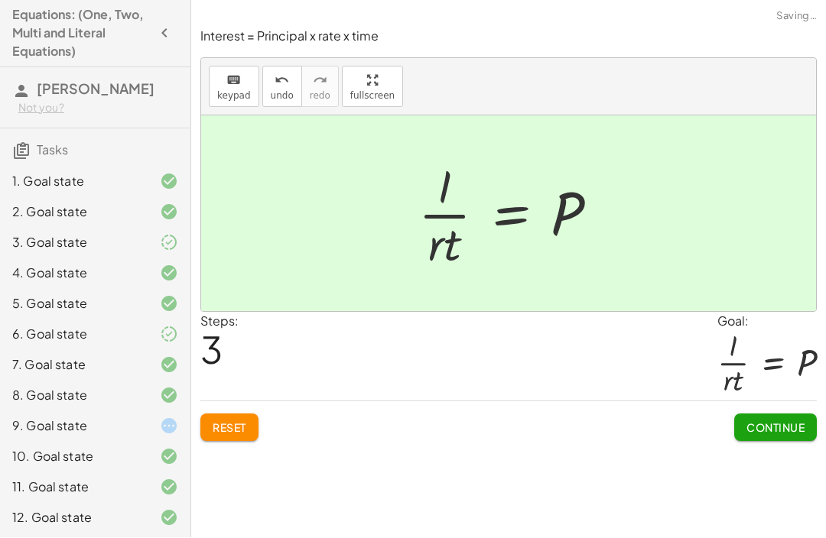
click at [784, 430] on span "Continue" at bounding box center [775, 428] width 58 height 14
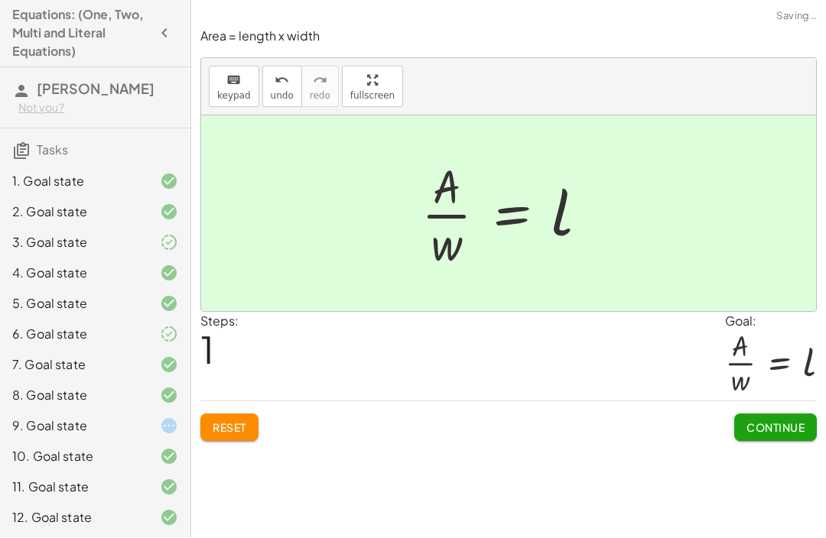
click at [746, 421] on span "Continue" at bounding box center [775, 428] width 58 height 14
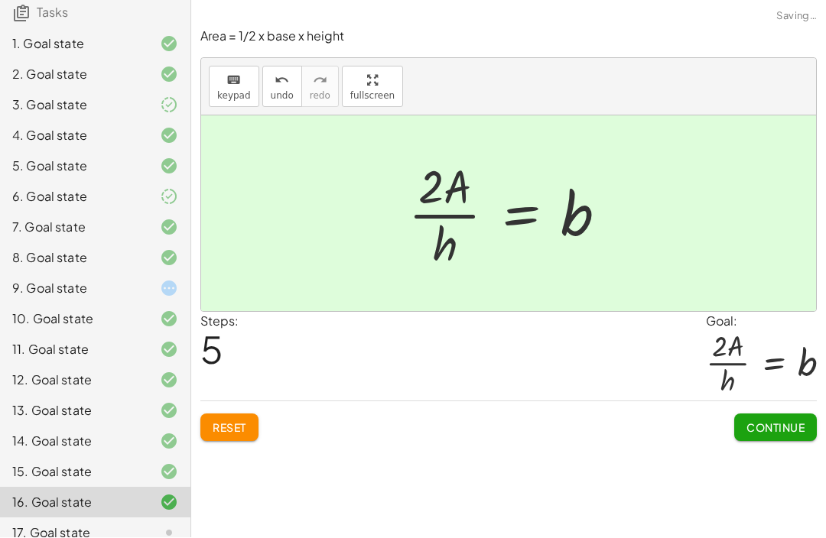
scroll to position [135, 0]
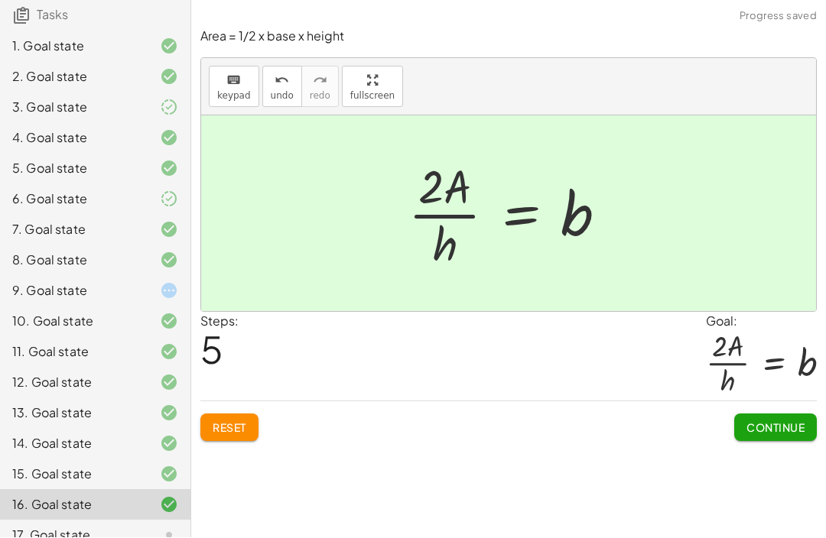
click at [777, 428] on span "Continue" at bounding box center [775, 428] width 58 height 14
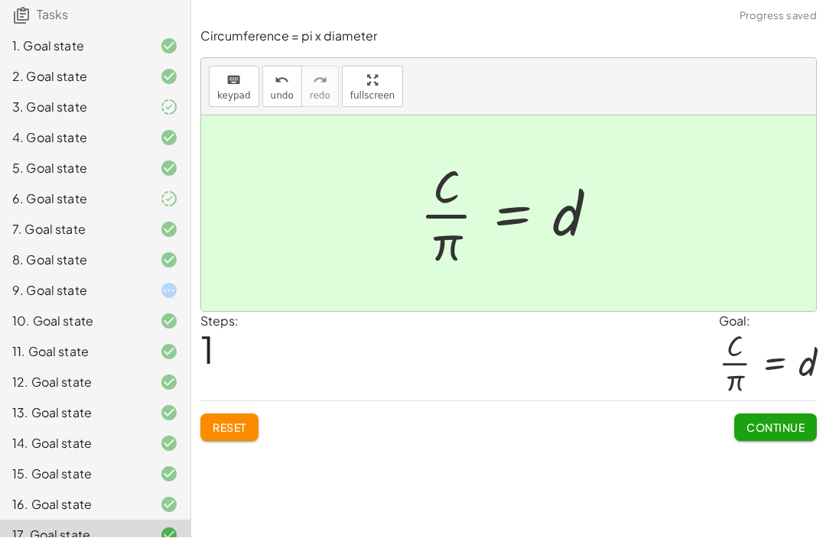
click at [772, 419] on button "Continue" at bounding box center [775, 428] width 83 height 28
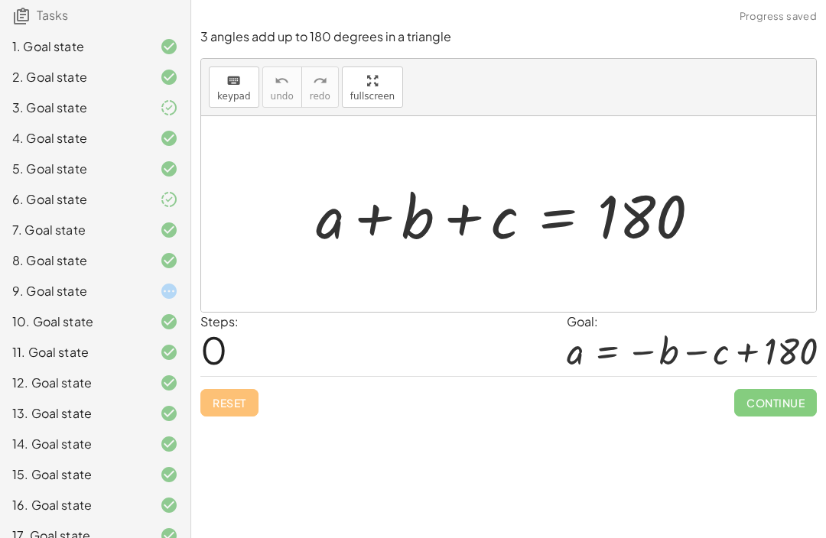
scroll to position [31, 0]
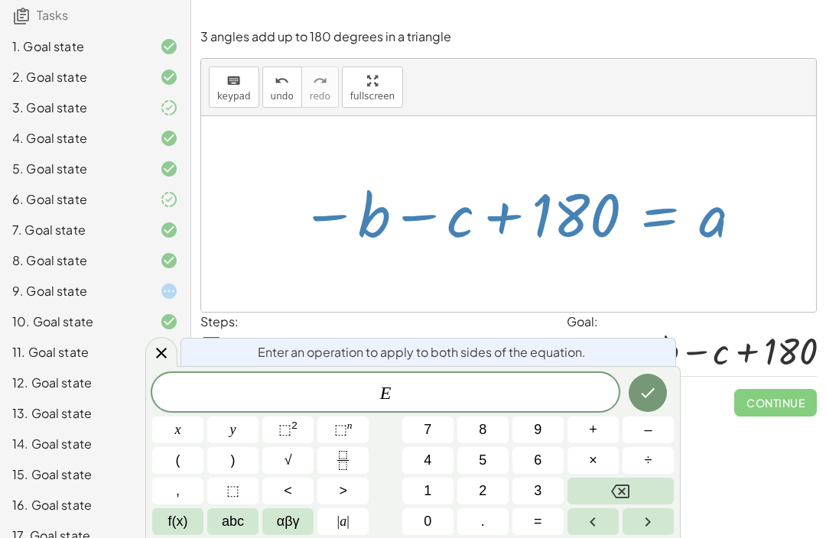
click at [159, 353] on icon at bounding box center [161, 353] width 18 height 18
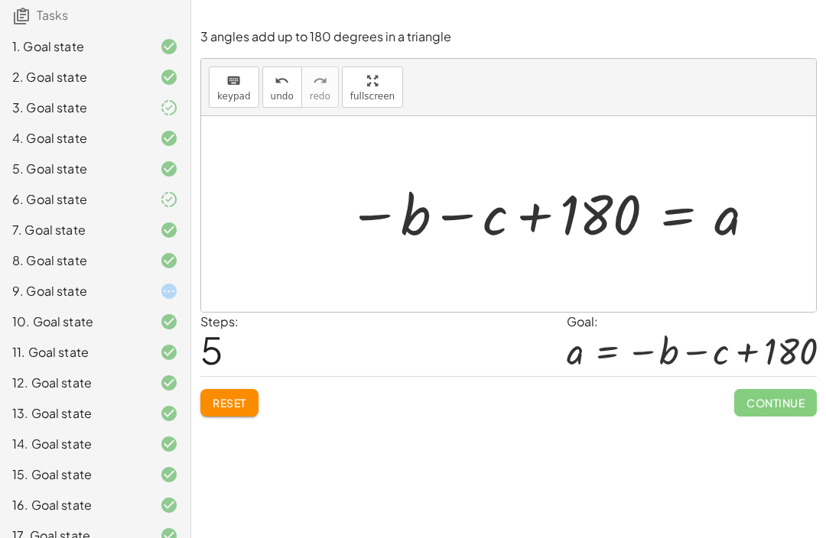
click at [230, 396] on span "Reset" at bounding box center [230, 403] width 34 height 14
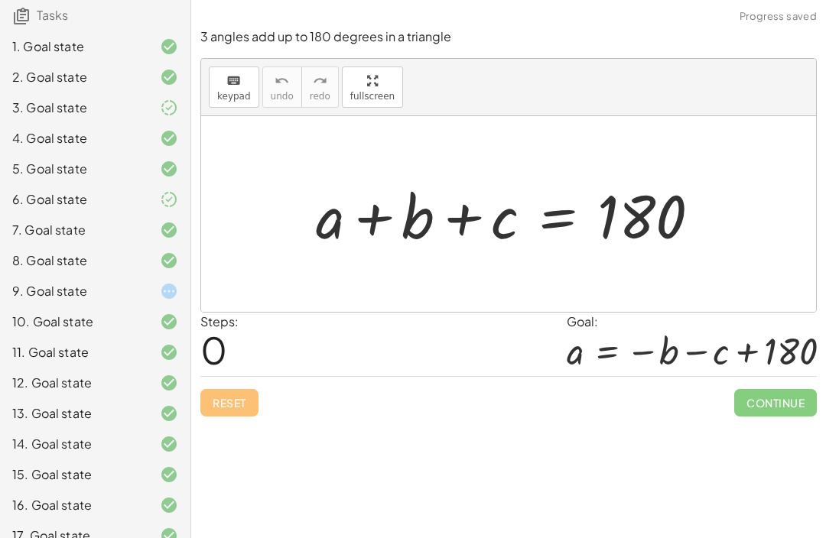
click at [249, 376] on div "Reset Continue" at bounding box center [508, 396] width 616 height 41
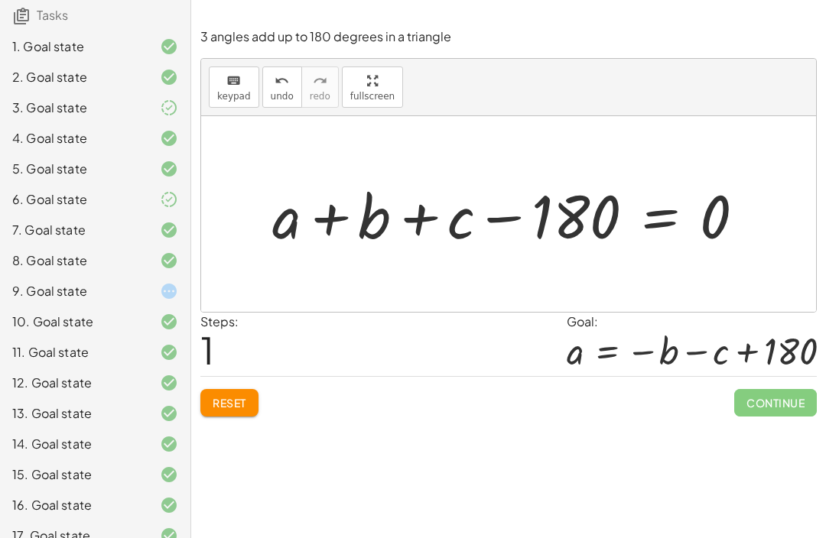
click at [248, 389] on button "Reset" at bounding box center [229, 403] width 58 height 28
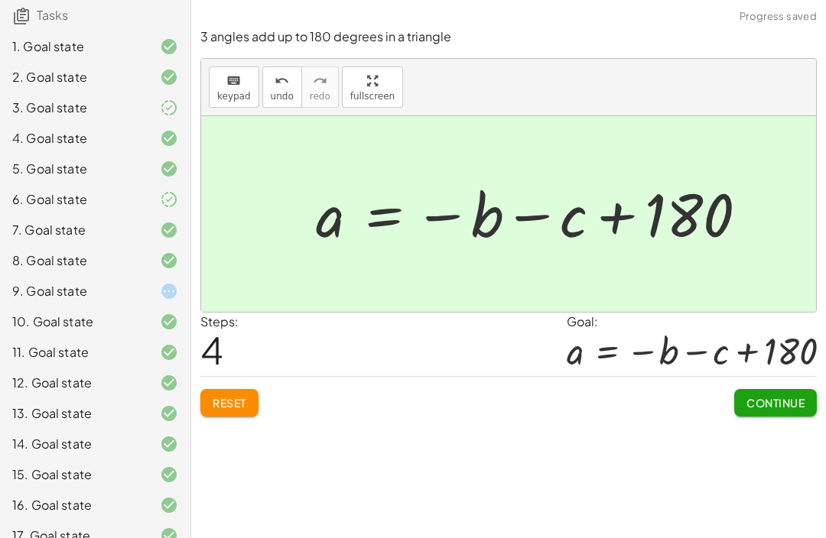
click at [774, 396] on span "Continue" at bounding box center [775, 403] width 58 height 14
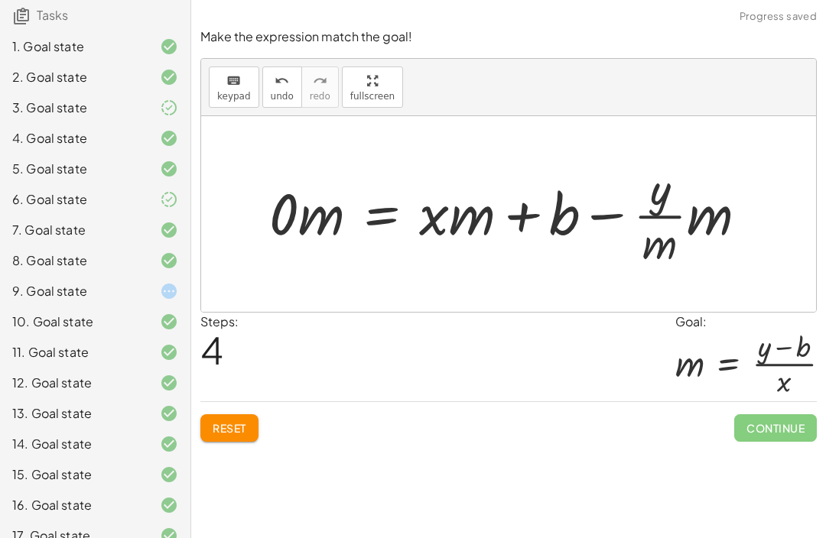
click at [248, 414] on button "Reset" at bounding box center [229, 428] width 58 height 28
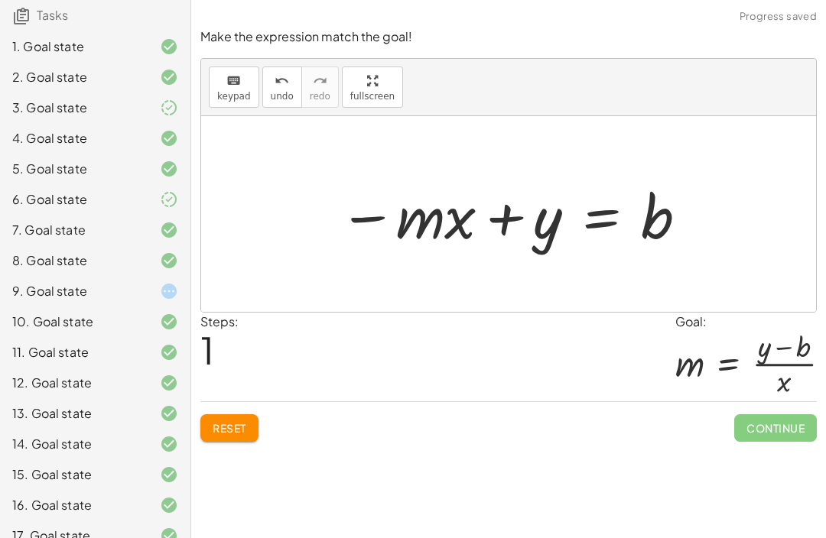
click at [257, 414] on button "Reset" at bounding box center [229, 428] width 58 height 28
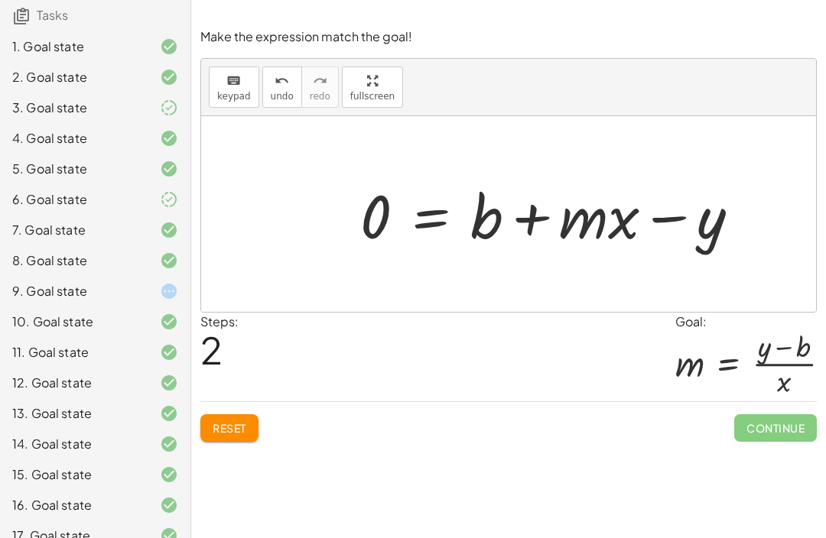
scroll to position [0, 0]
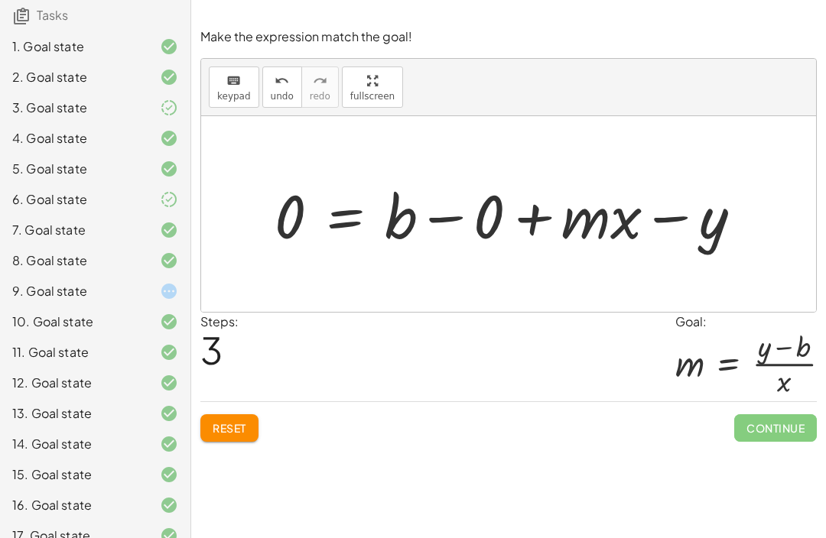
click at [219, 436] on button "Reset" at bounding box center [229, 428] width 58 height 28
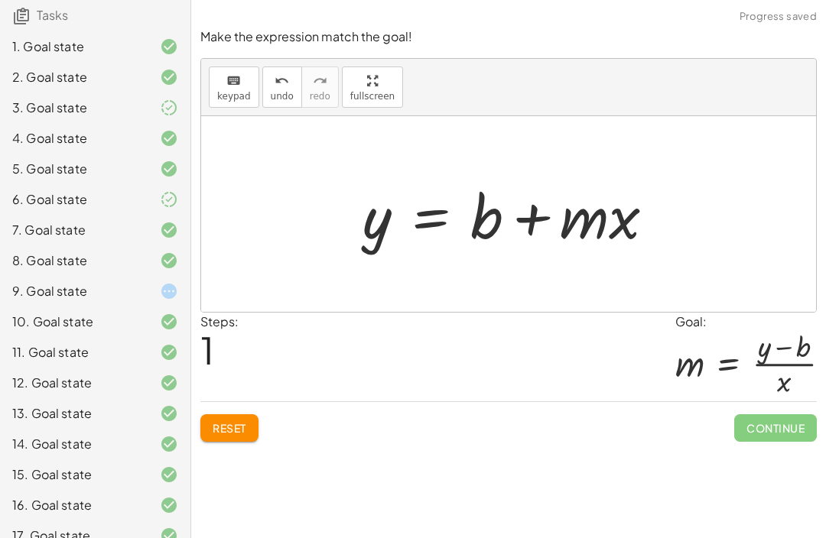
click at [248, 428] on button "Reset" at bounding box center [229, 428] width 58 height 28
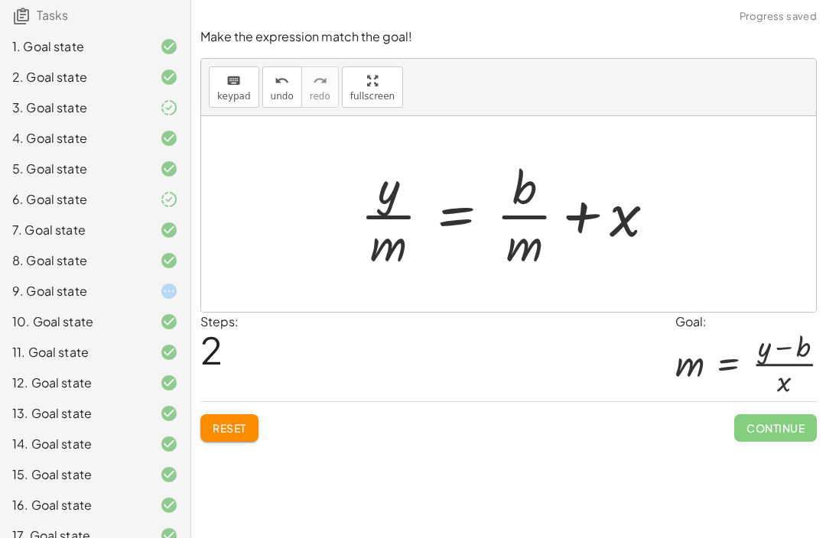
click at [245, 430] on span "Reset" at bounding box center [230, 428] width 34 height 14
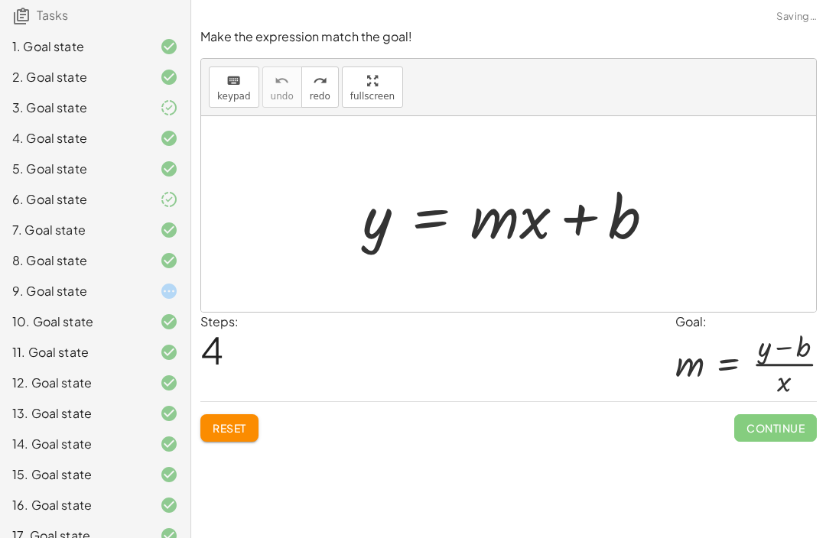
click at [404, 67] on div "keyboard keypad undo undo redo redo fullscreen" at bounding box center [508, 87] width 615 height 57
click at [0, 0] on div "Make the expression match the goal! keyboard keypad undo undo redo redo fullscr…" at bounding box center [0, 0] width 0 height 0
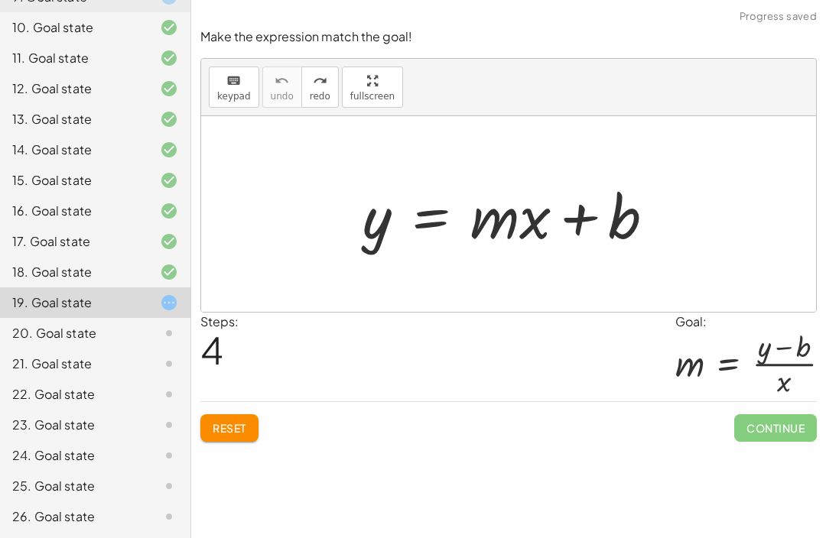
scroll to position [429, 0]
click at [84, 313] on div "19. Goal state" at bounding box center [95, 303] width 190 height 31
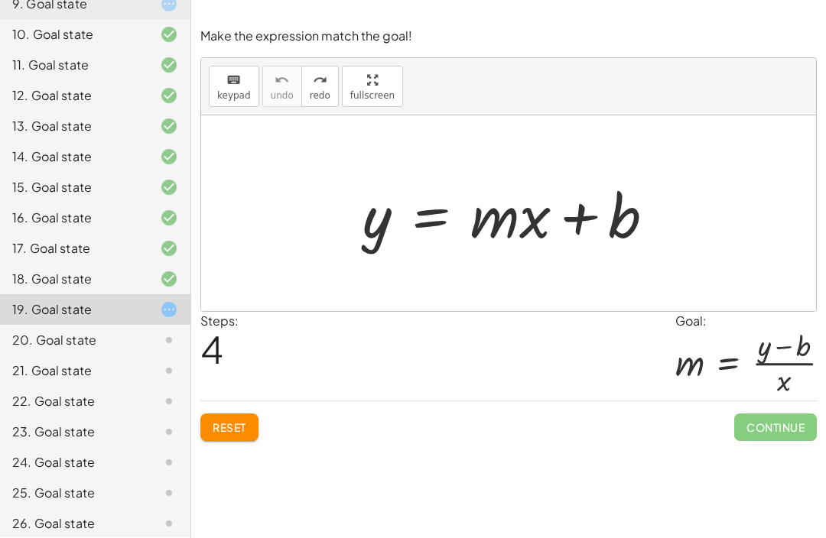
click at [214, 421] on span "Reset" at bounding box center [230, 428] width 34 height 14
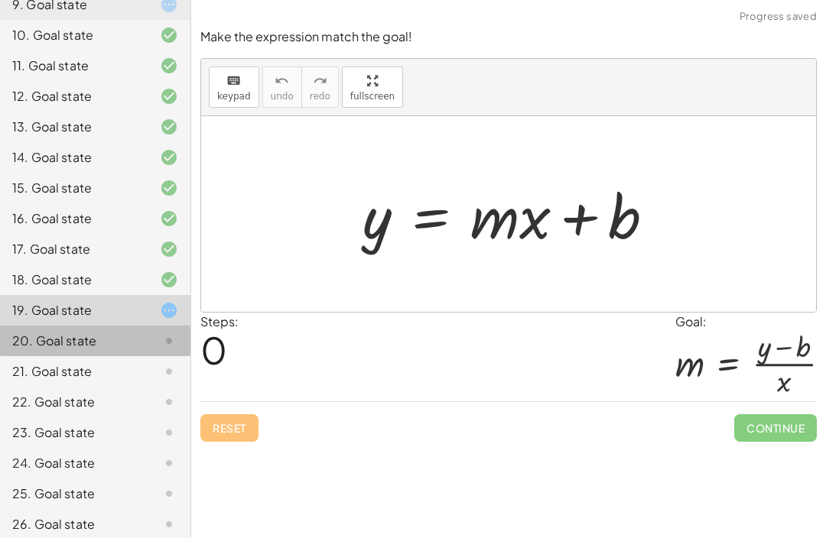
click at [95, 333] on div "20. Goal state" at bounding box center [73, 341] width 123 height 18
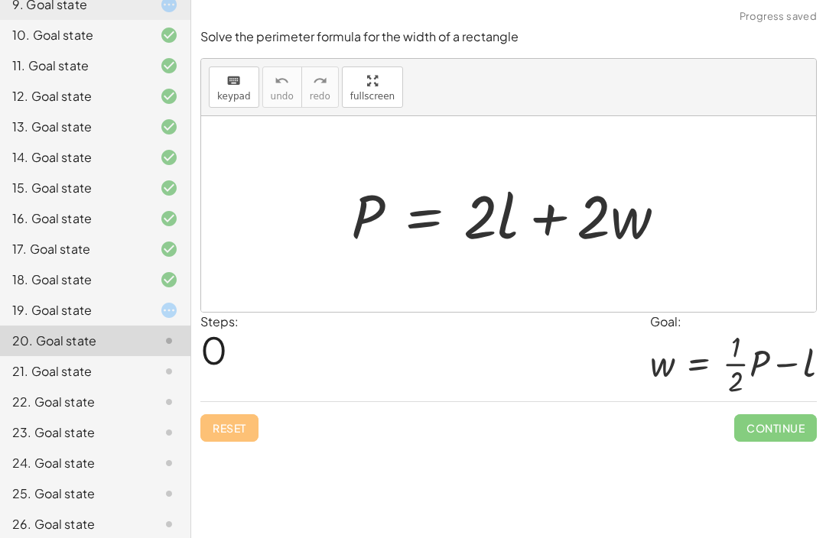
click at [96, 314] on div "19. Goal state" at bounding box center [73, 310] width 123 height 18
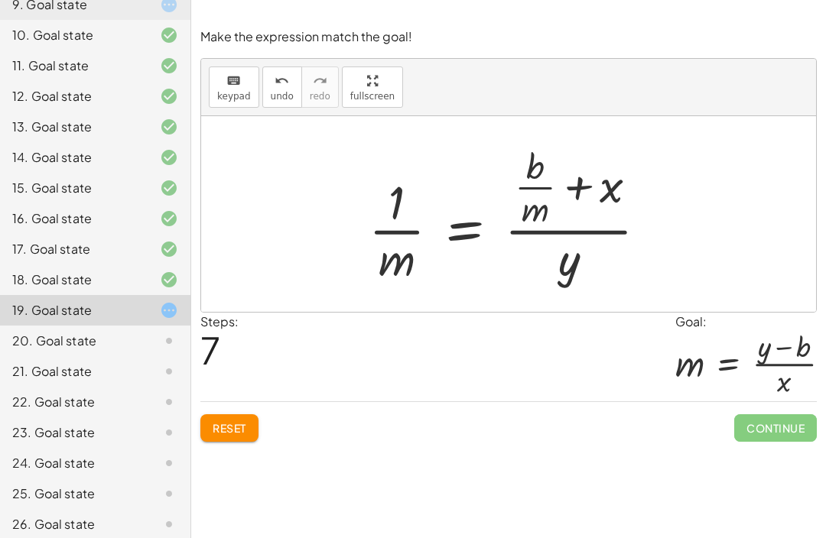
click at [224, 421] on span "Reset" at bounding box center [230, 428] width 34 height 14
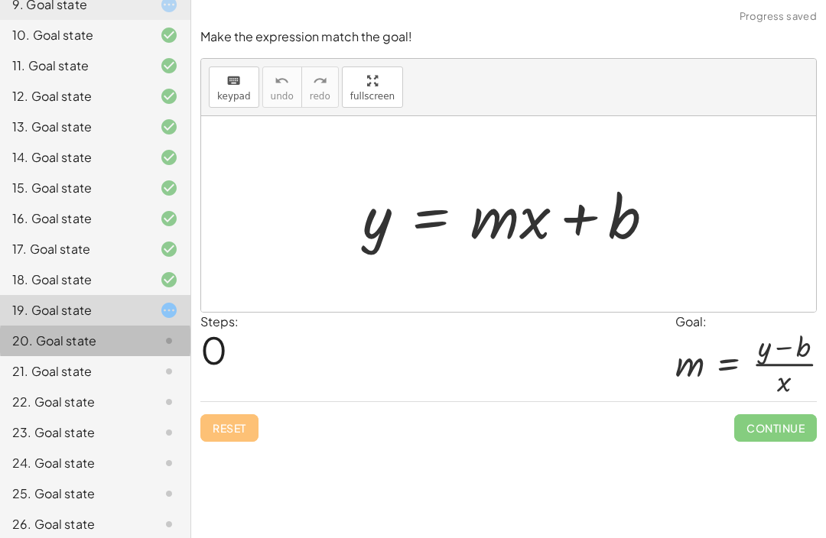
click at [88, 348] on div "20. Goal state" at bounding box center [73, 341] width 123 height 18
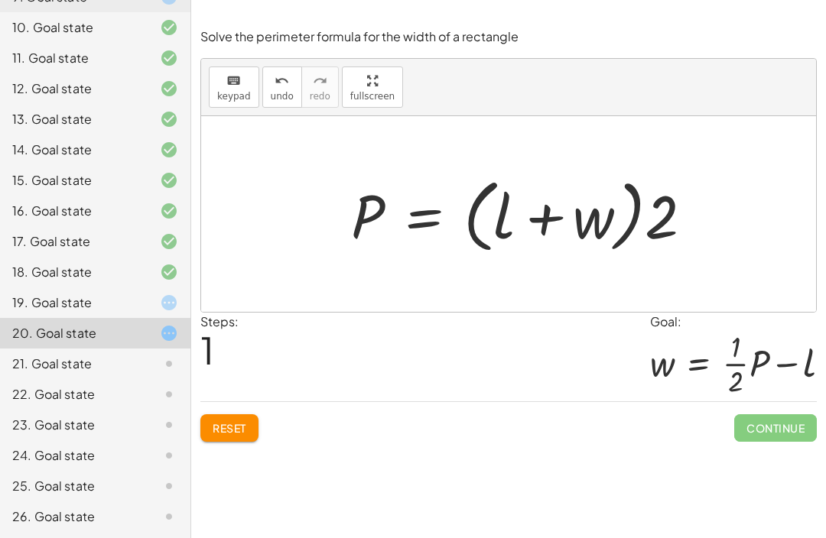
scroll to position [429, 0]
click at [0, 0] on div "Solve the perimeter formula for the width of a rectangle keyboard keypad undo u…" at bounding box center [0, 0] width 0 height 0
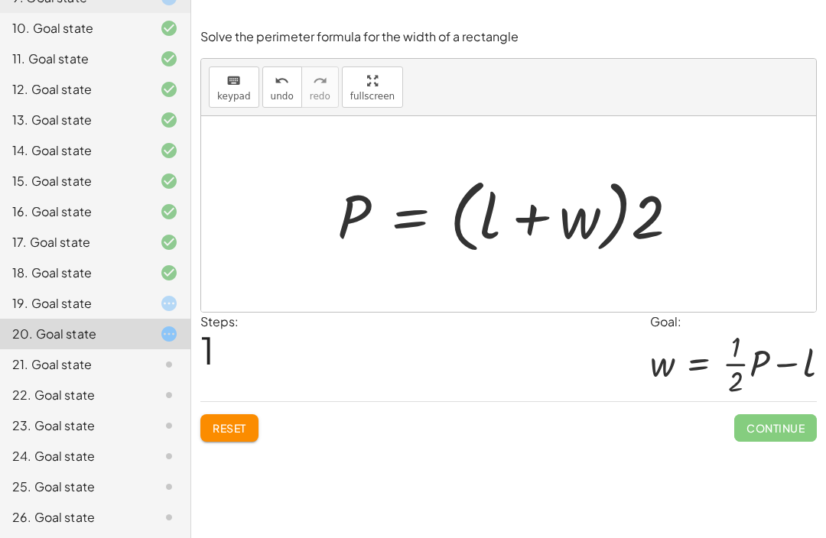
click at [258, 414] on button "Reset" at bounding box center [229, 428] width 58 height 28
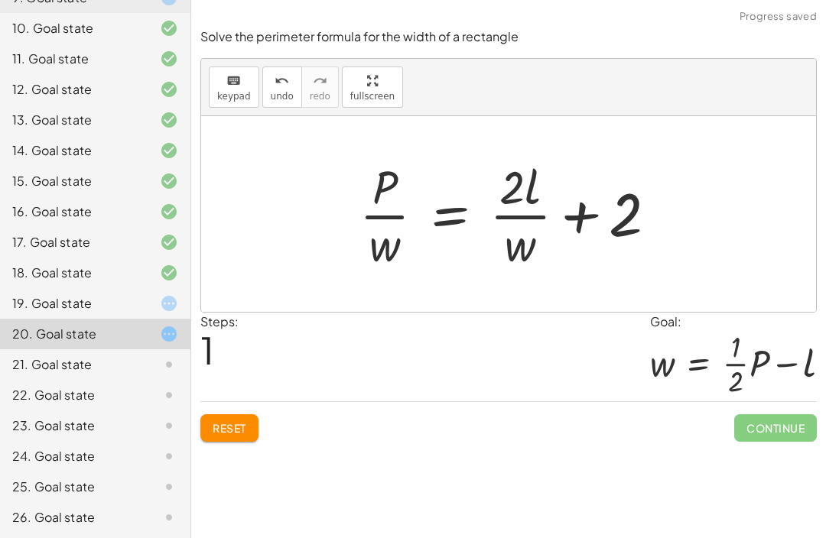
click at [242, 421] on span "Reset" at bounding box center [230, 428] width 34 height 14
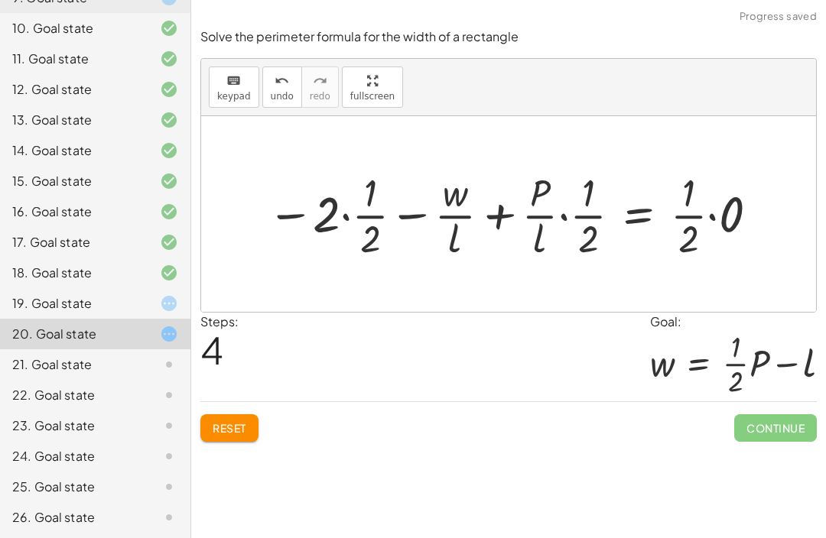
click at [235, 421] on span "Reset" at bounding box center [230, 428] width 34 height 14
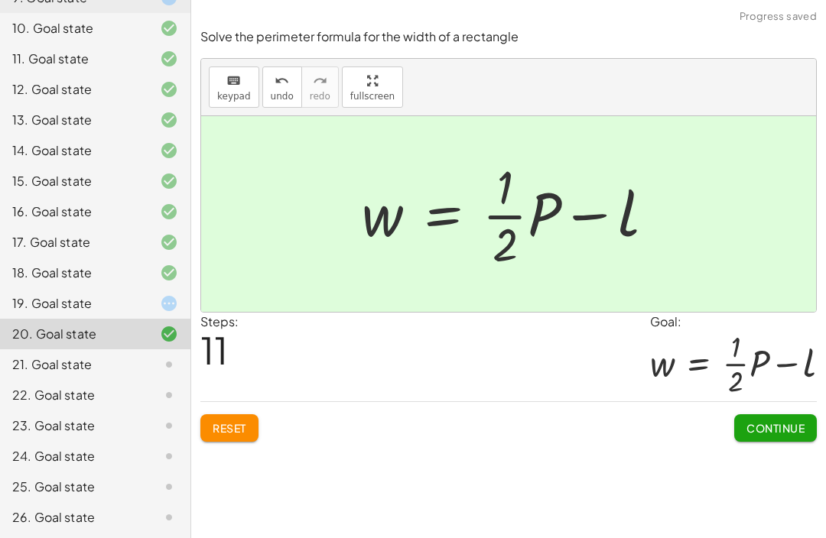
click at [793, 421] on span "Continue" at bounding box center [775, 428] width 58 height 14
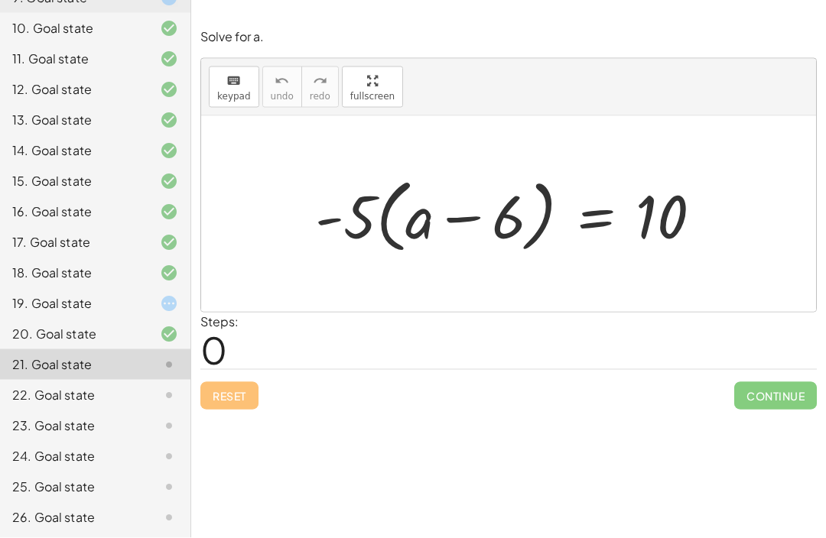
scroll to position [8, 0]
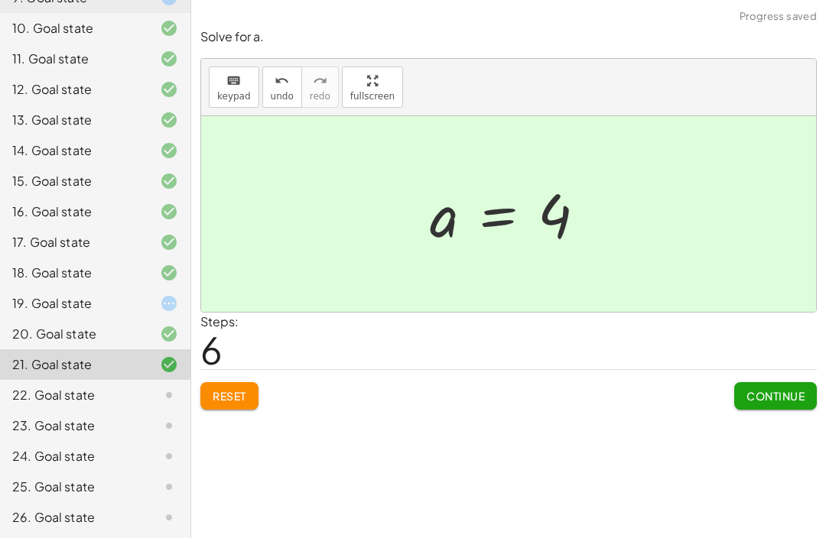
click at [779, 389] on span "Continue" at bounding box center [775, 396] width 58 height 14
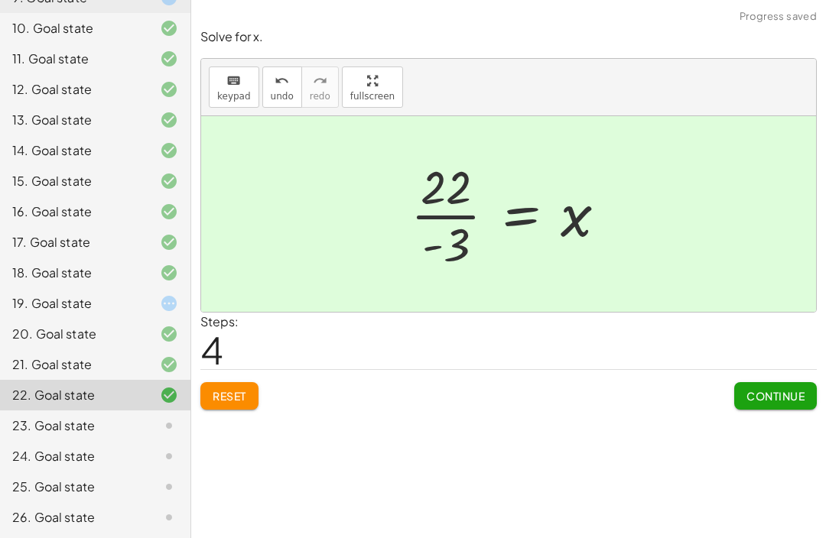
click at [774, 398] on button "Continue" at bounding box center [775, 396] width 83 height 28
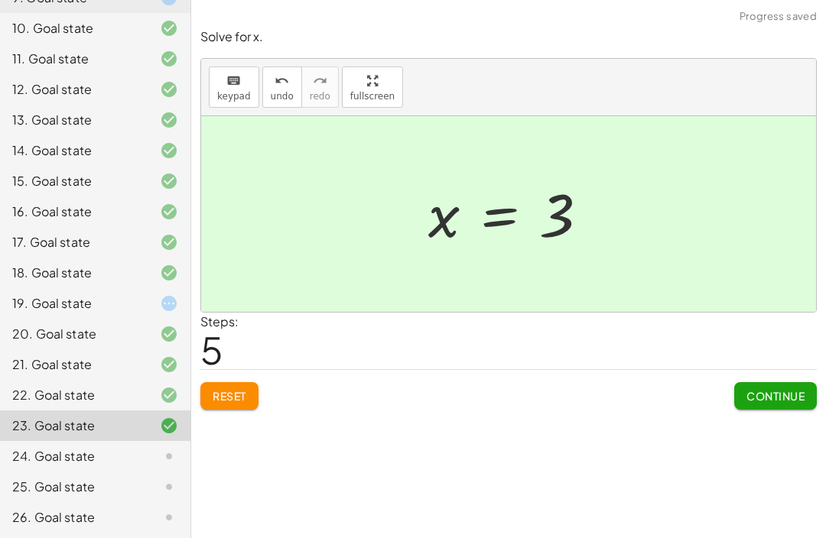
click at [774, 389] on span "Continue" at bounding box center [775, 396] width 58 height 14
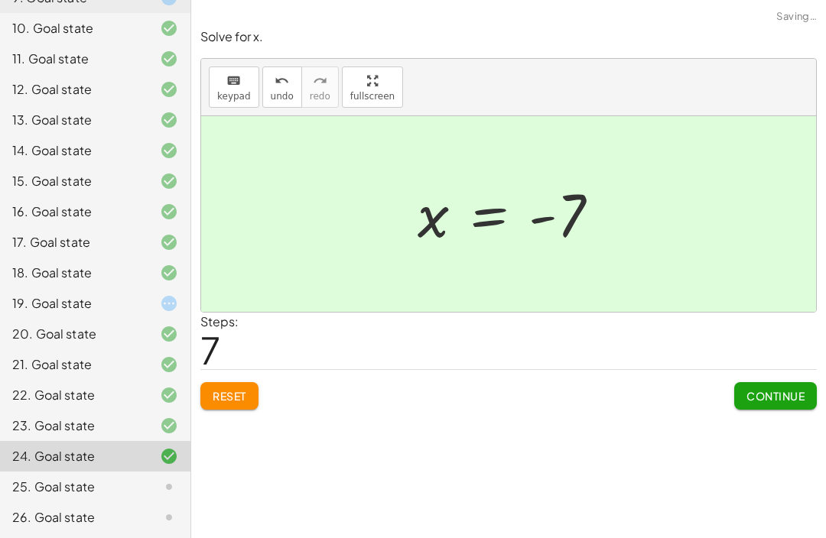
click at [788, 389] on span "Continue" at bounding box center [775, 396] width 58 height 14
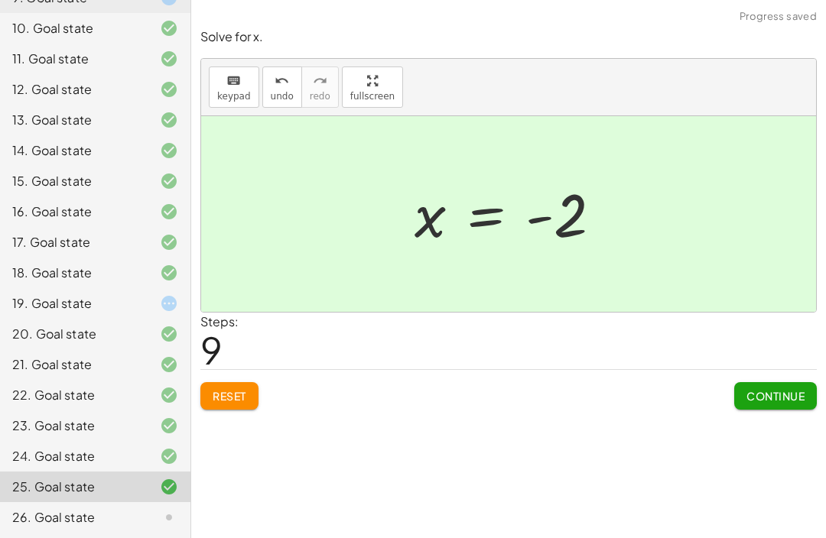
click at [787, 389] on span "Continue" at bounding box center [775, 396] width 58 height 14
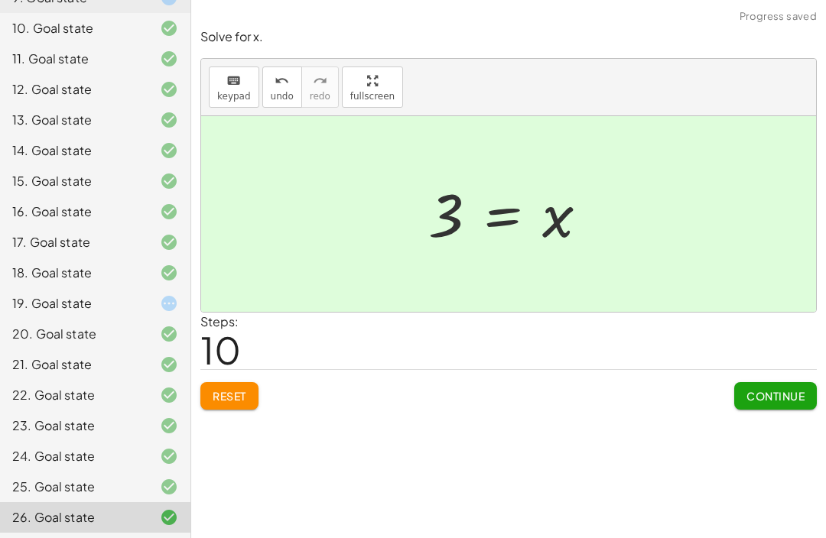
click at [765, 395] on button "Continue" at bounding box center [775, 396] width 83 height 28
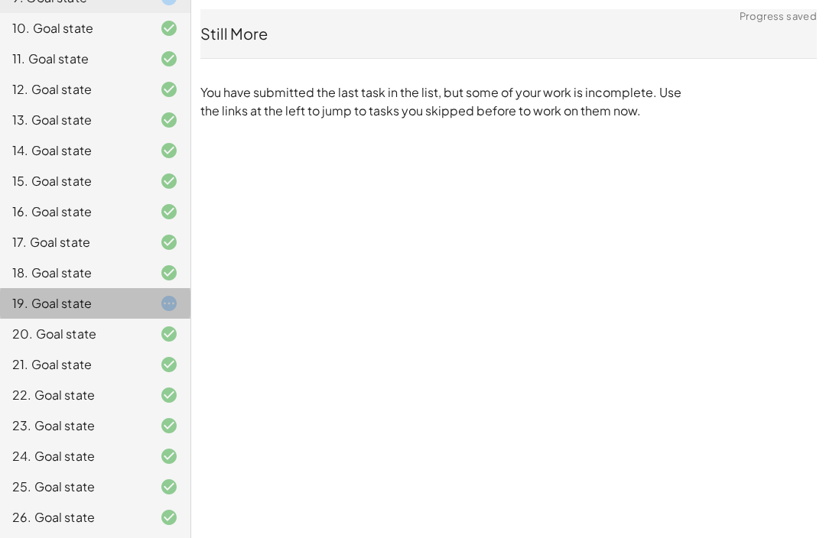
click at [102, 298] on div "19. Goal state" at bounding box center [73, 303] width 123 height 18
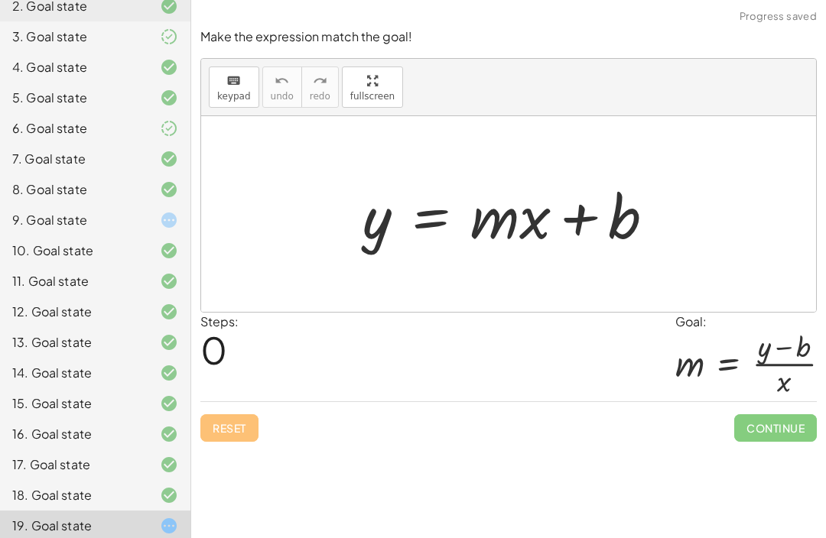
scroll to position [183, 0]
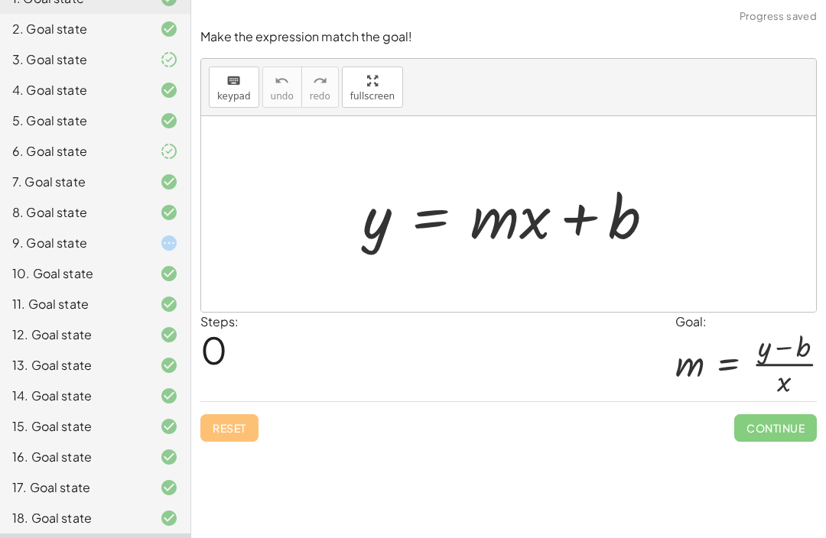
click at [80, 320] on div "10. Goal state" at bounding box center [95, 335] width 190 height 31
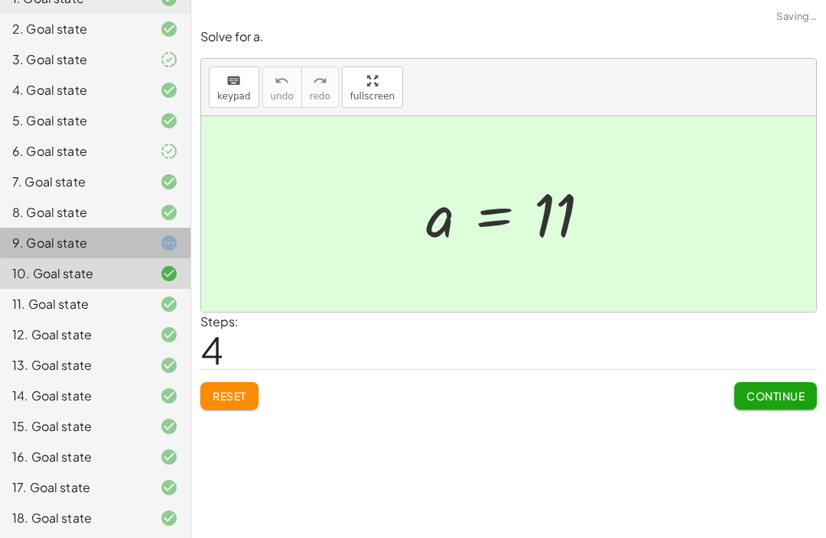
click at [57, 242] on div "9. Goal state" at bounding box center [73, 243] width 123 height 18
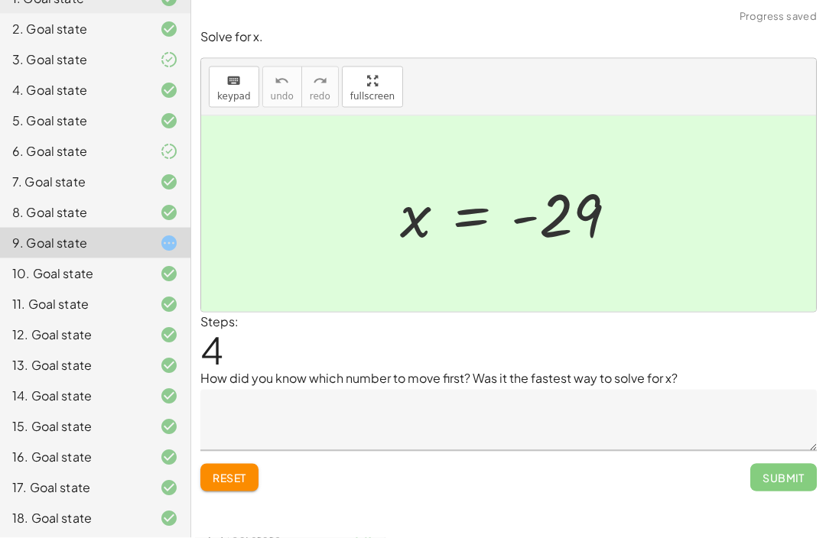
scroll to position [50, 0]
click at [646, 390] on textarea at bounding box center [508, 420] width 616 height 61
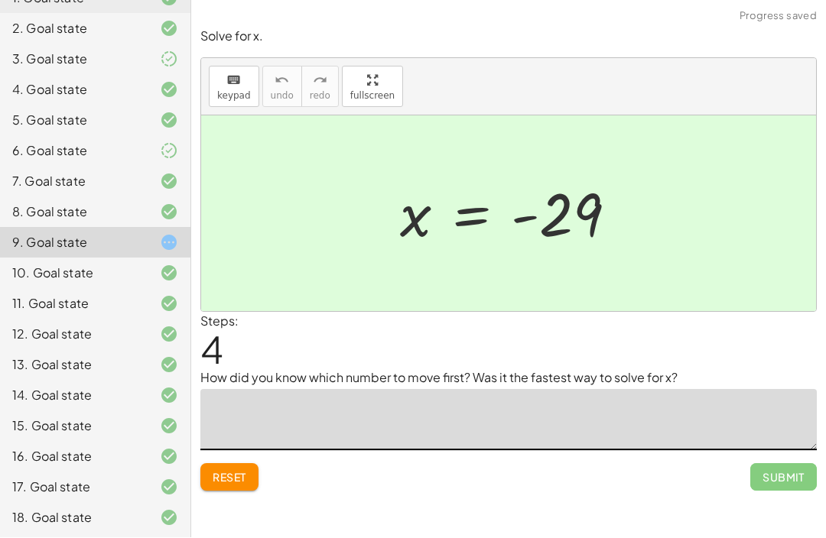
type textarea "*"
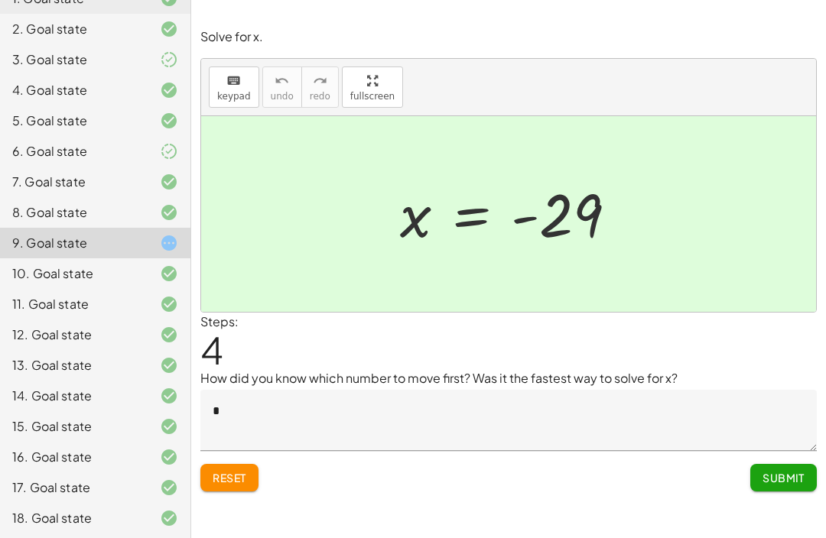
click at [574, 390] on textarea "*" at bounding box center [508, 420] width 616 height 61
click at [582, 390] on textarea "*" at bounding box center [508, 420] width 616 height 61
click at [681, 390] on textarea "*" at bounding box center [508, 420] width 616 height 61
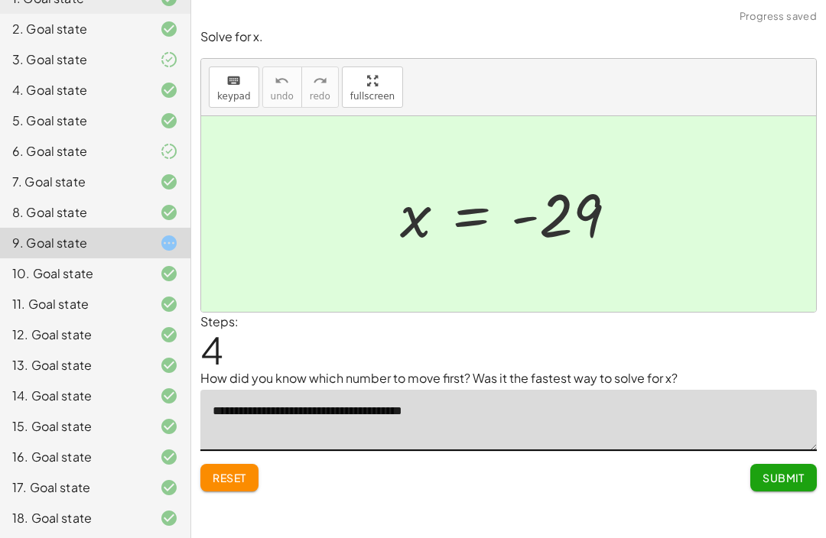
type textarea "**********"
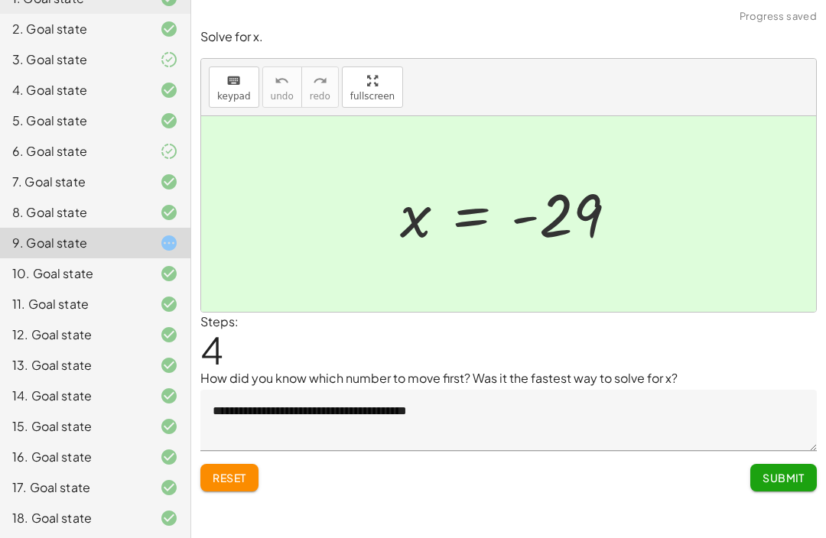
click at [785, 464] on button "Submit" at bounding box center [783, 478] width 67 height 28
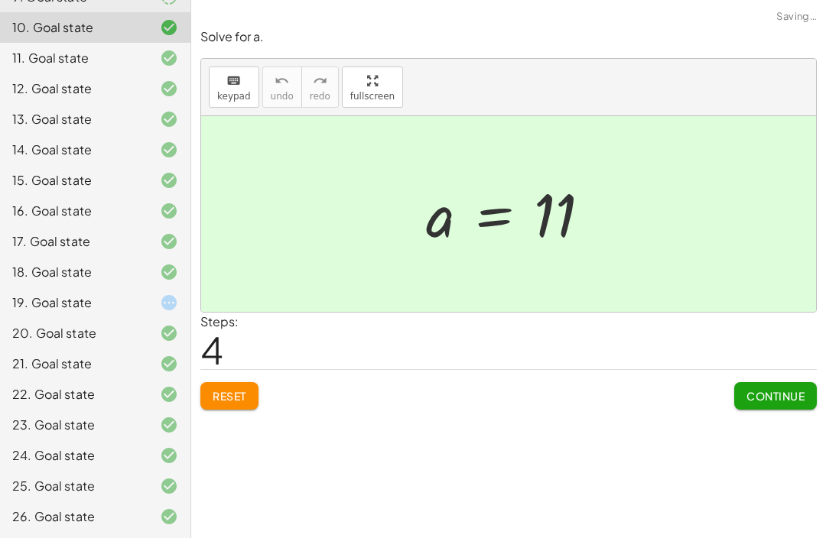
scroll to position [429, 0]
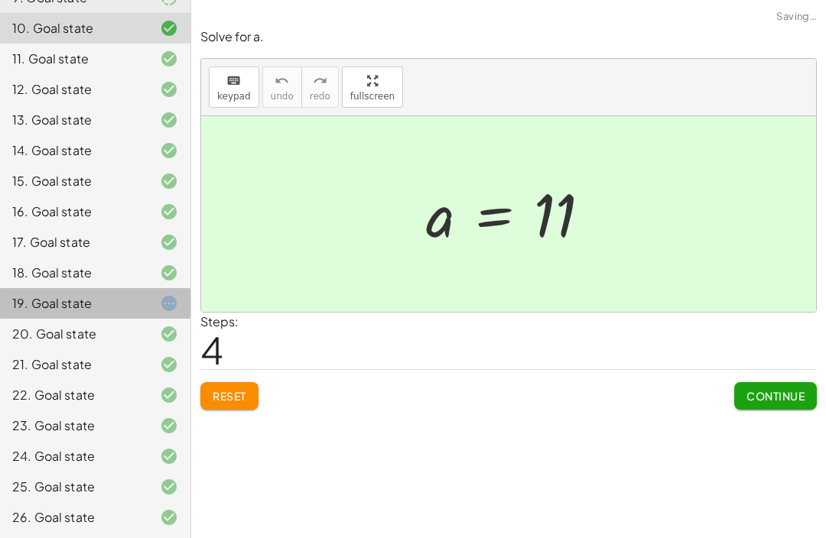
click at [114, 349] on div "19. Goal state" at bounding box center [95, 364] width 190 height 31
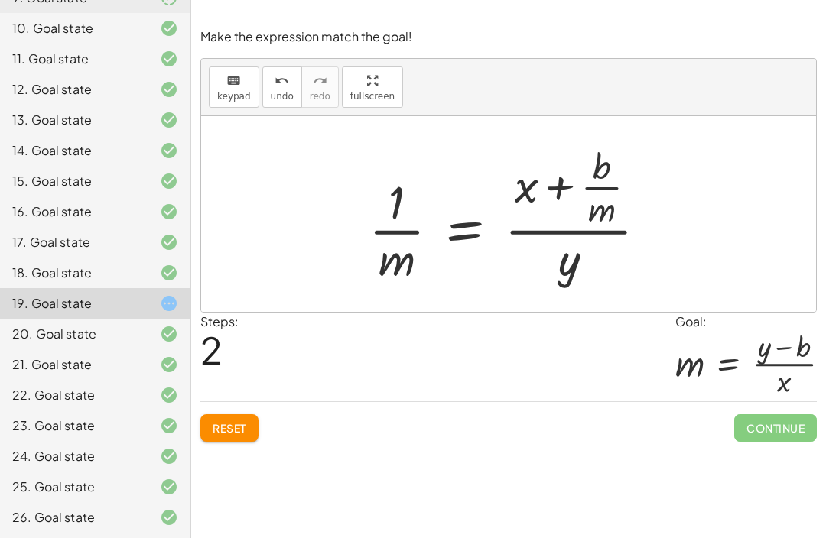
click at [248, 414] on button "Reset" at bounding box center [229, 428] width 58 height 28
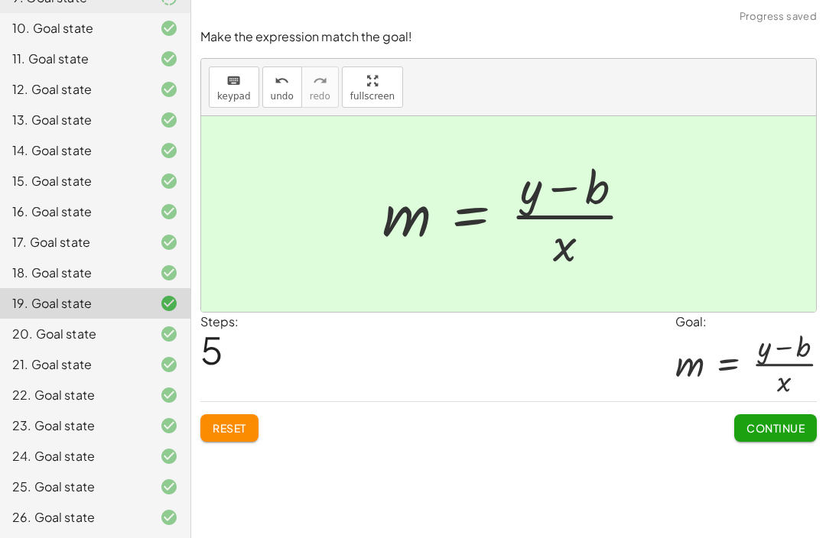
click at [764, 421] on span "Continue" at bounding box center [775, 428] width 58 height 14
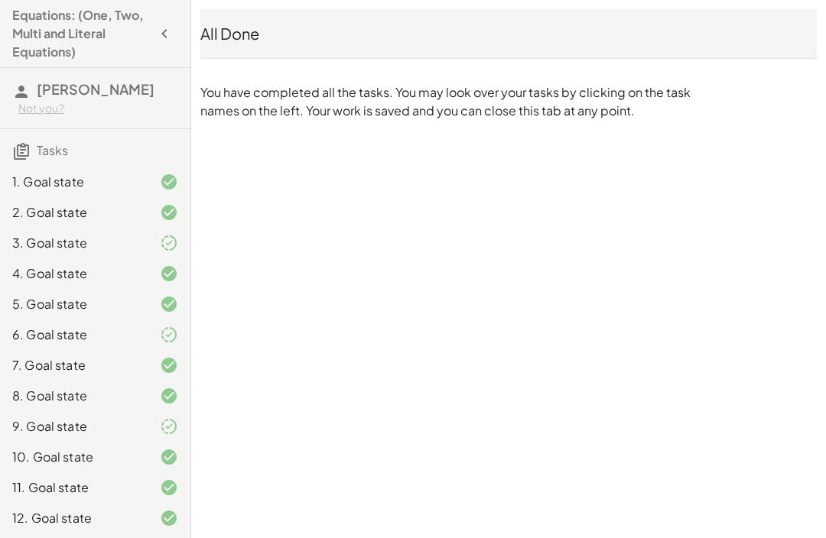
scroll to position [0, 0]
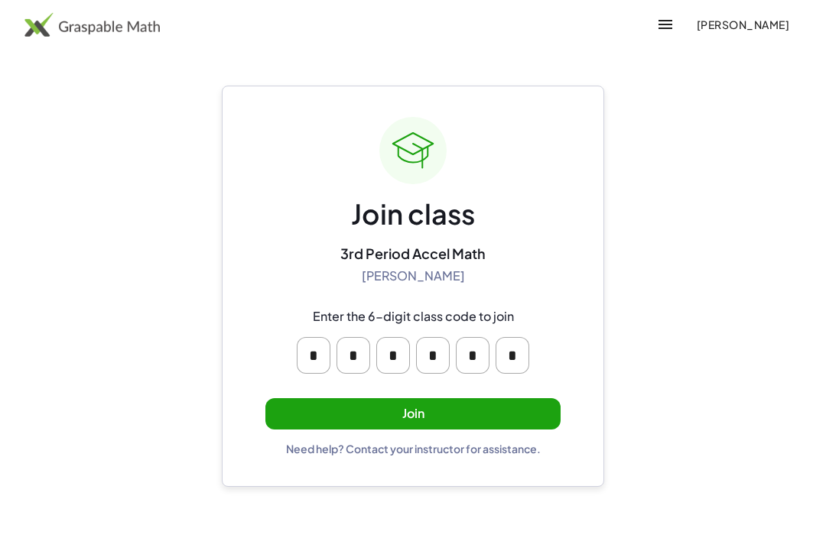
click at [501, 411] on button "Join" at bounding box center [412, 413] width 295 height 31
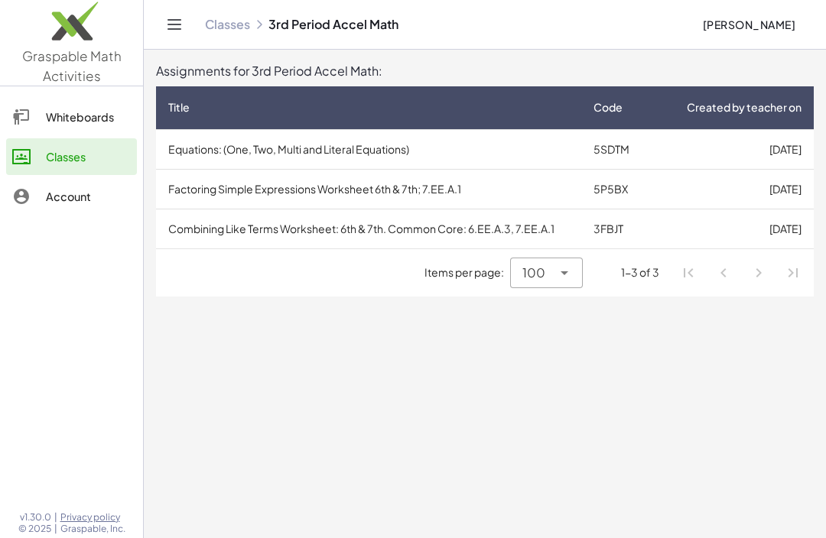
click at [720, 154] on td "[DATE]" at bounding box center [733, 149] width 161 height 40
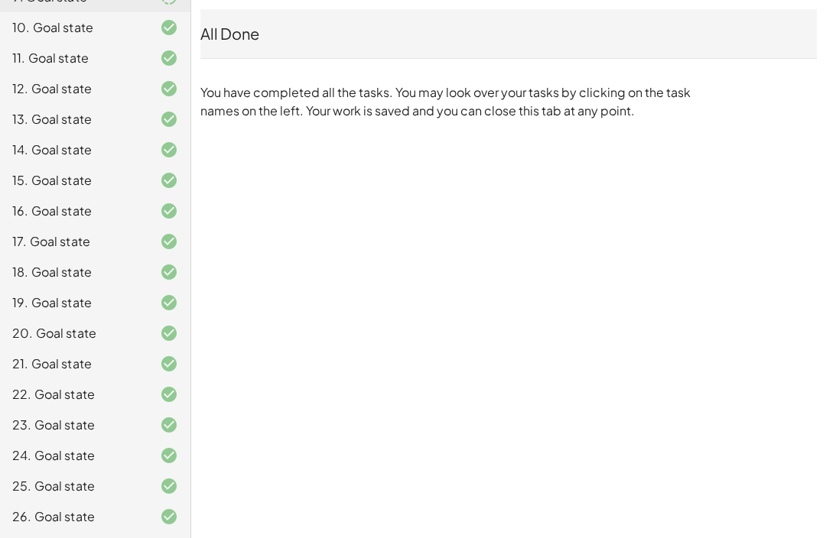
scroll to position [429, 0]
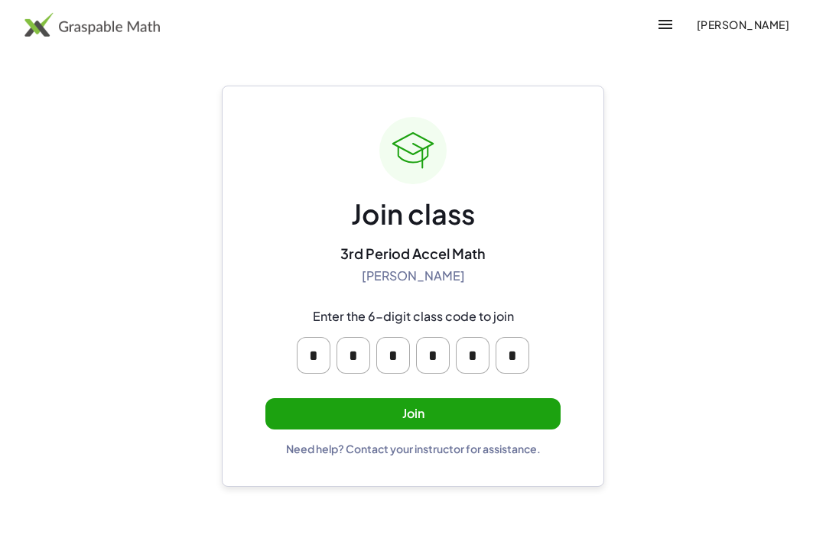
click at [512, 416] on button "Join" at bounding box center [412, 413] width 295 height 31
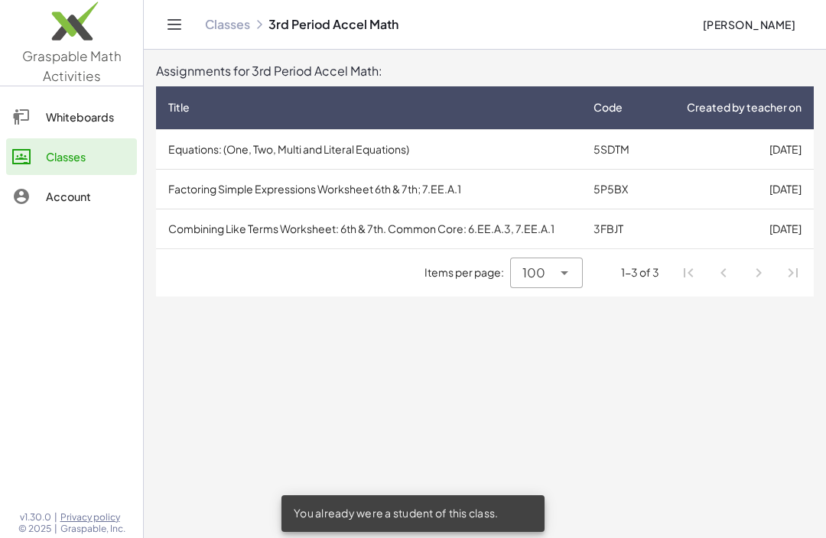
click at [561, 190] on td "Factoring Simple Expressions Worksheet 6th & 7th; 7.EE.A.1" at bounding box center [368, 189] width 425 height 40
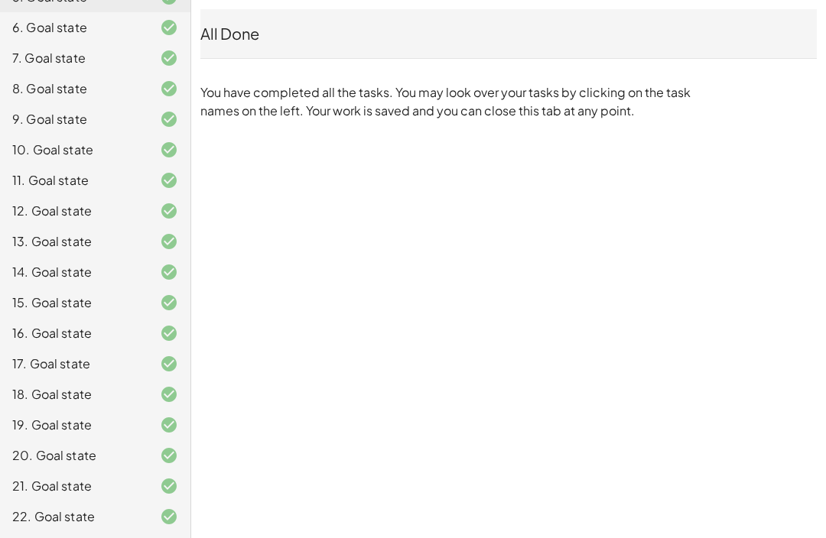
scroll to position [325, 0]
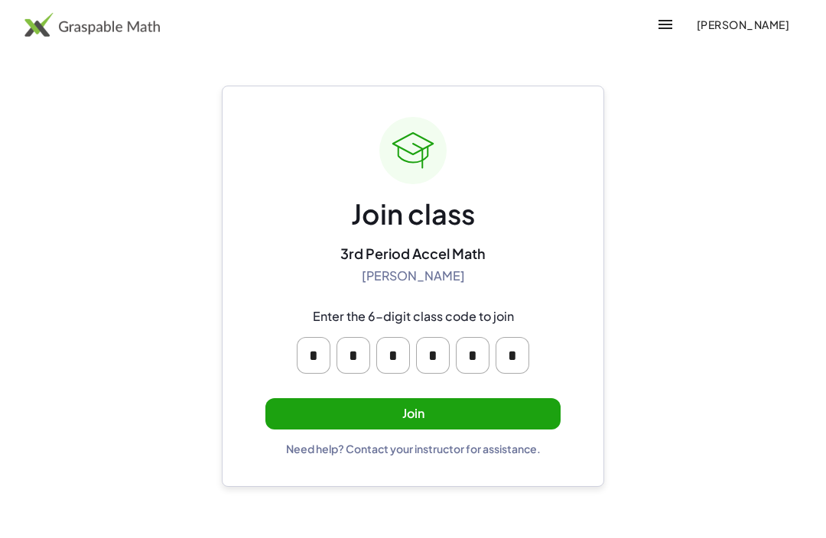
click at [483, 407] on button "Join" at bounding box center [412, 413] width 295 height 31
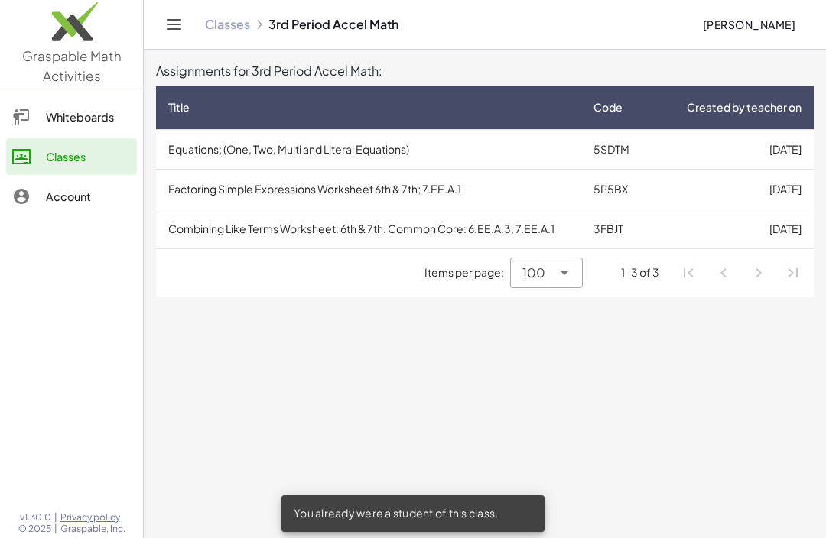
click at [570, 239] on td "Combining Like Terms Worksheet: 6th & 7th. Common Core: 6.EE.A.3, 7.EE.A.1" at bounding box center [368, 229] width 425 height 40
